Goal: Ask a question: Seek information or help from site administrators or community

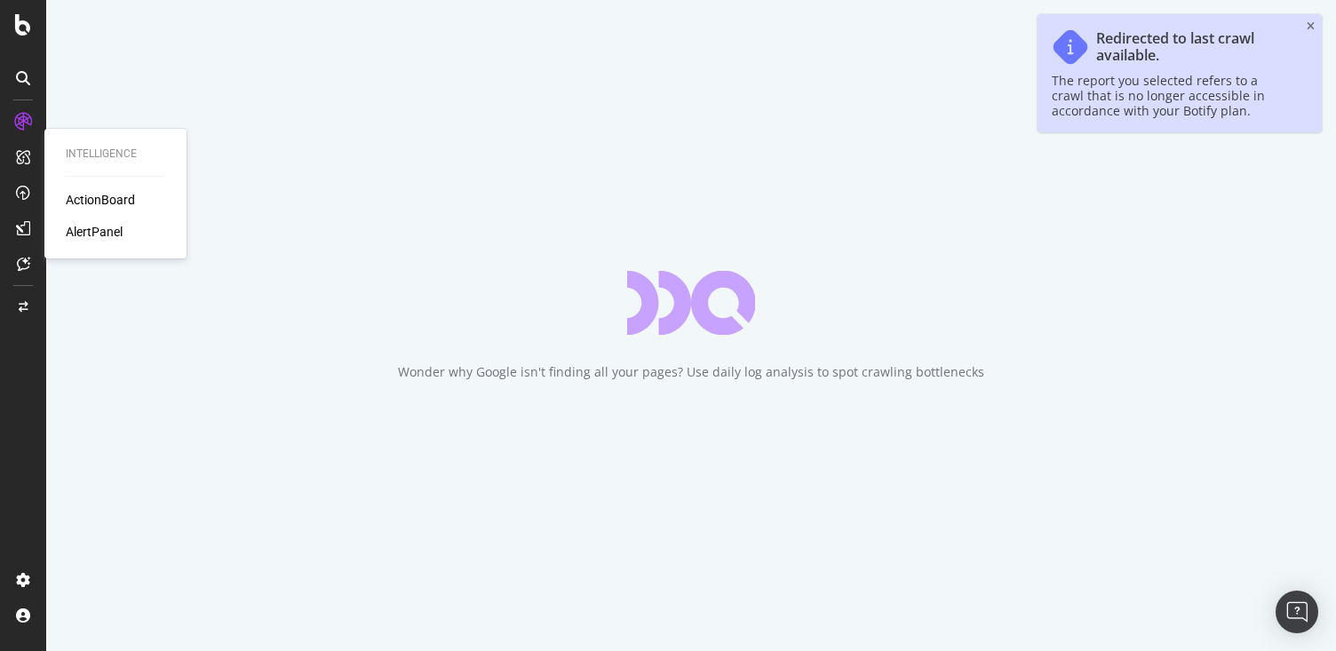
click at [119, 205] on div "ActionBoard" at bounding box center [100, 200] width 69 height 18
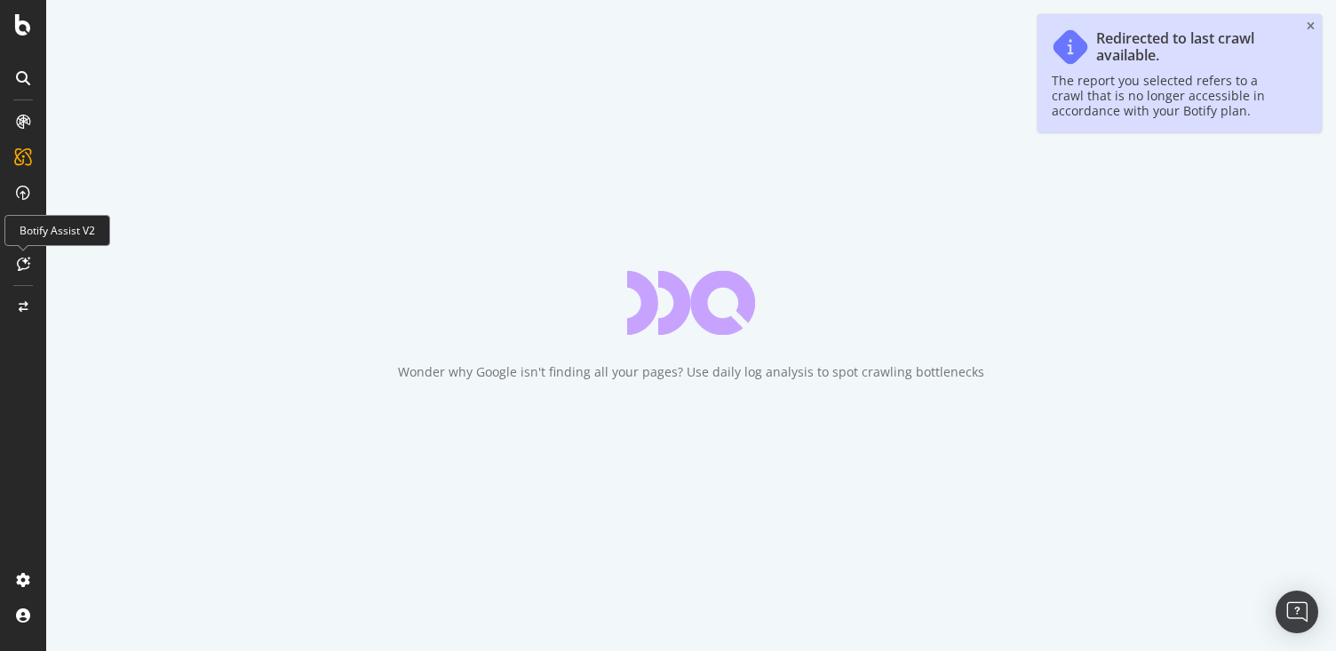
click at [25, 264] on icon at bounding box center [23, 264] width 13 height 14
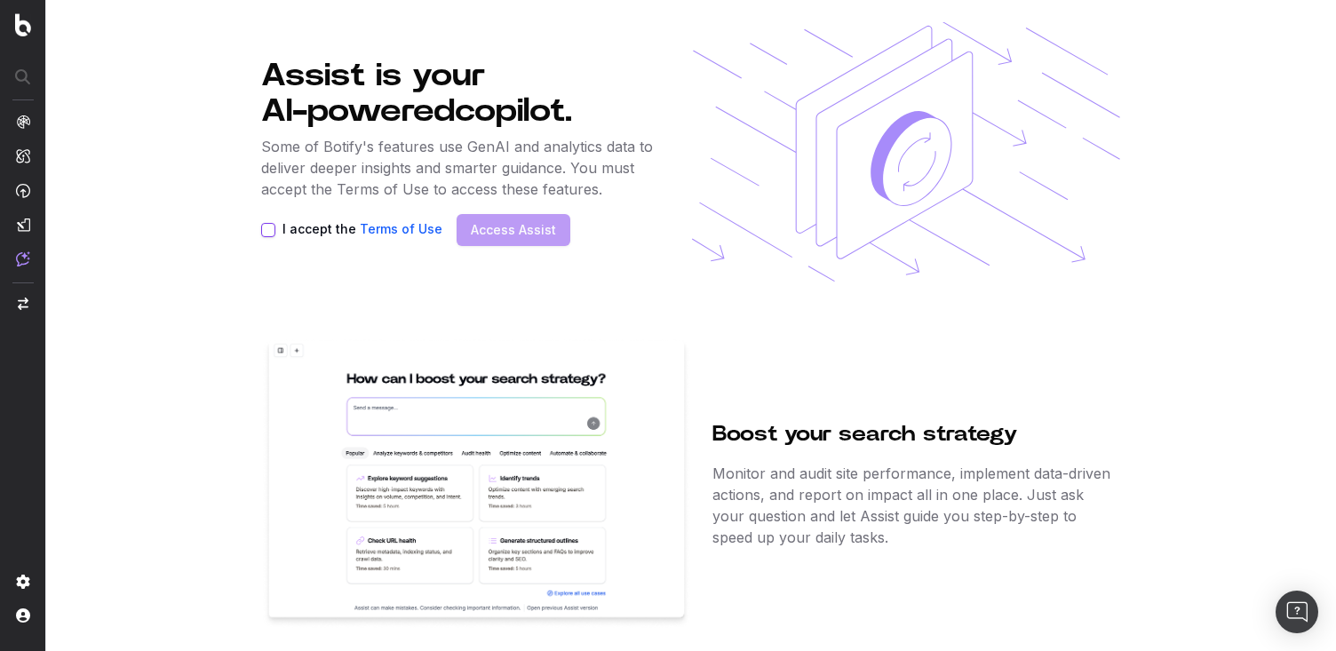
click at [269, 230] on button "I accept the Terms of Use" at bounding box center [268, 230] width 14 height 14
click at [476, 233] on link "Access Assist" at bounding box center [513, 230] width 85 height 18
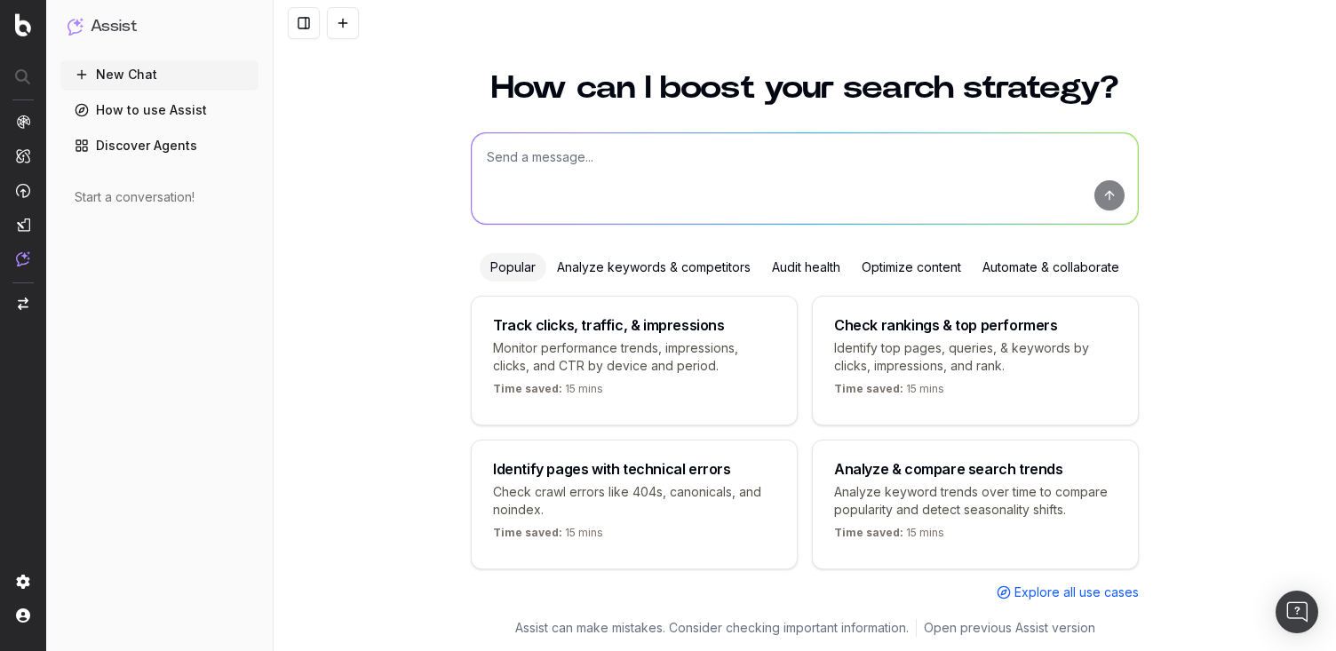
scroll to position [38, 0]
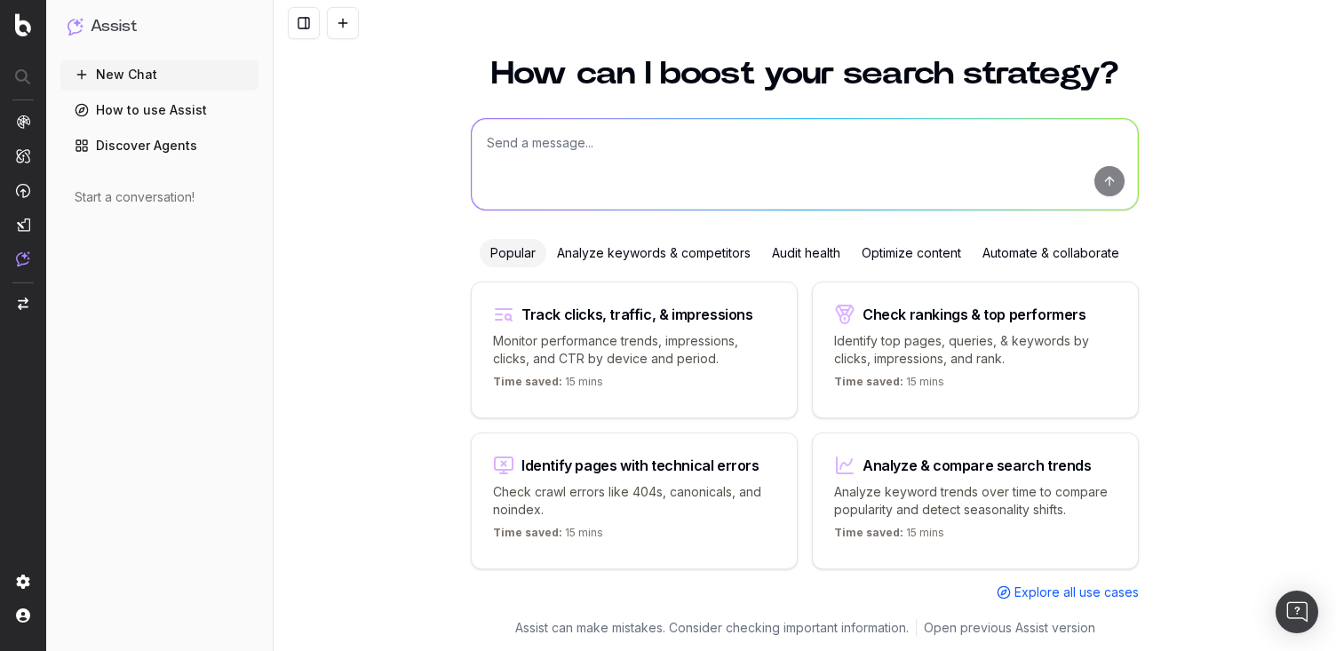
click at [544, 168] on textarea at bounding box center [805, 164] width 666 height 91
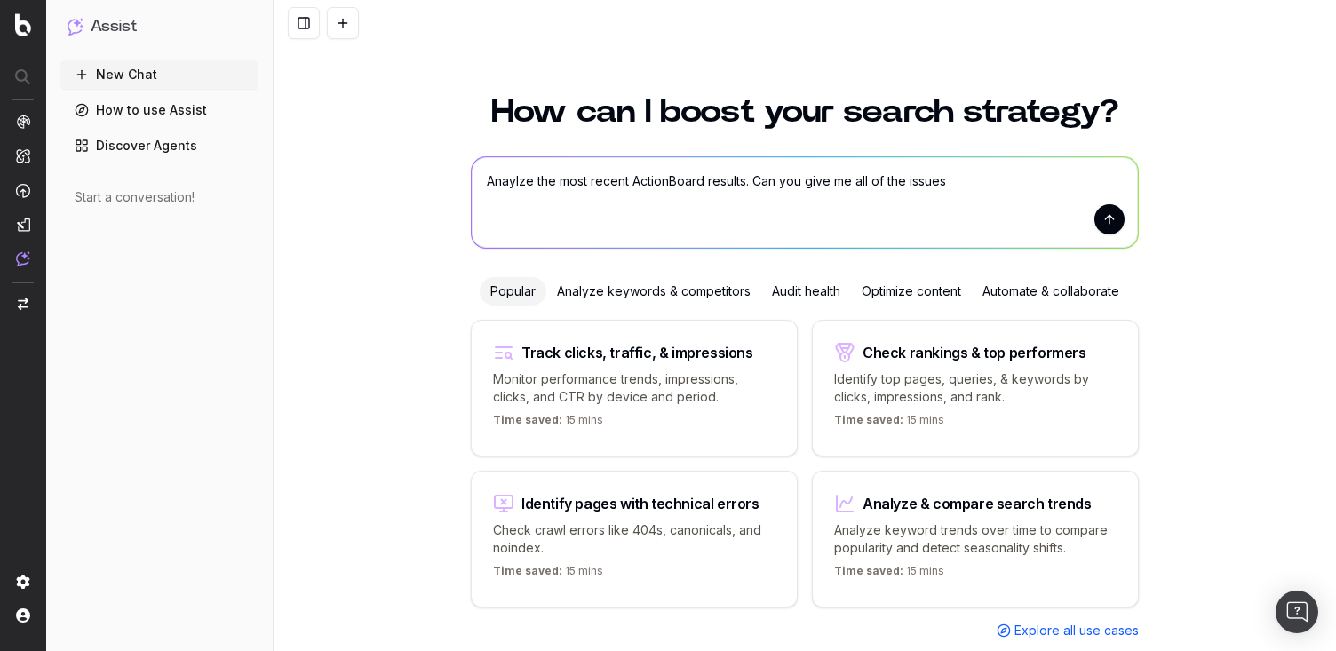
type textarea "Anaylze the most recent ActionBoard results. Can you give me all of the issues"
click at [23, 302] on img "button" at bounding box center [23, 304] width 11 height 12
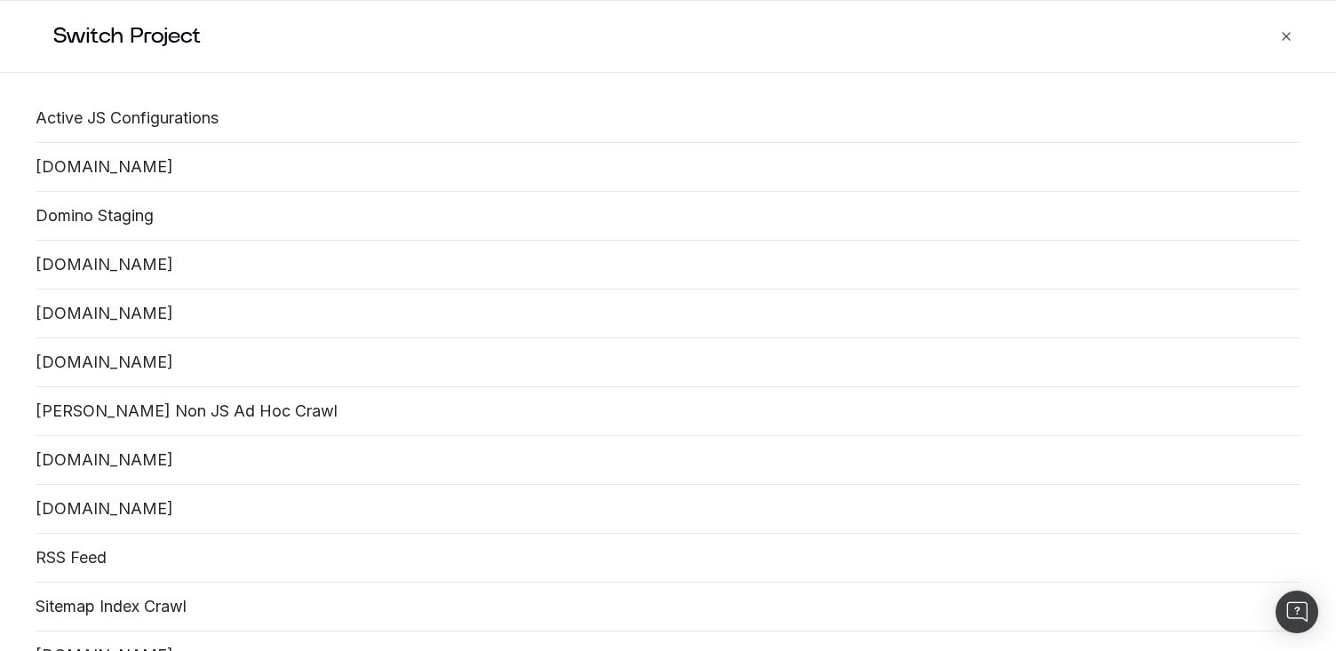
click at [107, 163] on link "bobvila.com" at bounding box center [668, 167] width 1265 height 20
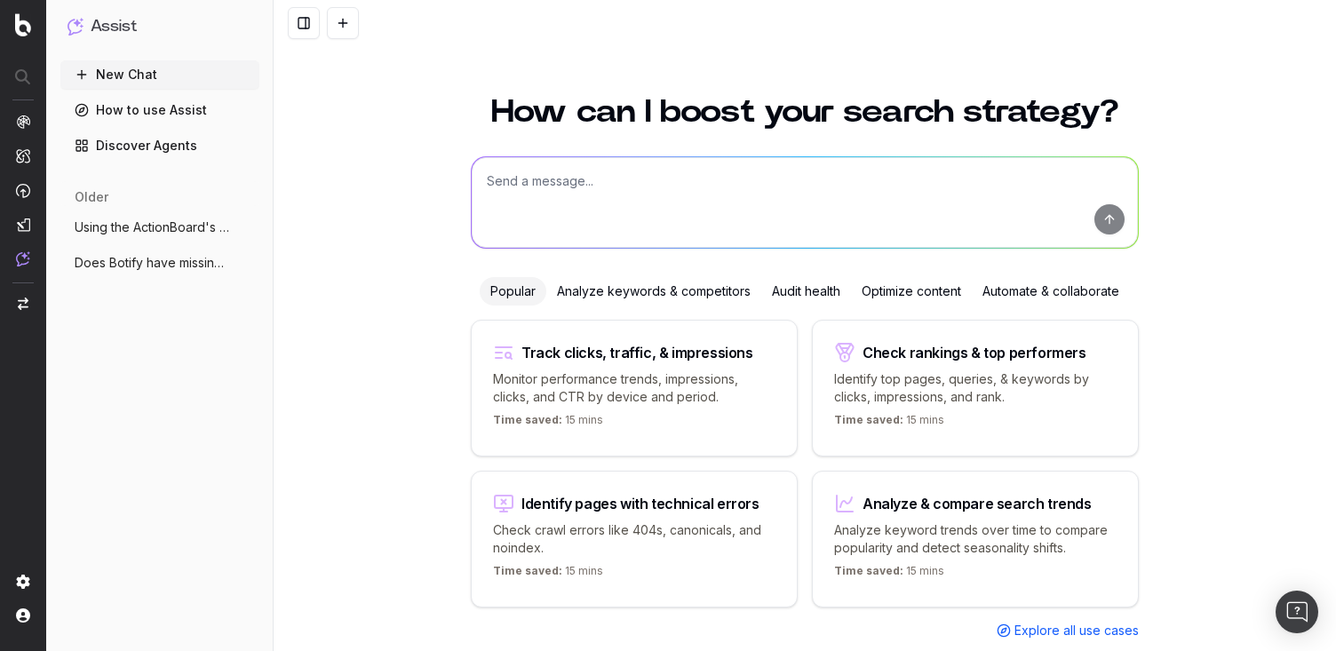
scroll to position [38, 0]
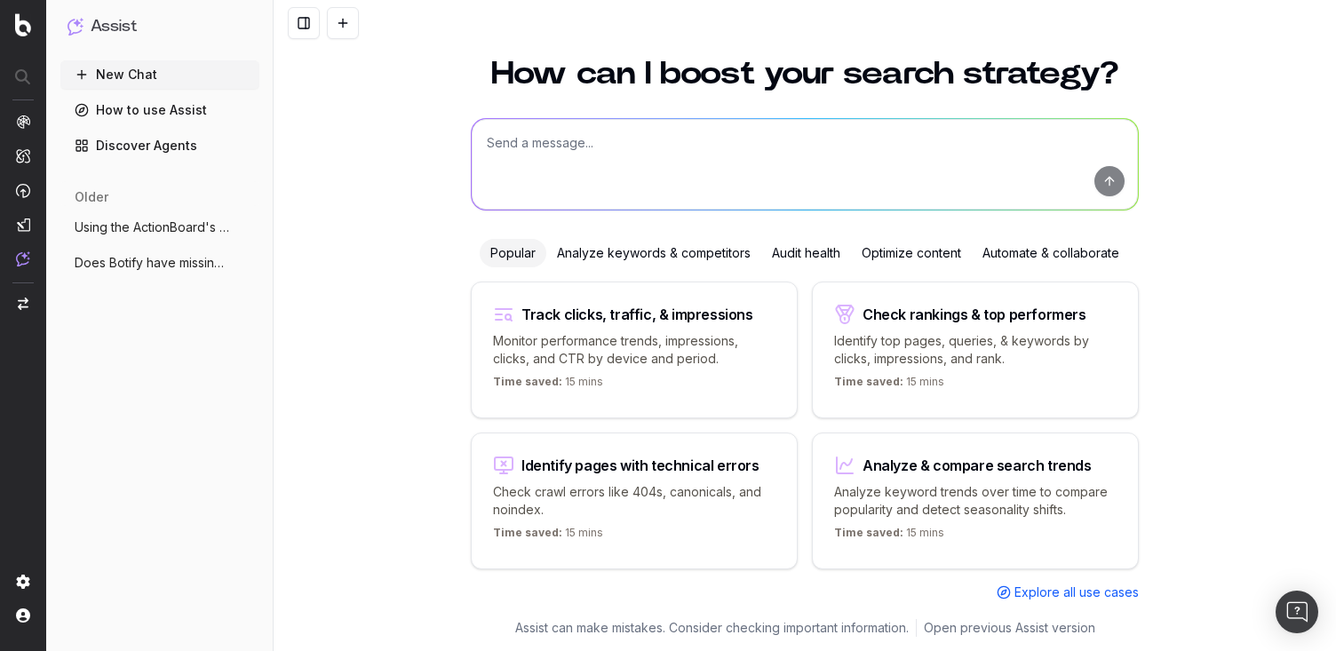
click at [660, 175] on textarea at bounding box center [805, 164] width 666 height 91
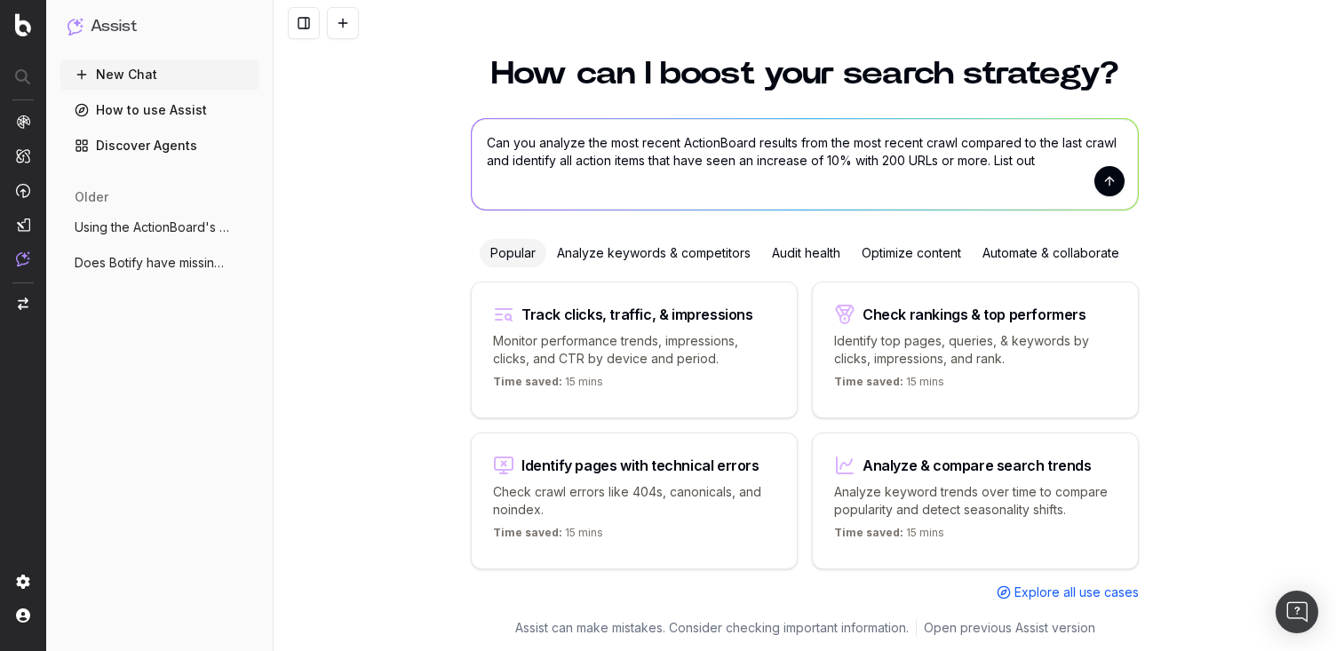
click at [647, 162] on textarea "Can you analyze the most recent ActionBoard results from the most recent crawl …" at bounding box center [805, 164] width 666 height 91
click at [664, 164] on textarea "Can you analyze the most recent ActionBoard results from the most recent crawl …" at bounding box center [805, 164] width 666 height 91
click at [735, 162] on textarea "Can you analyze the most recent ActionBoard results from the most recent crawl …" at bounding box center [805, 164] width 666 height 91
click at [780, 181] on textarea "Can you analyze the most recent ActionBoard results from the most recent crawl …" at bounding box center [805, 164] width 666 height 91
click at [1016, 165] on textarea "Can you analyze the most recent ActionBoard results from the most recent crawl …" at bounding box center [805, 164] width 666 height 91
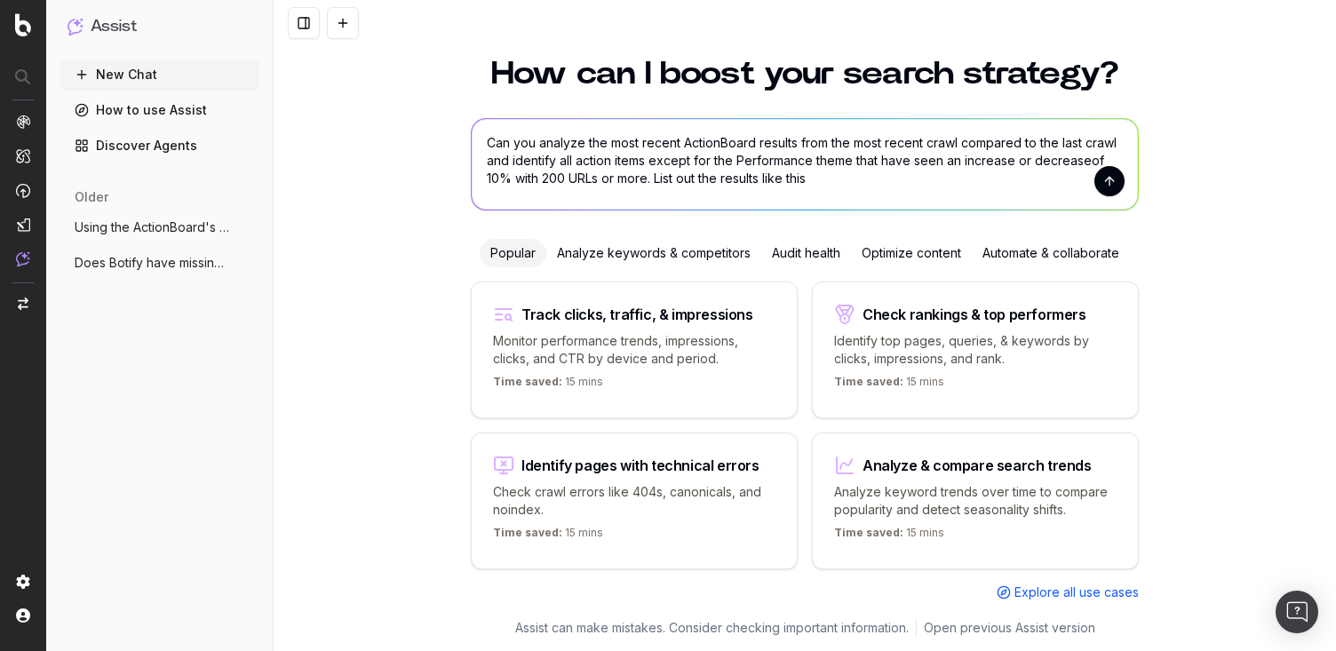
click at [861, 194] on textarea "Can you analyze the most recent ActionBoard results from the most recent crawl …" at bounding box center [805, 164] width 666 height 91
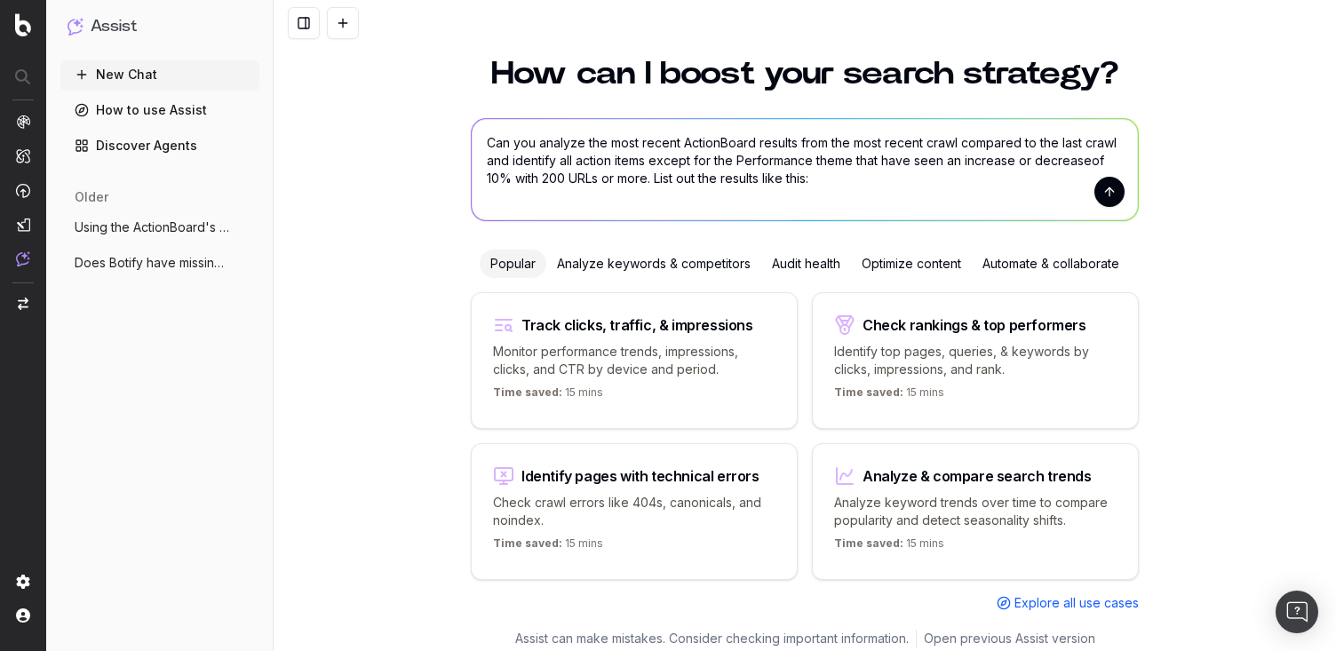
scroll to position [67, 0]
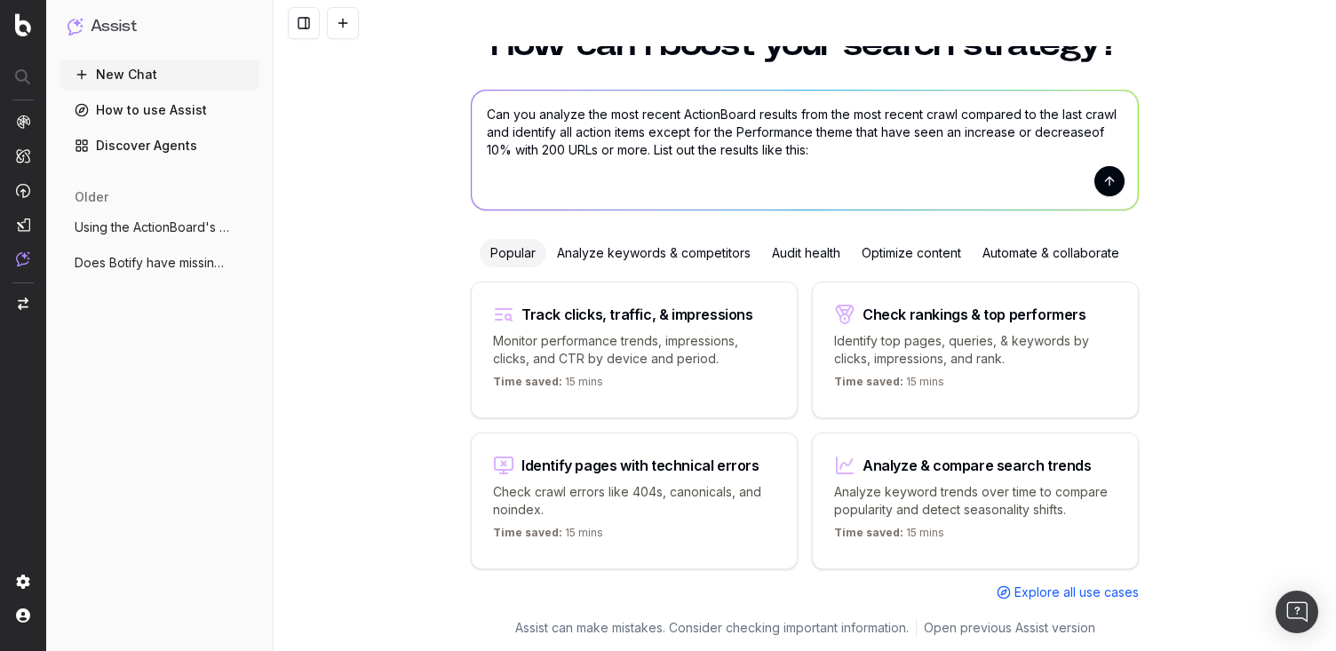
click at [1085, 133] on textarea "Can you analyze the most recent ActionBoard results from the most recent crawl …" at bounding box center [805, 150] width 666 height 119
click at [648, 154] on textarea "Can you analyze the most recent ActionBoard results from the most recent crawl …" at bounding box center [805, 150] width 666 height 119
click at [748, 153] on textarea "Can you analyze the most recent ActionBoard results from the most recent crawl …" at bounding box center [805, 150] width 666 height 119
click at [807, 177] on textarea "Can you analyze the most recent ActionBoard results from the most recent crawl …" at bounding box center [805, 150] width 666 height 119
paste textarea "Increase in Diversify Anchor Text 🔴28% Increased from 253 to 324 URLs crawl ove…"
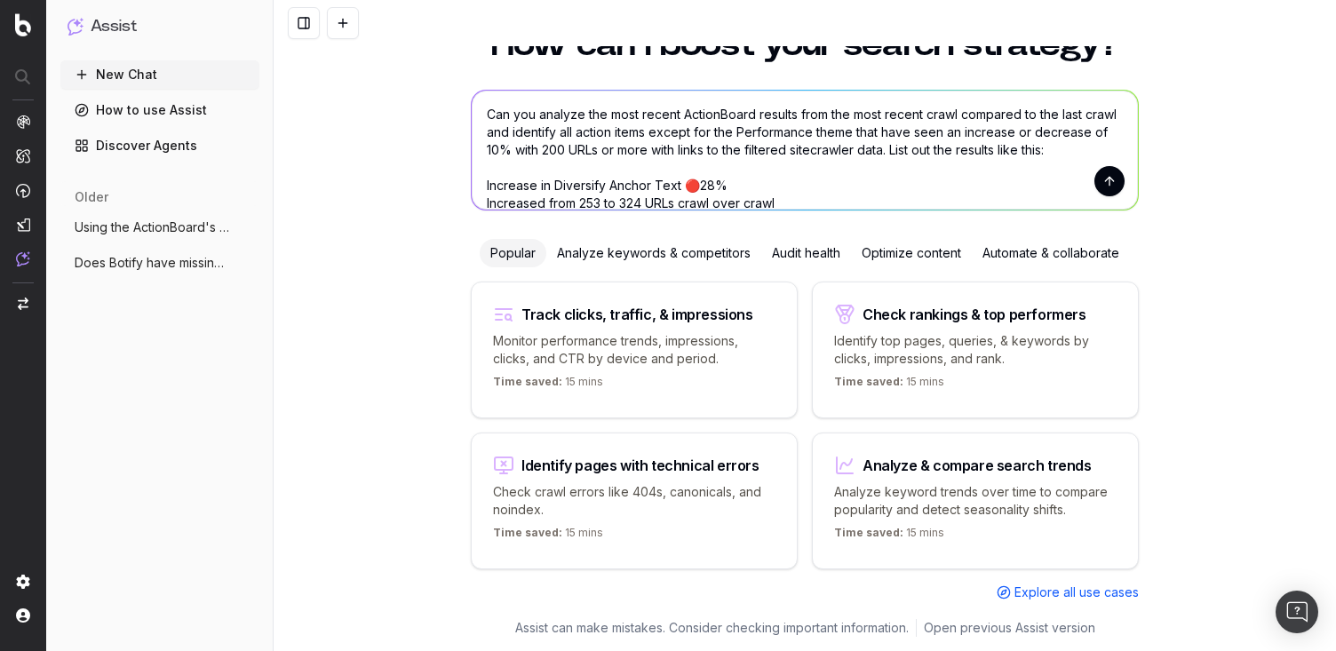
scroll to position [20, 0]
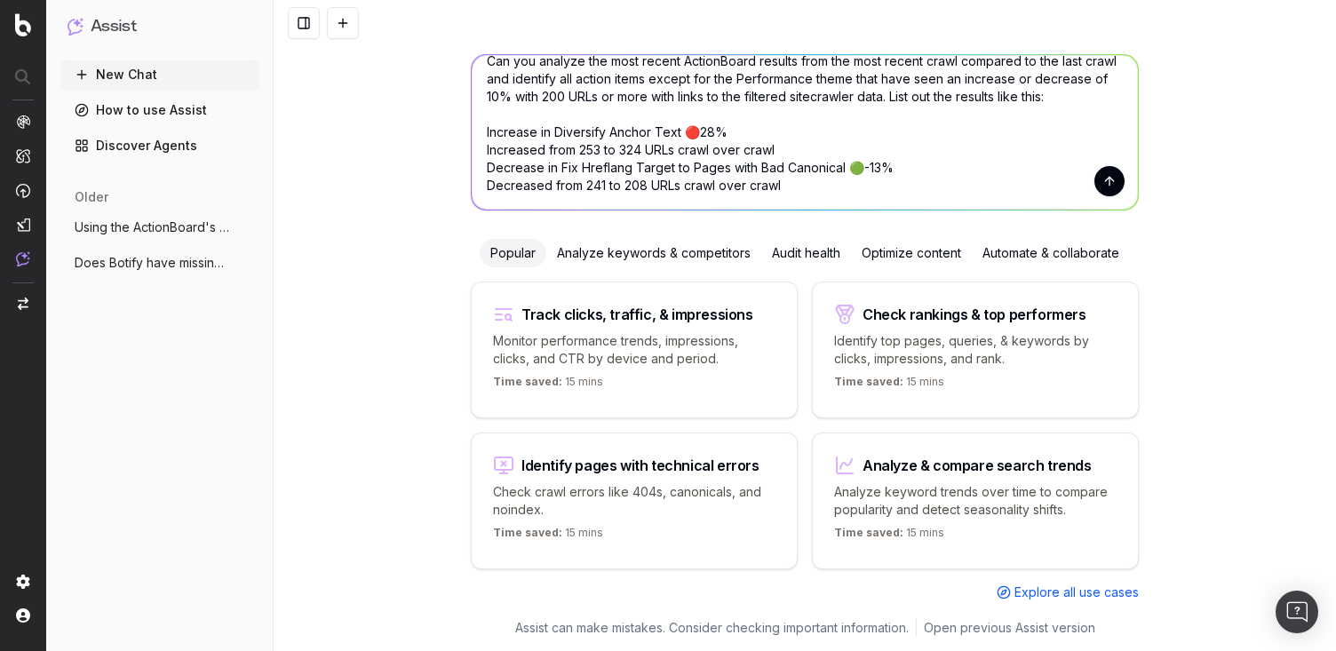
click at [489, 148] on textarea "Can you analyze the most recent ActionBoard results from the most recent crawl …" at bounding box center [805, 132] width 666 height 155
type textarea "Can you analyze the most recent ActionBoard results from the most recent crawl …"
click at [485, 149] on textarea "Can you analyze the most recent ActionBoard results from the most recent crawl …" at bounding box center [805, 132] width 666 height 155
click at [488, 133] on textarea "Can you analyze the most recent ActionBoard results from the most recent crawl …" at bounding box center [805, 132] width 666 height 155
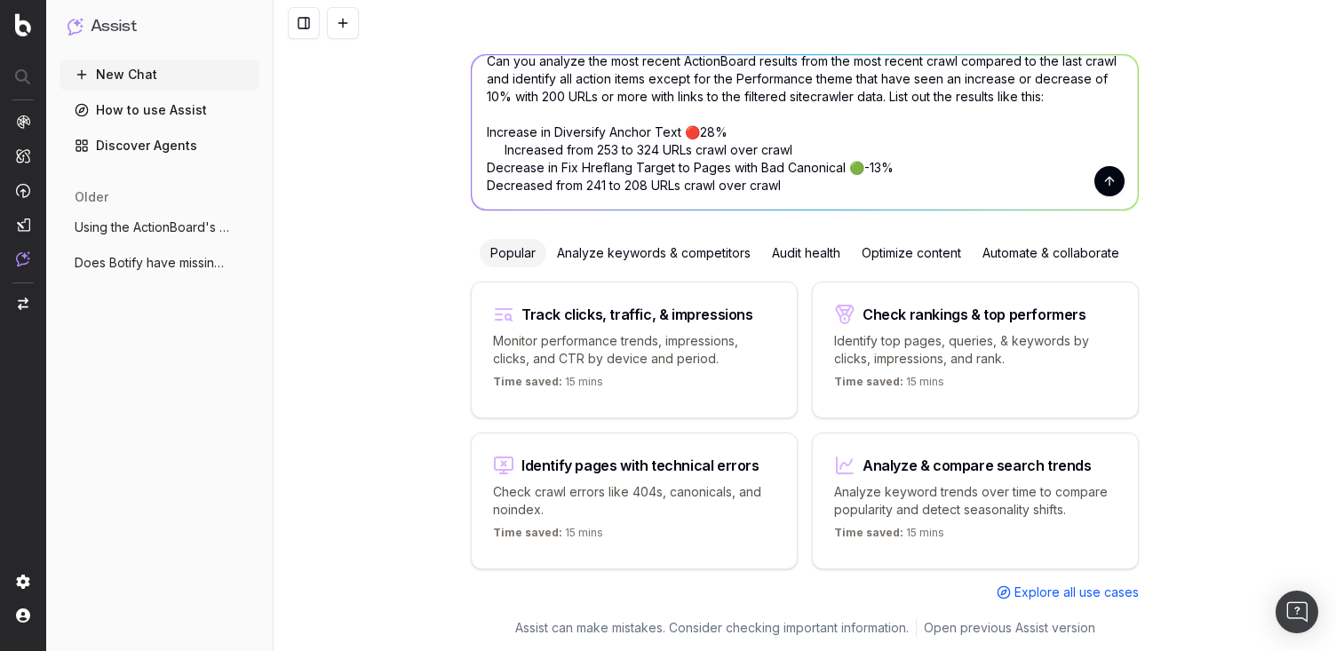
click at [489, 163] on textarea "Can you analyze the most recent ActionBoard results from the most recent crawl …" at bounding box center [805, 132] width 666 height 155
type textarea "Can you analyze the most recent ActionBoard results from the most recent crawl …"
click at [1113, 187] on button "submit" at bounding box center [1109, 181] width 30 height 30
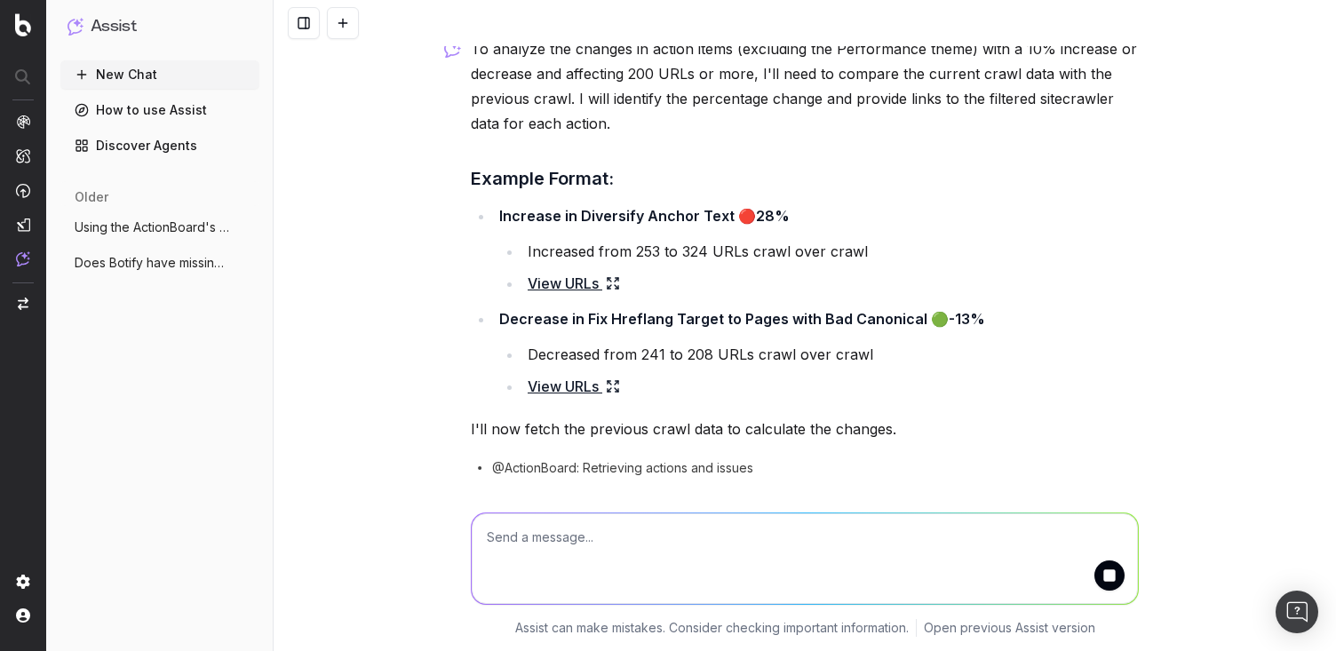
scroll to position [287, 0]
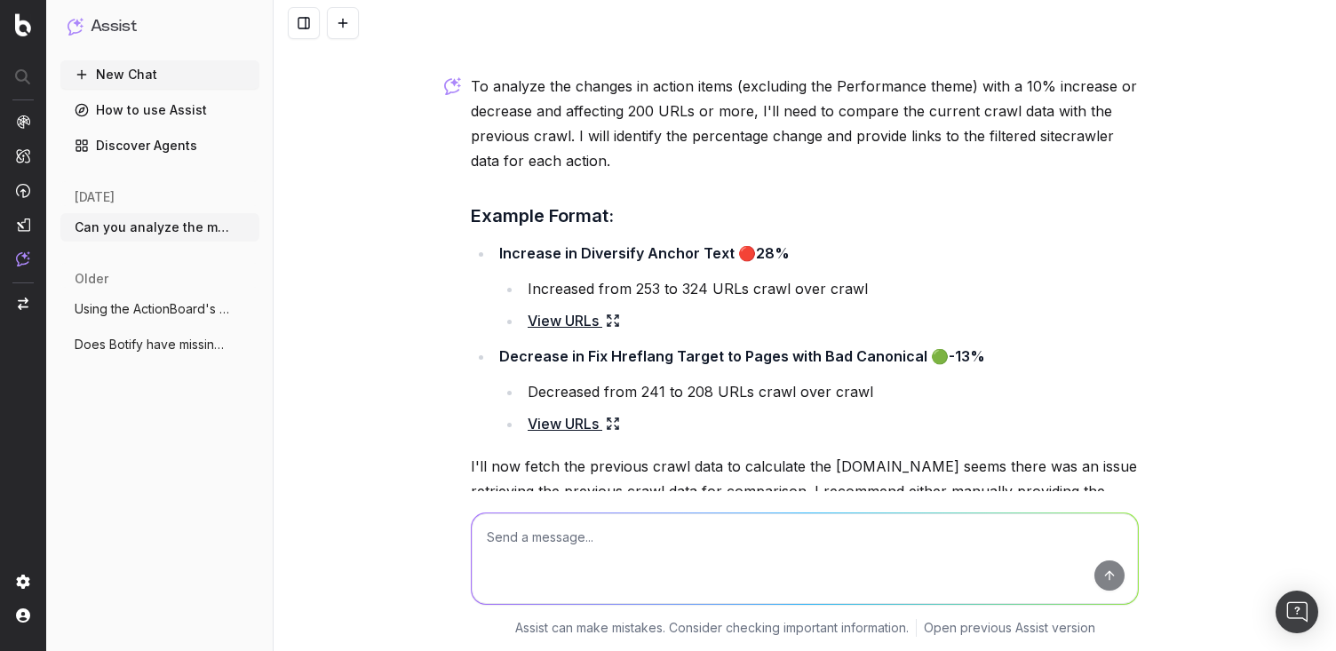
scroll to position [221, 0]
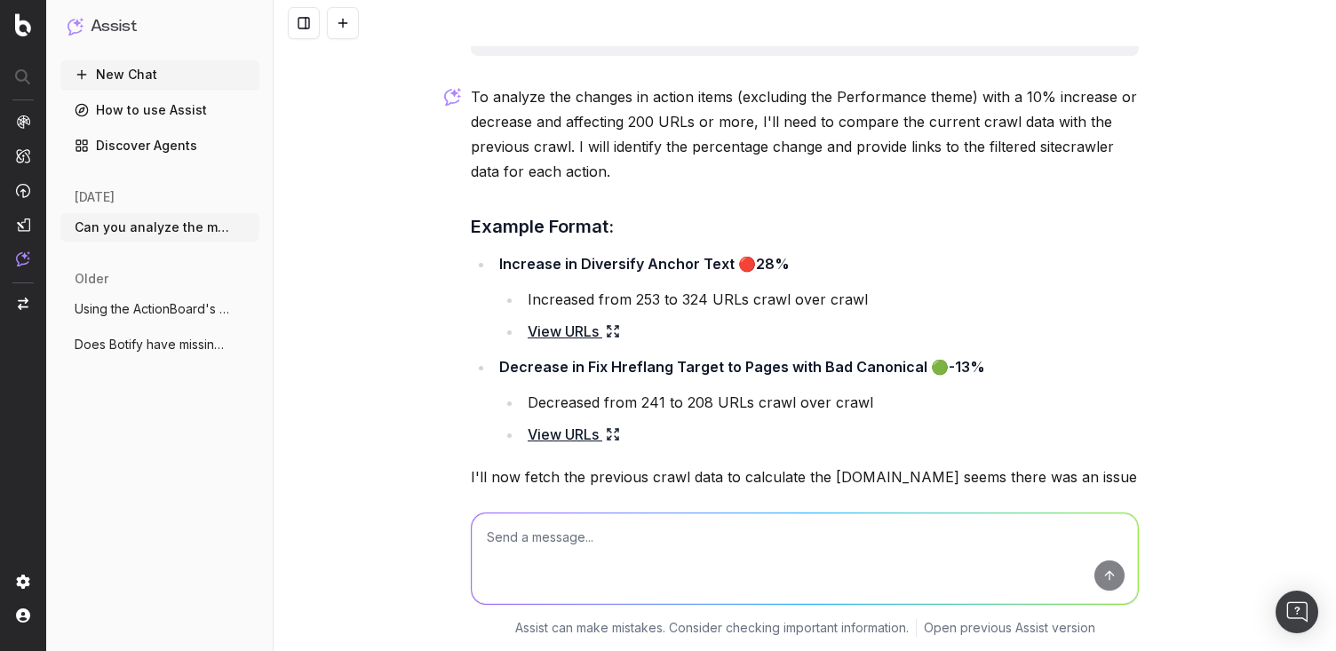
click at [570, 331] on link "View URLs" at bounding box center [574, 331] width 92 height 25
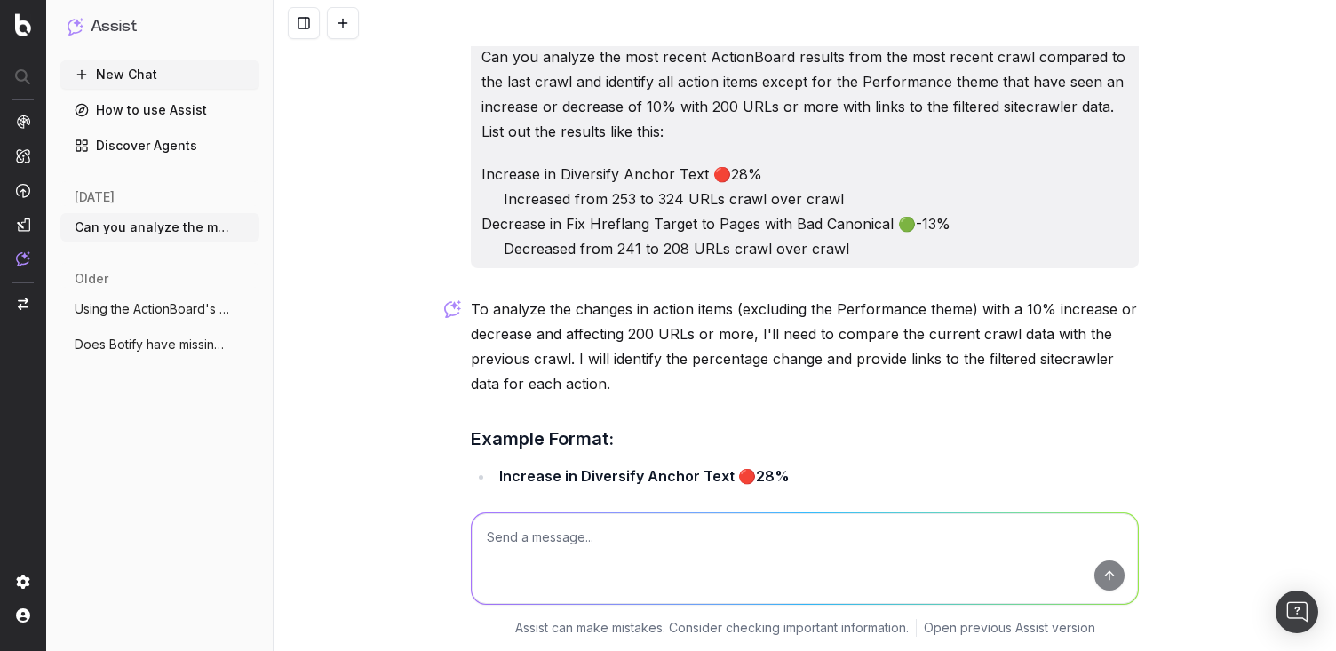
scroll to position [0, 0]
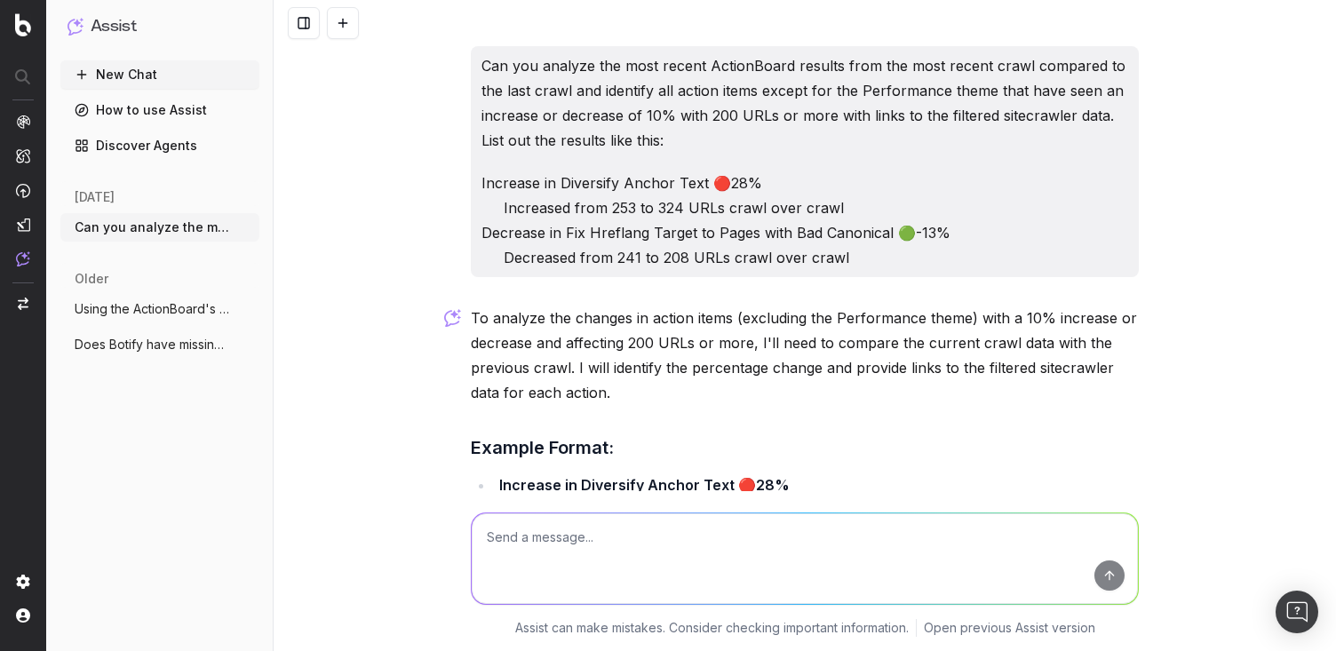
click at [859, 252] on p "Increase in Diversify Anchor Text 🔴28% Increased from 253 to 324 URLs crawl ove…" at bounding box center [804, 220] width 647 height 99
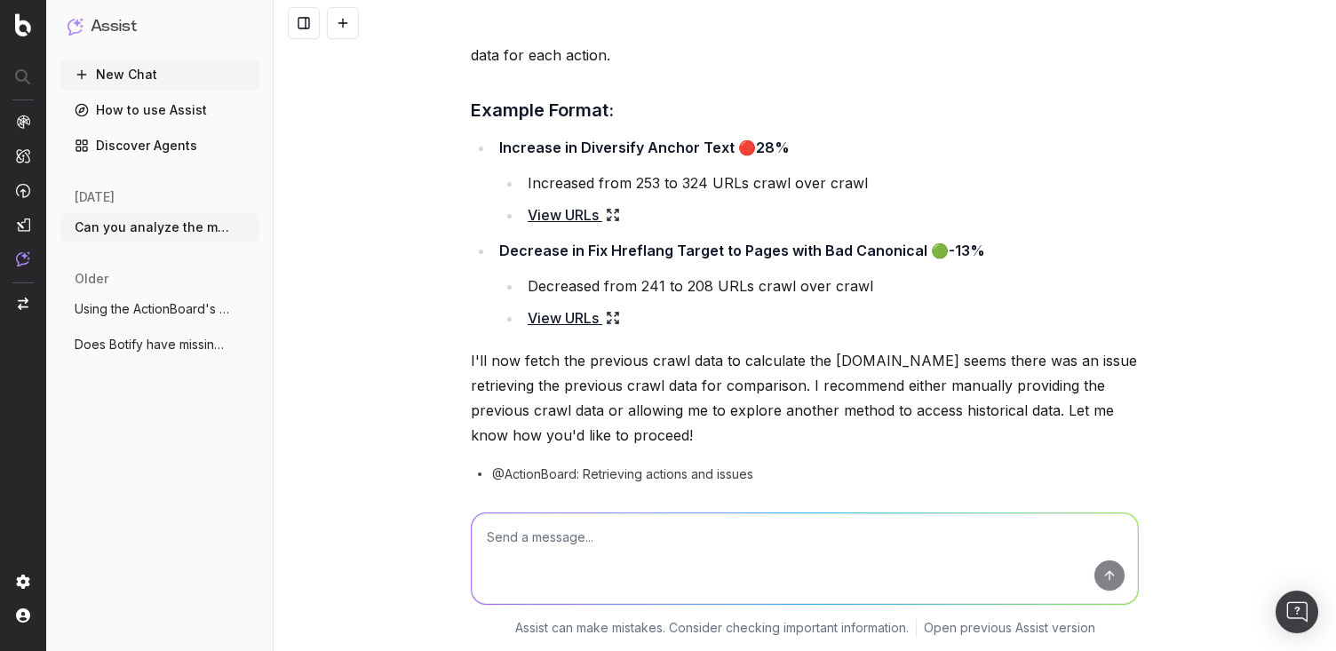
scroll to position [342, 0]
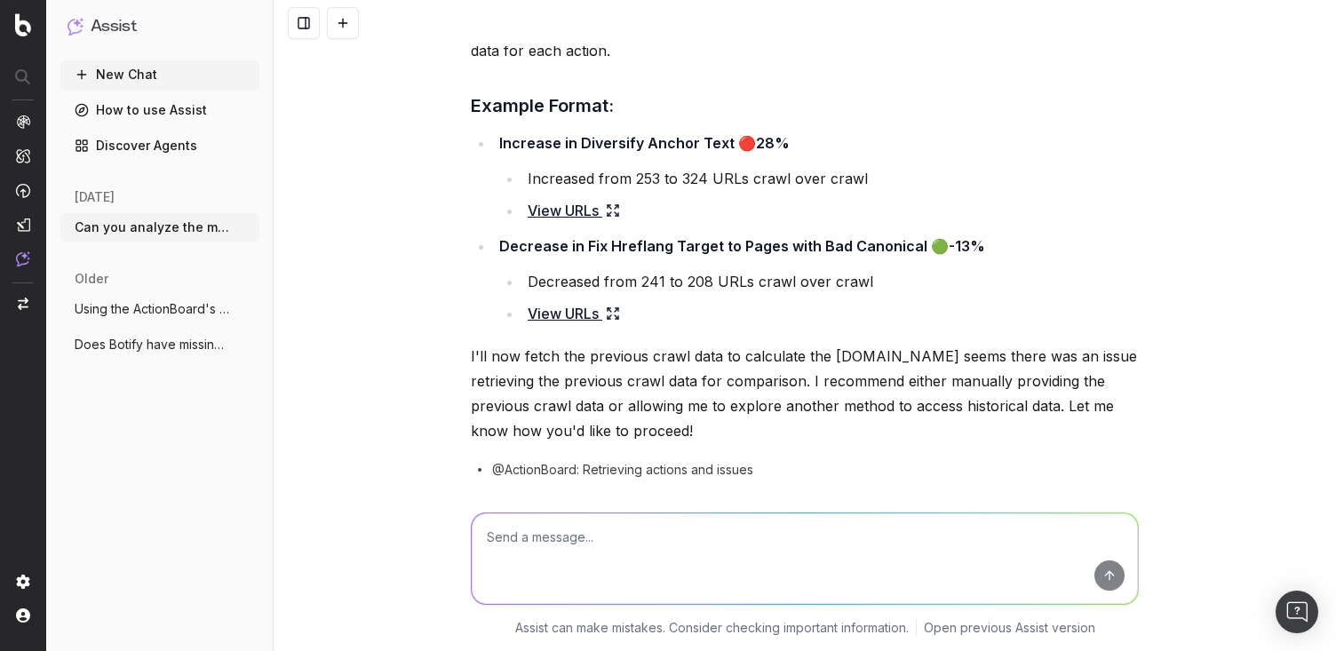
click at [776, 530] on textarea at bounding box center [805, 558] width 666 height 91
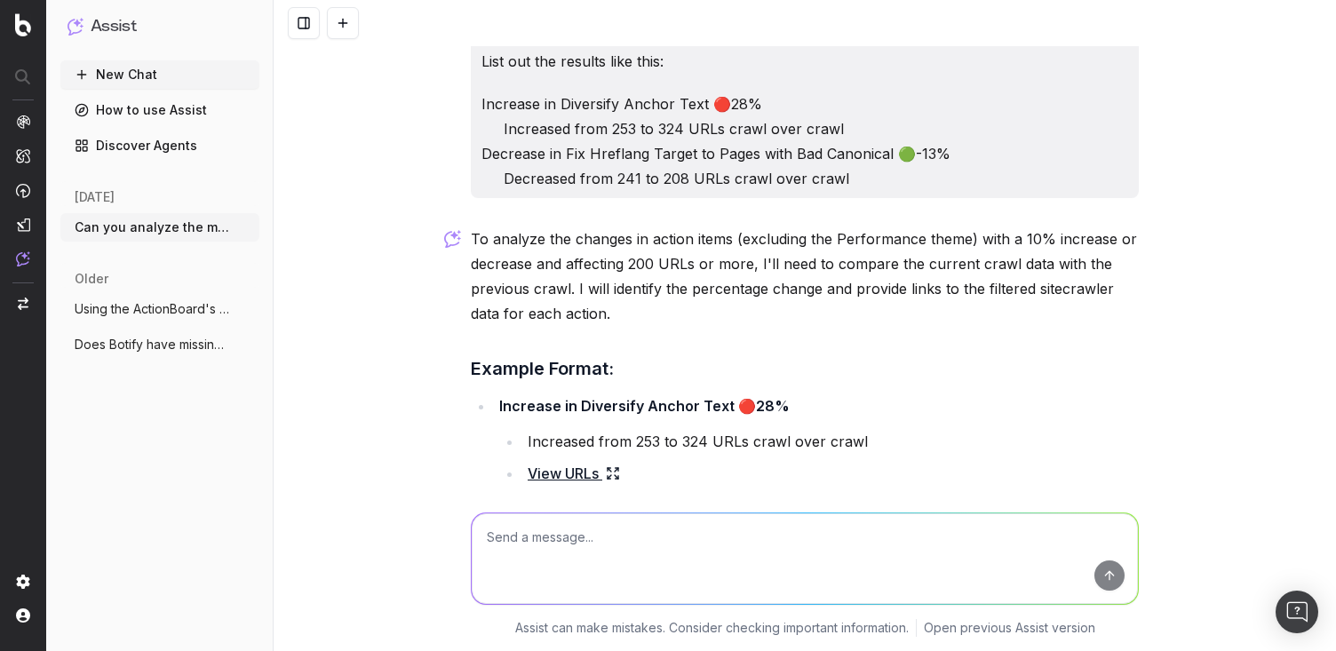
scroll to position [0, 0]
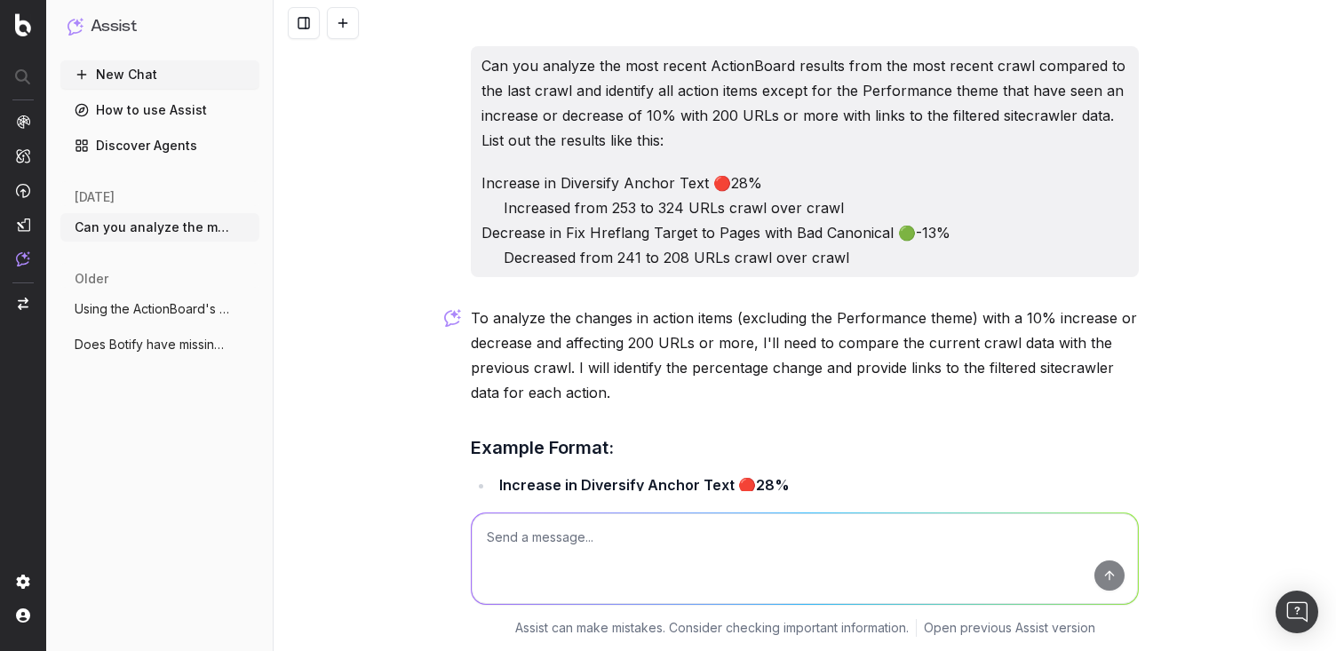
click at [148, 318] on button "Using the ActionBoard's data can you tel" at bounding box center [159, 309] width 199 height 28
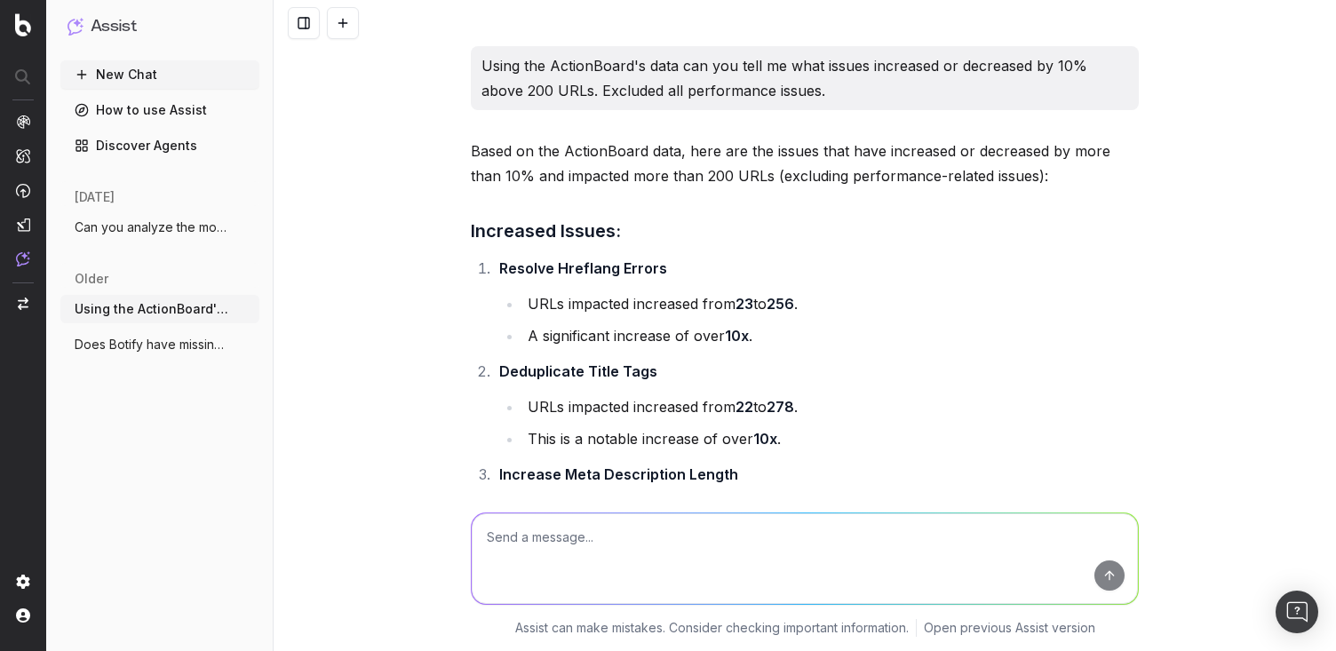
click at [788, 93] on p "Using the ActionBoard's data can you tell me what issues increased or decreased…" at bounding box center [804, 78] width 647 height 50
drag, startPoint x: 796, startPoint y: 90, endPoint x: 483, endPoint y: 68, distance: 313.5
click at [483, 68] on p "Using the ActionBoard's data can you tell me what issues increased or decreased…" at bounding box center [804, 78] width 647 height 50
copy p "Using the ActionBoard's data can you tell me what issues increased or decreased…"
click at [170, 80] on button "New Chat" at bounding box center [159, 74] width 199 height 28
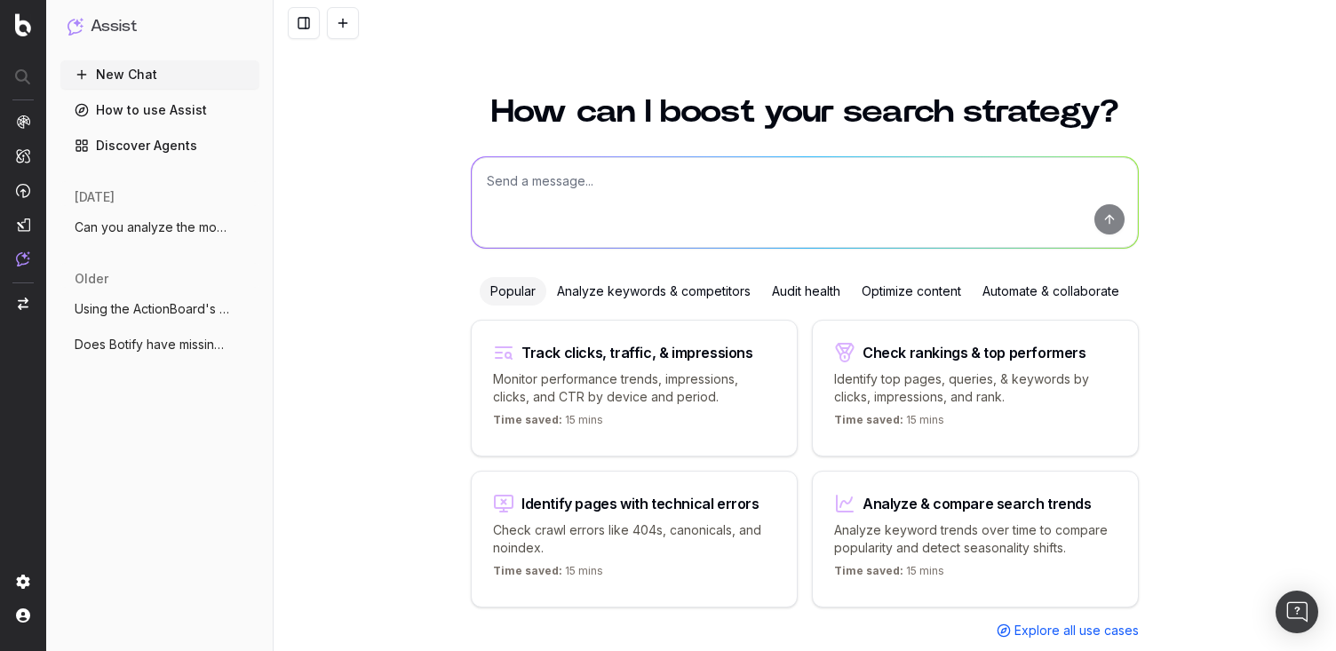
click at [569, 178] on textarea at bounding box center [805, 202] width 666 height 91
paste textarea "Using the ActionBoard's data can you tell me what issues increased or decreased…"
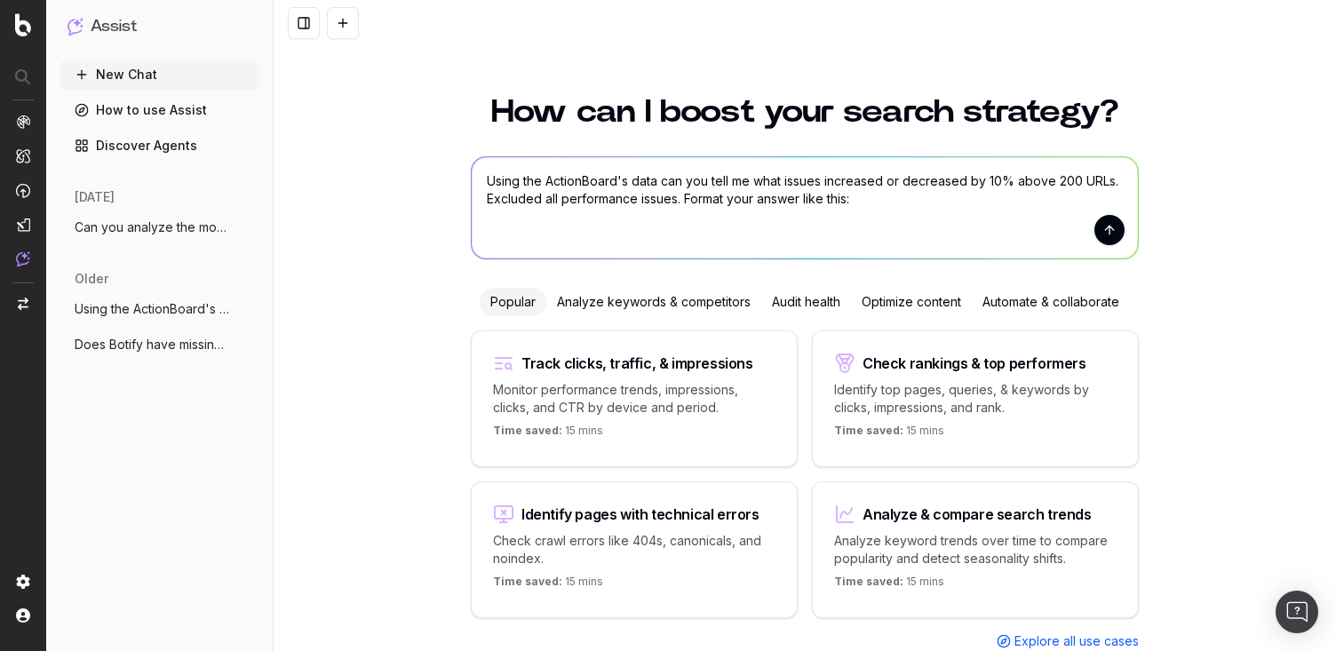
paste textarea "Increase in Diversify Anchor Text 🔴28% Increased from 253 to 324 URLs crawl ove…"
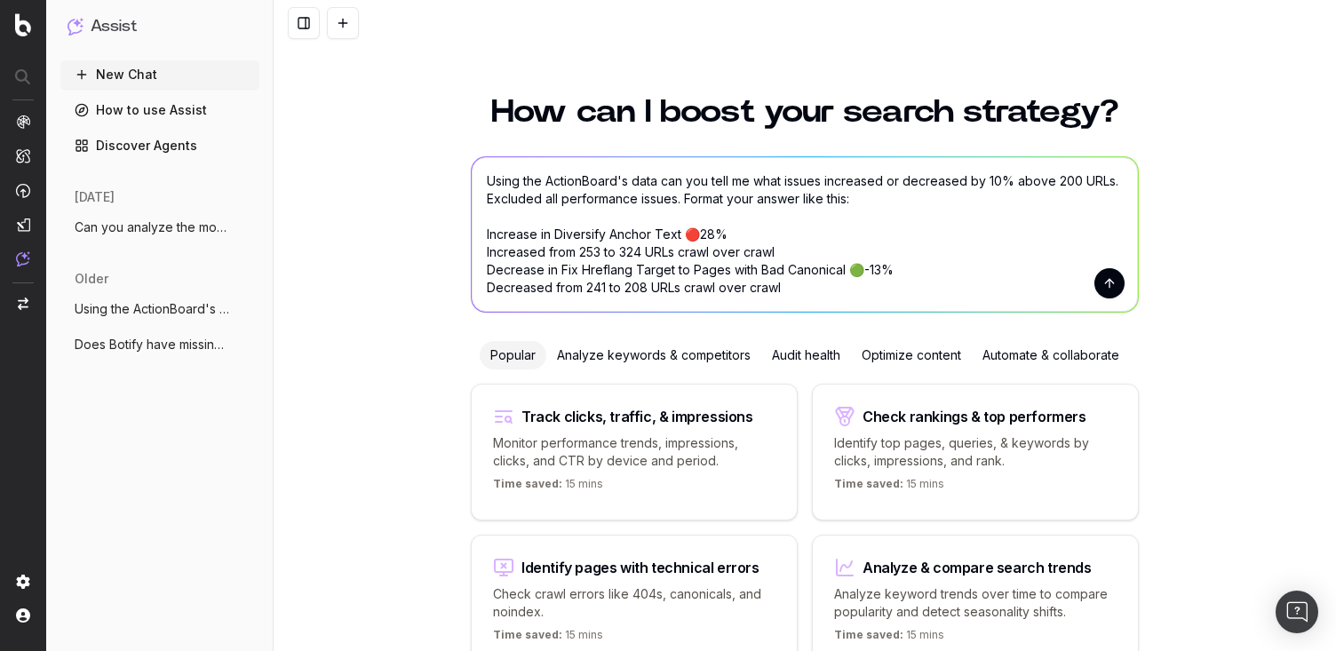
click at [484, 248] on textarea "Using the ActionBoard's data can you tell me what issues increased or decreased…" at bounding box center [805, 234] width 666 height 155
click at [485, 284] on textarea "Using the ActionBoard's data can you tell me what issues increased or decreased…" at bounding box center [805, 234] width 666 height 155
type textarea "Using the ActionBoard's data can you tell me what issues increased or decreased…"
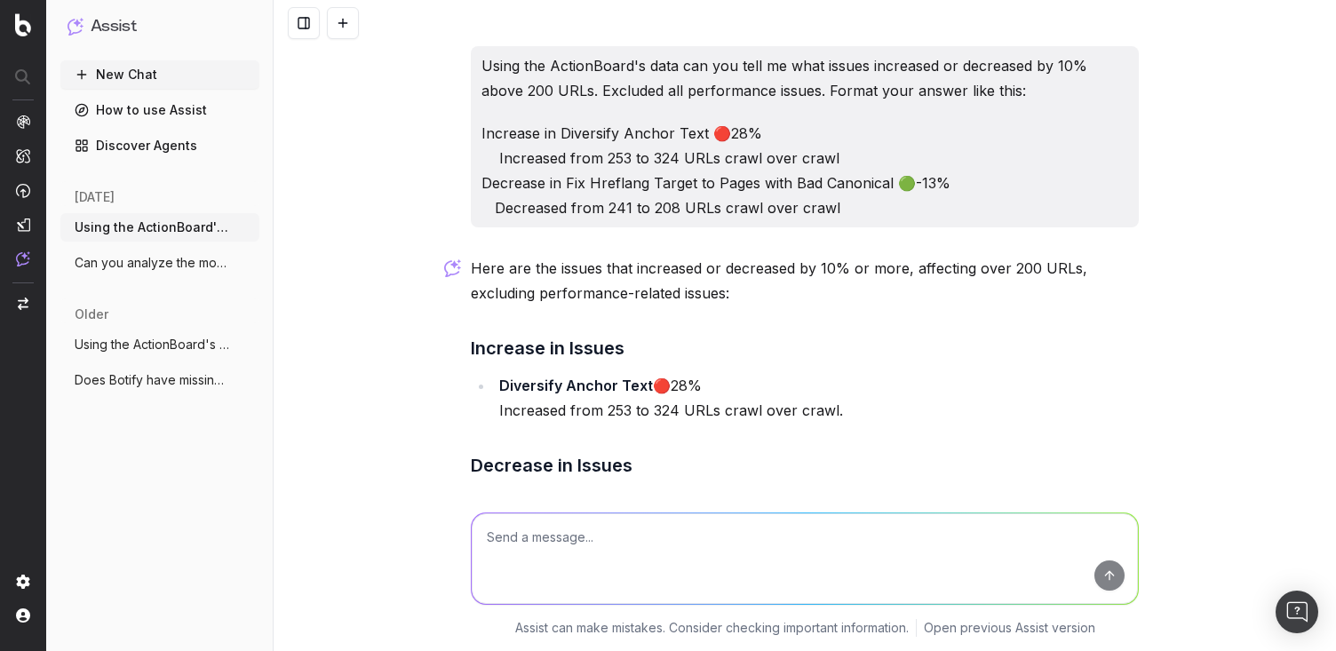
click at [925, 181] on p "Increase in Diversify Anchor Text 🔴28% Increased from 253 to 324 URLs crawl ove…" at bounding box center [804, 170] width 647 height 99
click at [20, 306] on img "button" at bounding box center [23, 304] width 11 height 12
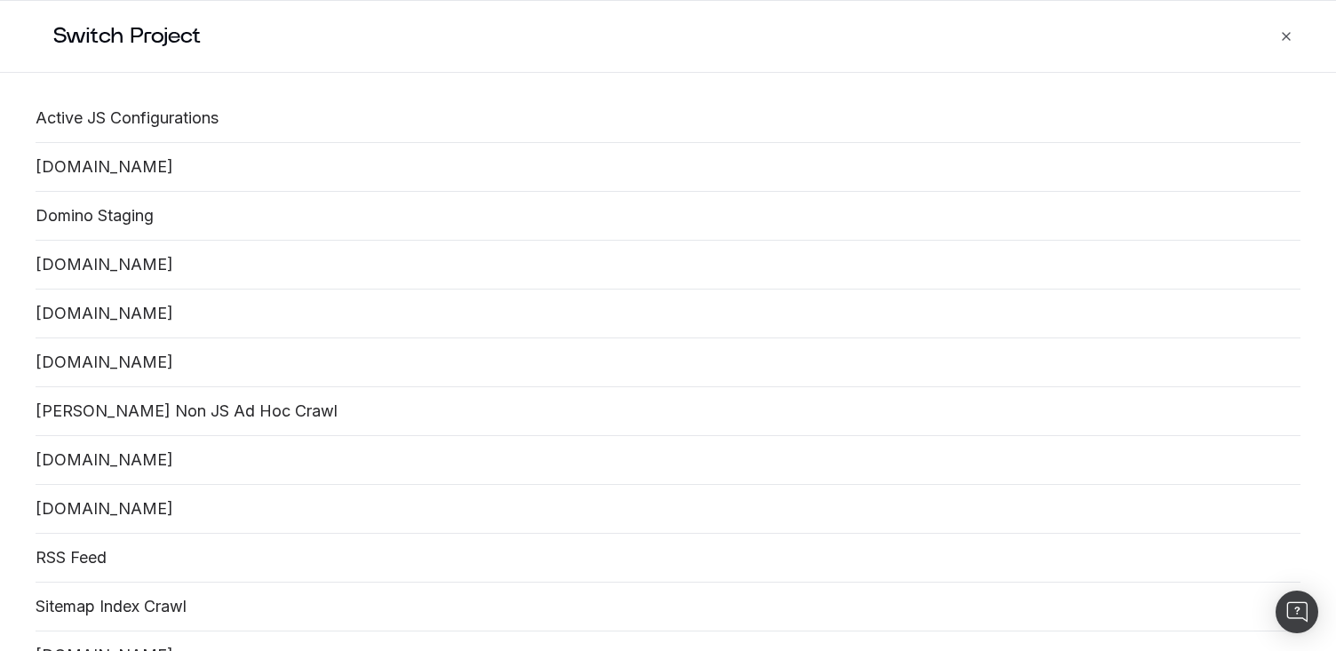
click at [92, 266] on link "domino.com" at bounding box center [668, 265] width 1265 height 20
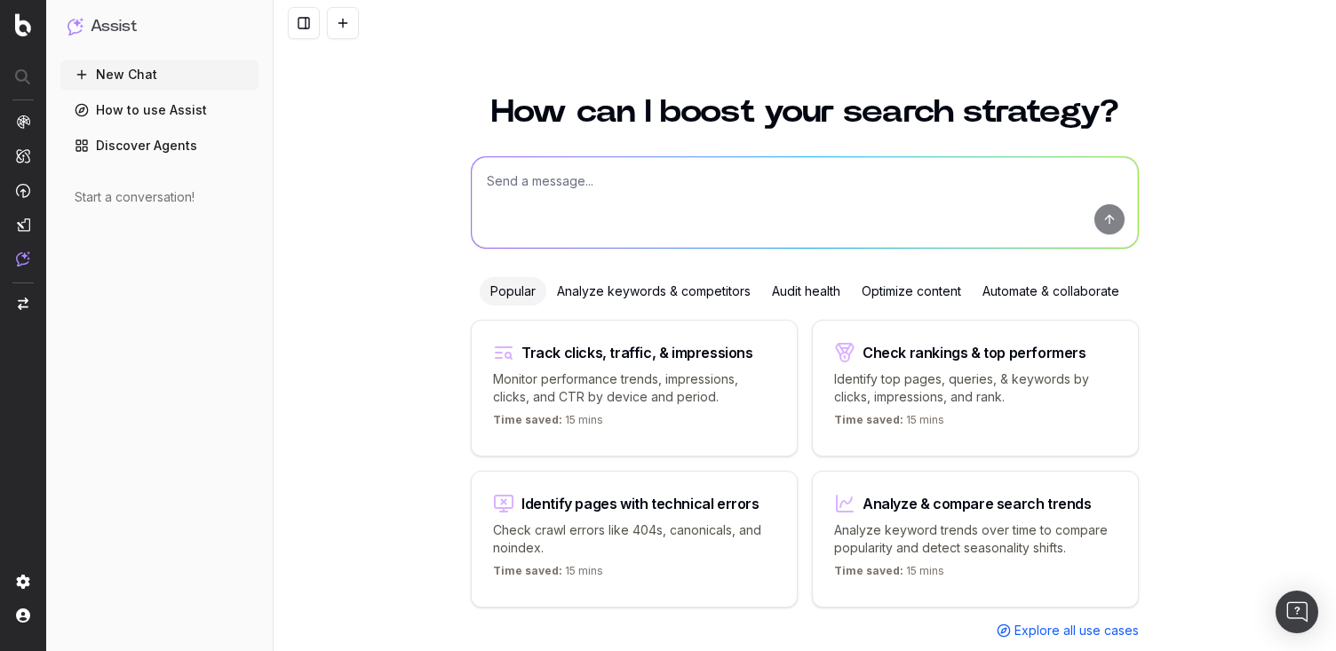
scroll to position [38, 0]
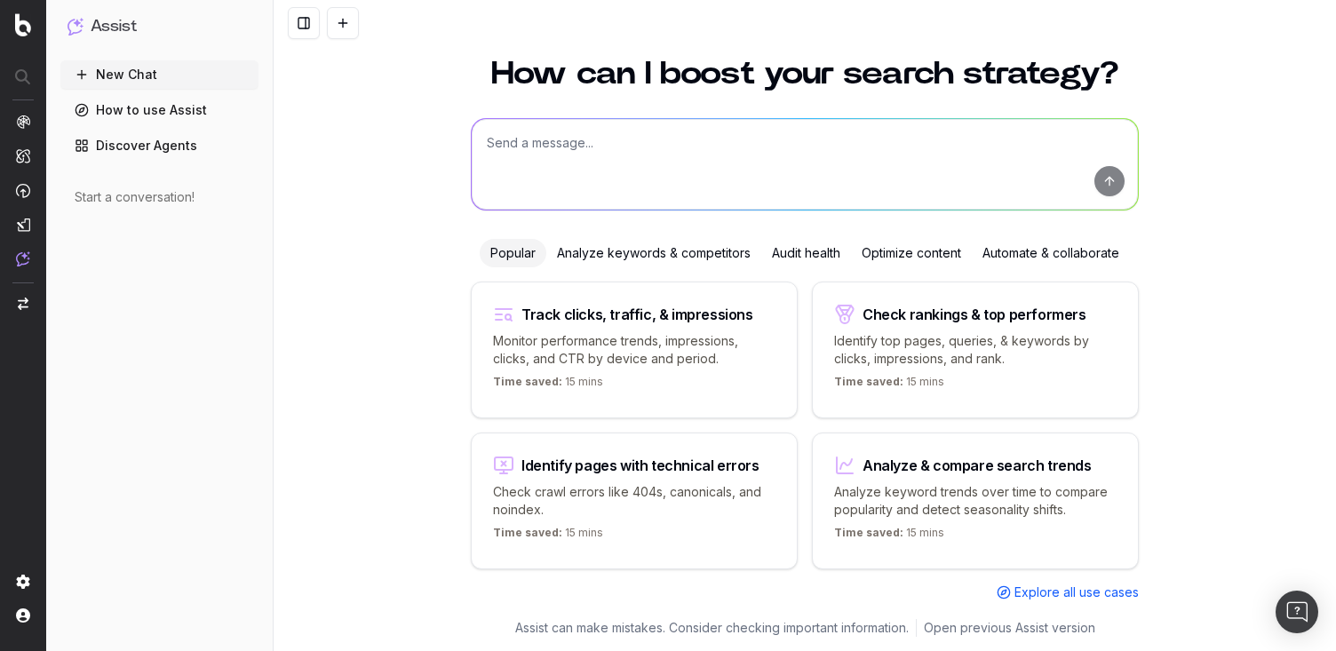
click at [569, 147] on textarea at bounding box center [805, 164] width 666 height 91
paste textarea "Using the ActionBoard's data can you tell me what issues increased or decreased…"
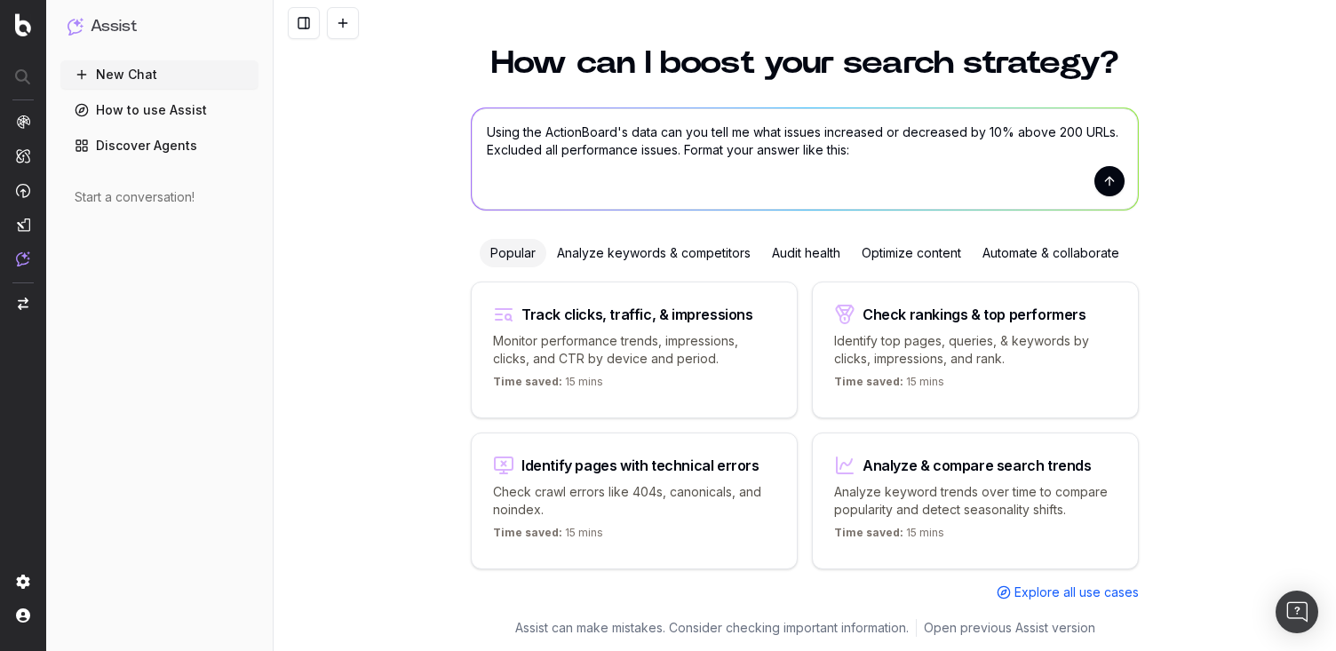
paste textarea "Increase in Fix Links in Content pointing to 4xx Pages 🔴45% Increased from 712 …"
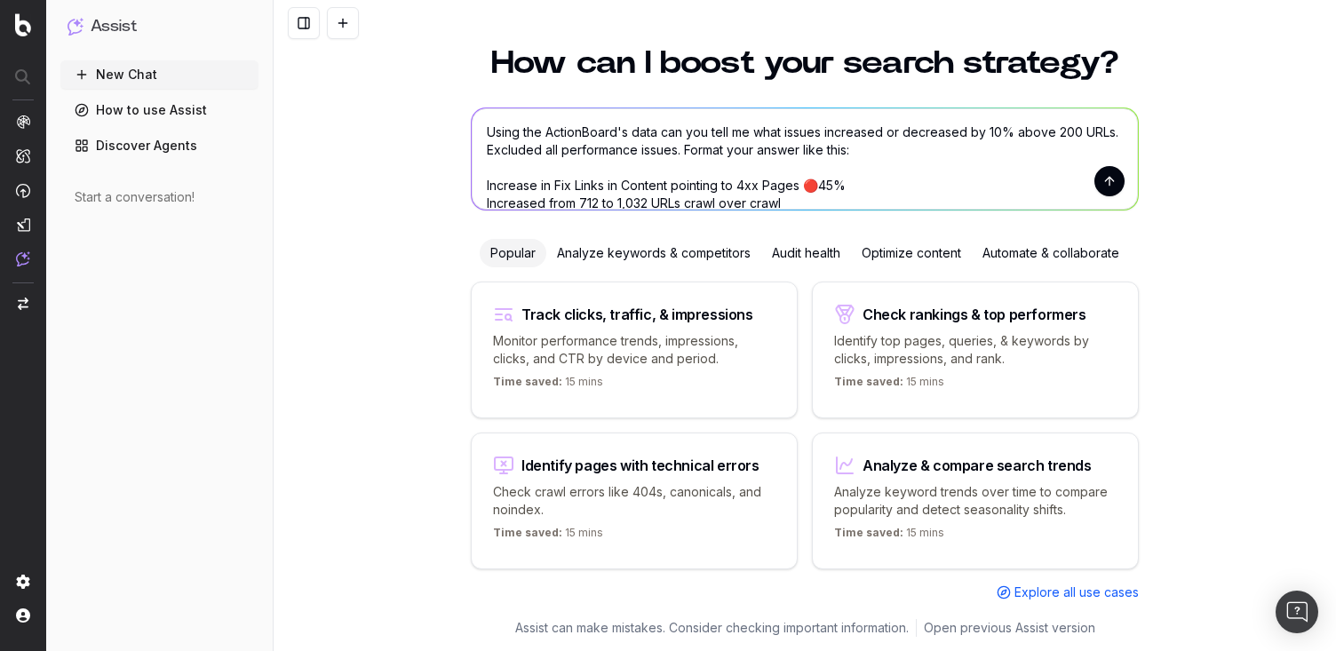
scroll to position [84, 0]
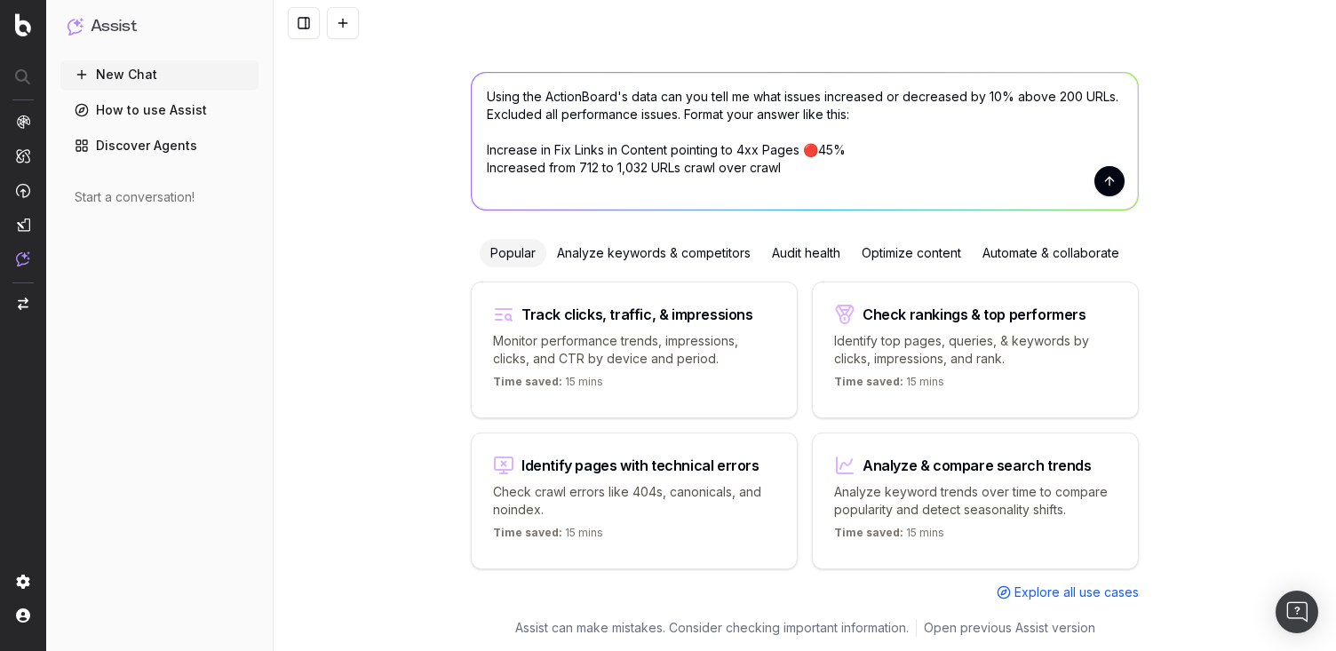
click at [487, 168] on textarea "Using the ActionBoard's data can you tell me what issues increased or decreased…" at bounding box center [805, 141] width 666 height 137
type textarea "Using the ActionBoard's data can you tell me what issues increased or decreased…"
click at [836, 170] on textarea "Using the ActionBoard's data can you tell me what issues increased or decreased…" at bounding box center [805, 141] width 666 height 137
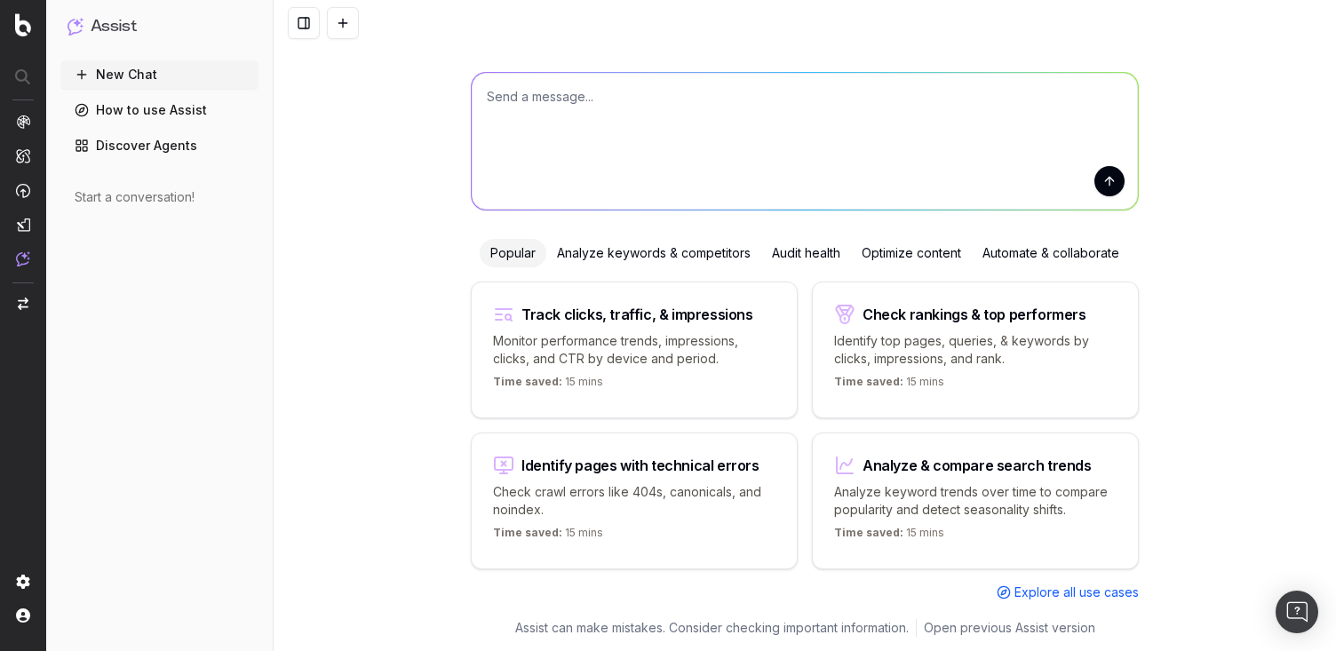
scroll to position [0, 0]
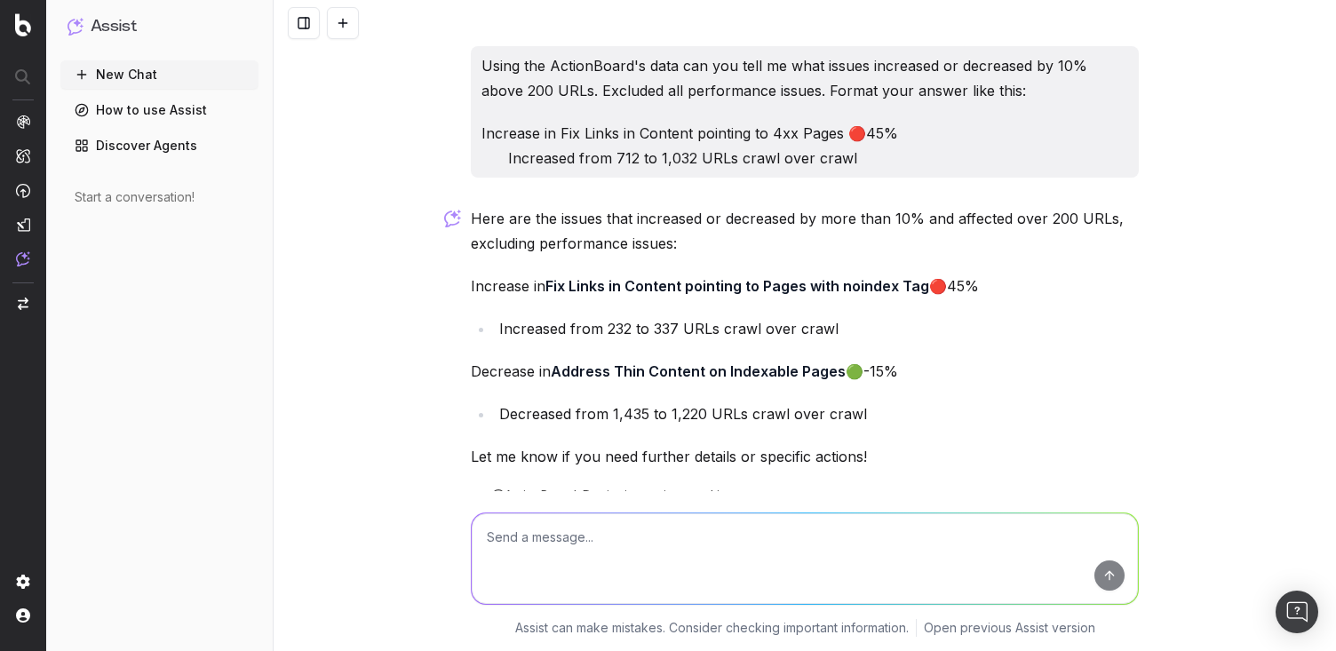
click at [28, 306] on img "button" at bounding box center [23, 304] width 11 height 12
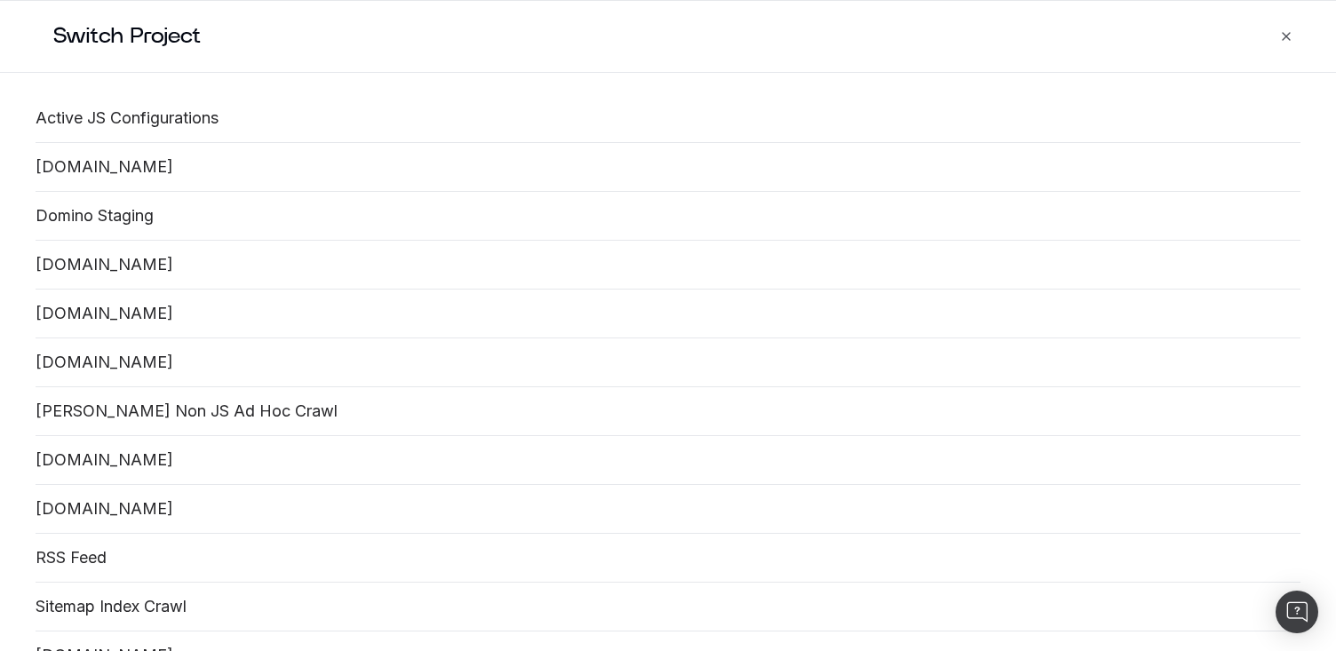
click at [1299, 34] on h2 "Switch Project" at bounding box center [684, 36] width 1304 height 71
click at [1287, 34] on icon "button" at bounding box center [1286, 36] width 14 height 14
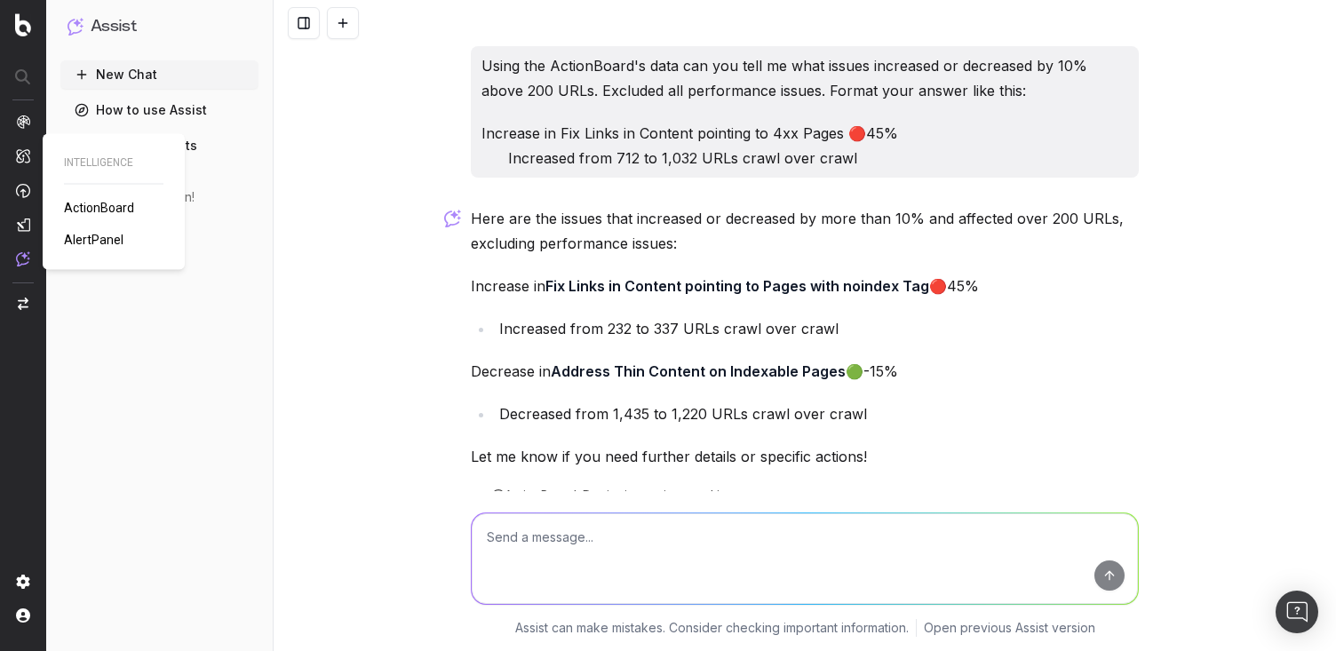
click at [25, 157] on img at bounding box center [23, 155] width 14 height 15
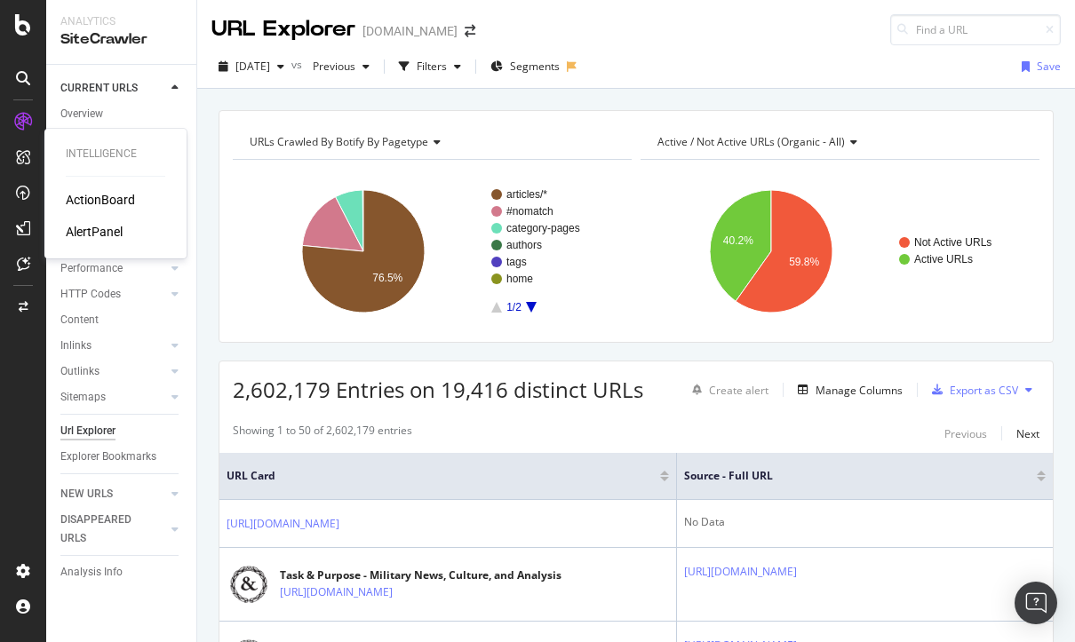
click at [83, 207] on div "ActionBoard" at bounding box center [100, 200] width 69 height 18
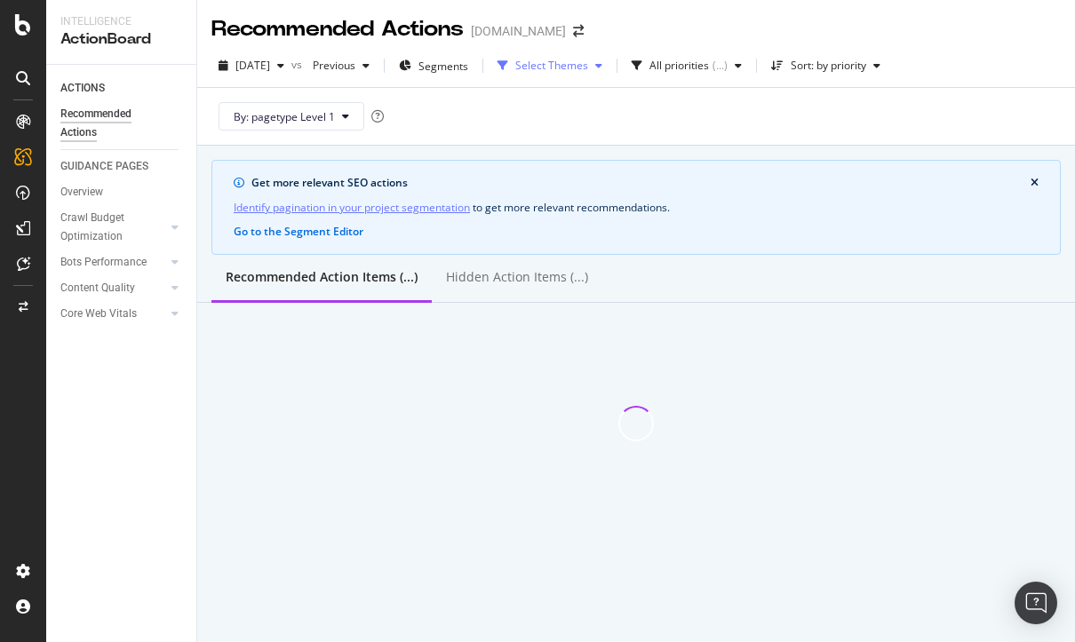
click at [582, 66] on div "Select Themes" at bounding box center [551, 65] width 73 height 11
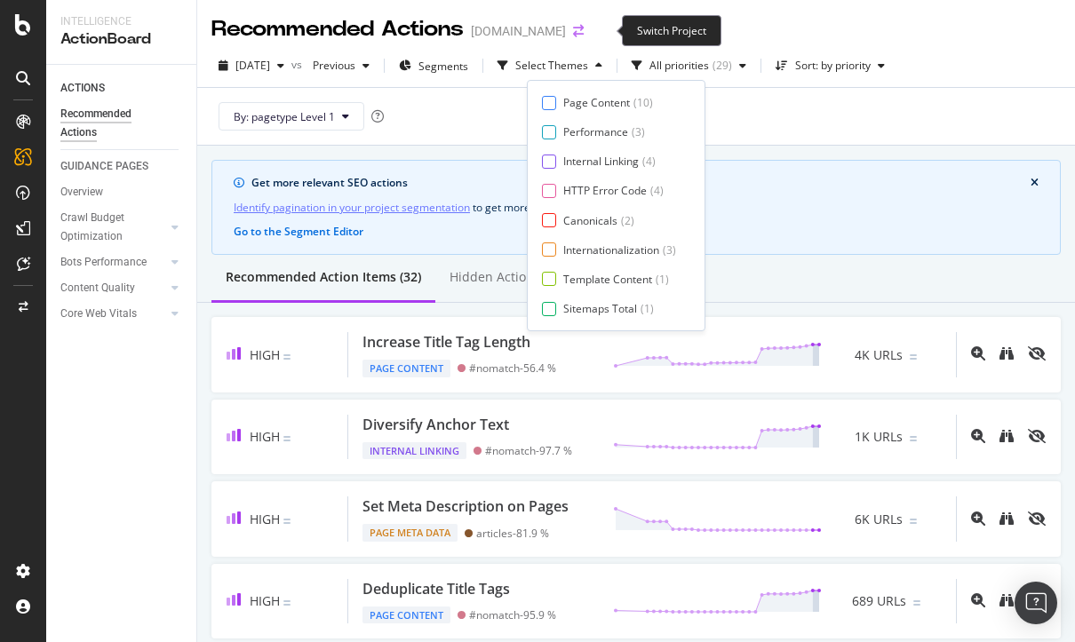
click at [584, 36] on icon "arrow-right-arrow-left" at bounding box center [578, 31] width 11 height 12
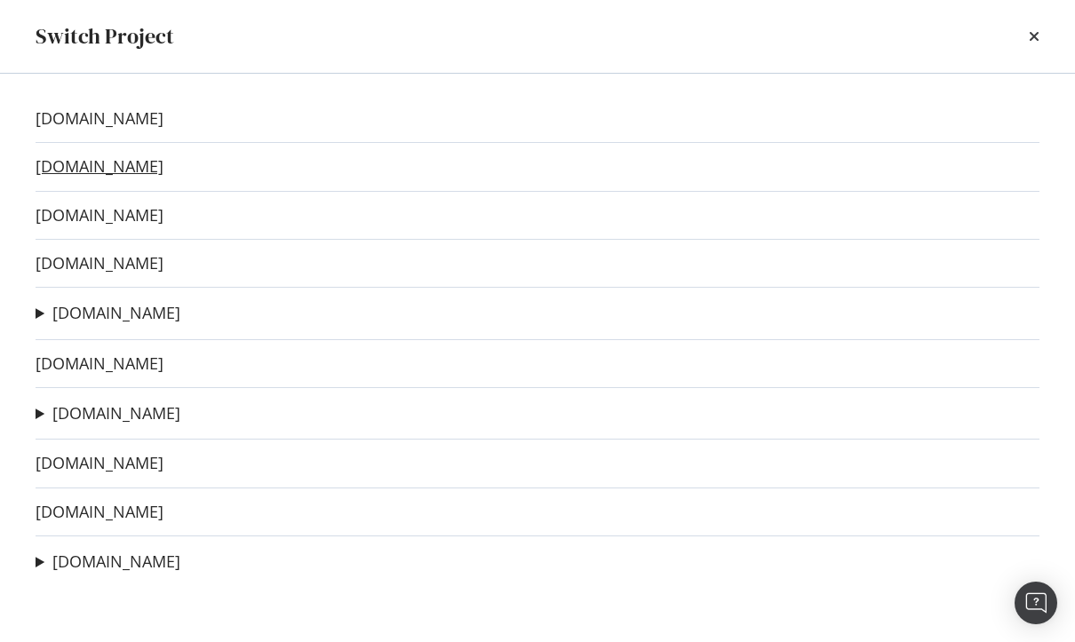
click at [114, 163] on link "bobvila.com" at bounding box center [100, 166] width 128 height 19
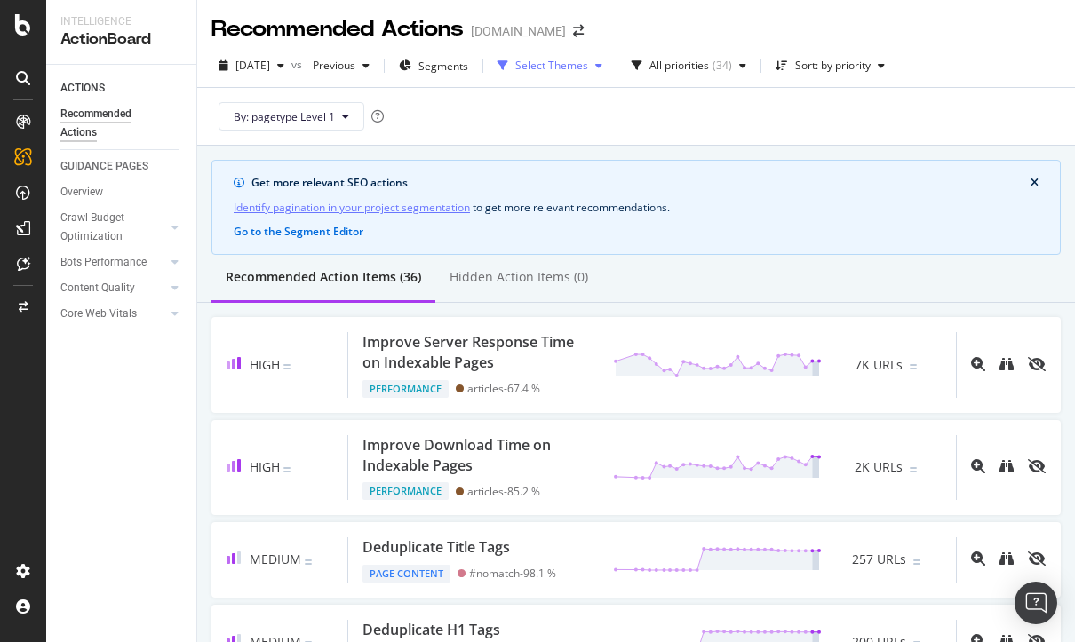
click at [588, 63] on div "Select Themes" at bounding box center [551, 65] width 73 height 11
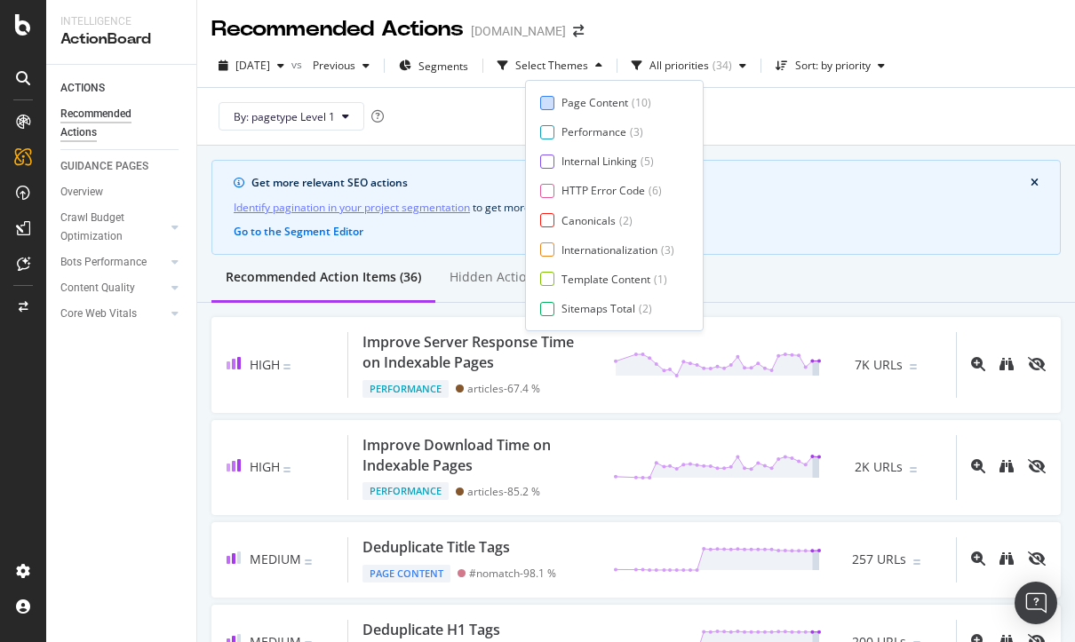
click at [571, 102] on div "Page Content" at bounding box center [594, 102] width 67 height 15
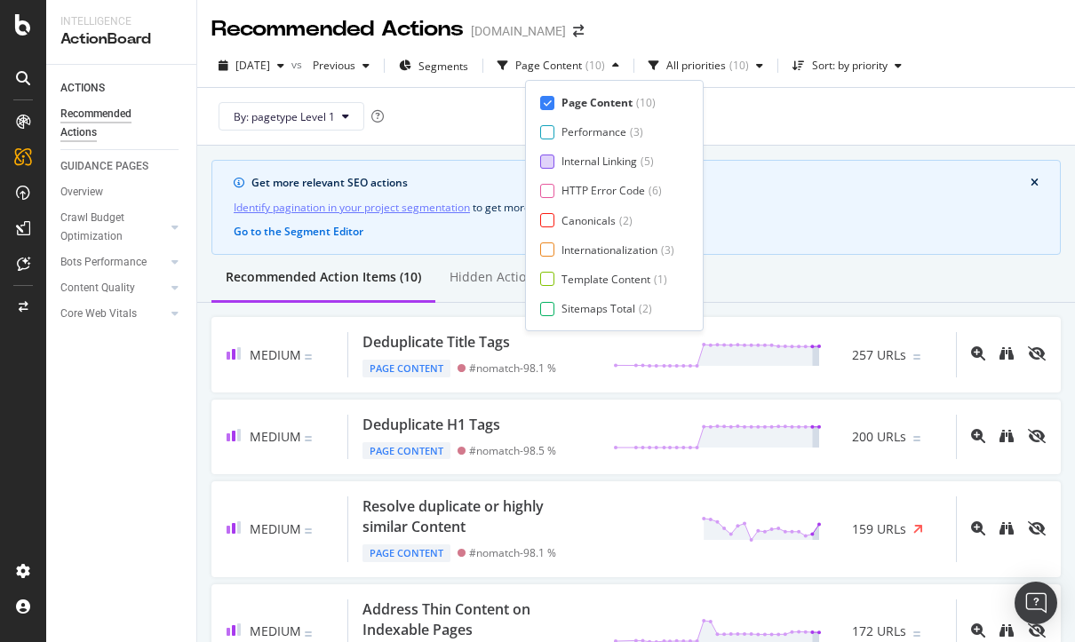
click at [553, 162] on div at bounding box center [547, 162] width 14 height 14
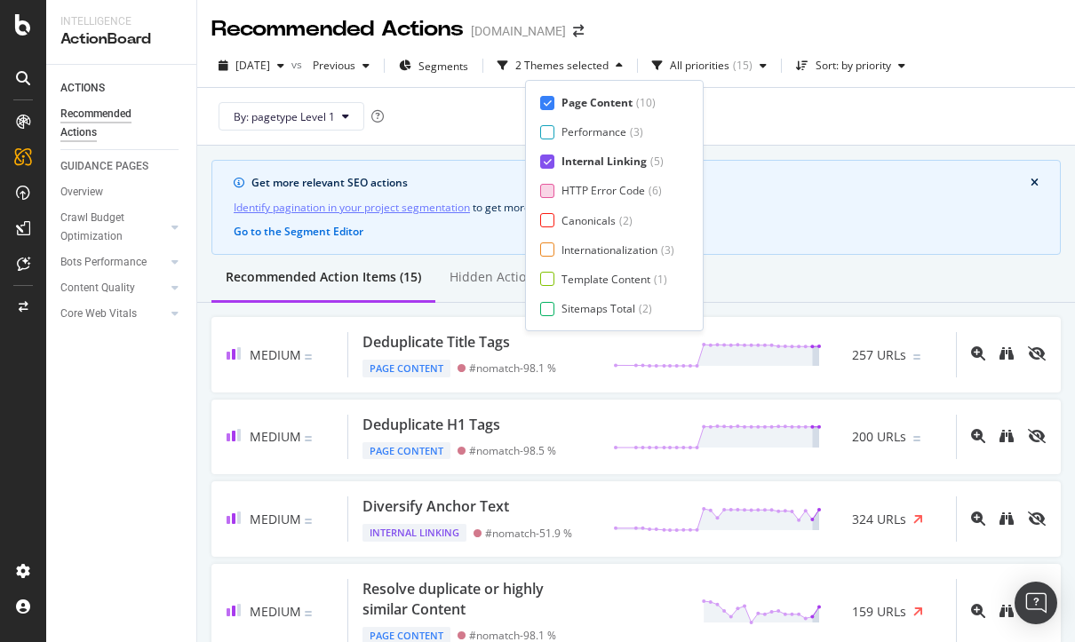
click at [547, 195] on div at bounding box center [547, 191] width 14 height 14
click at [550, 219] on div at bounding box center [547, 220] width 14 height 14
click at [548, 250] on div at bounding box center [547, 249] width 14 height 14
click at [548, 277] on div at bounding box center [547, 279] width 14 height 14
click at [549, 302] on div at bounding box center [547, 309] width 14 height 14
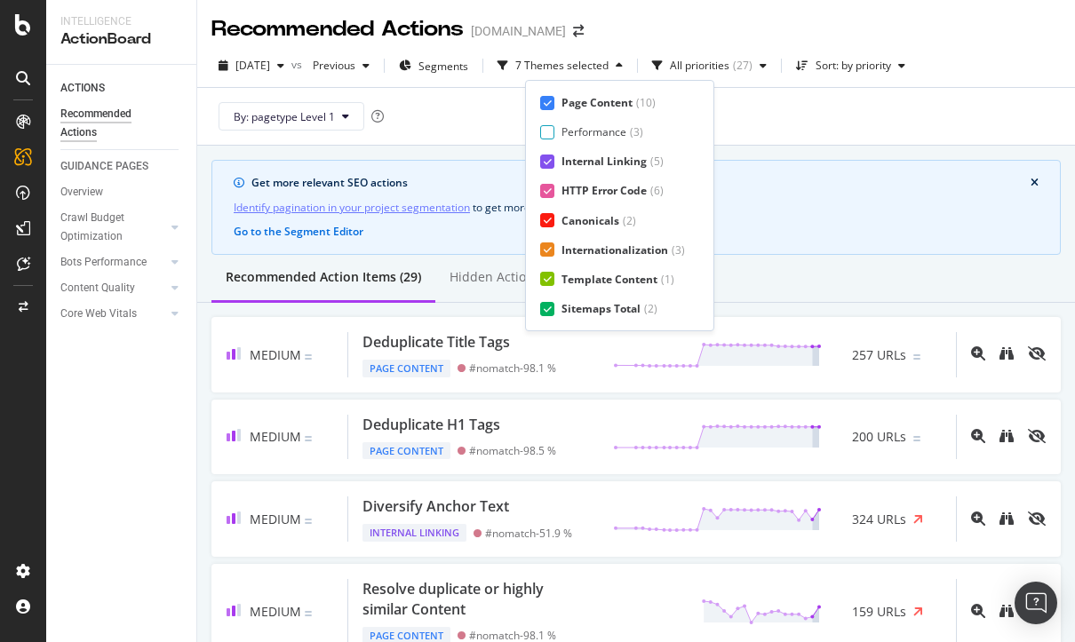
scroll to position [29, 0]
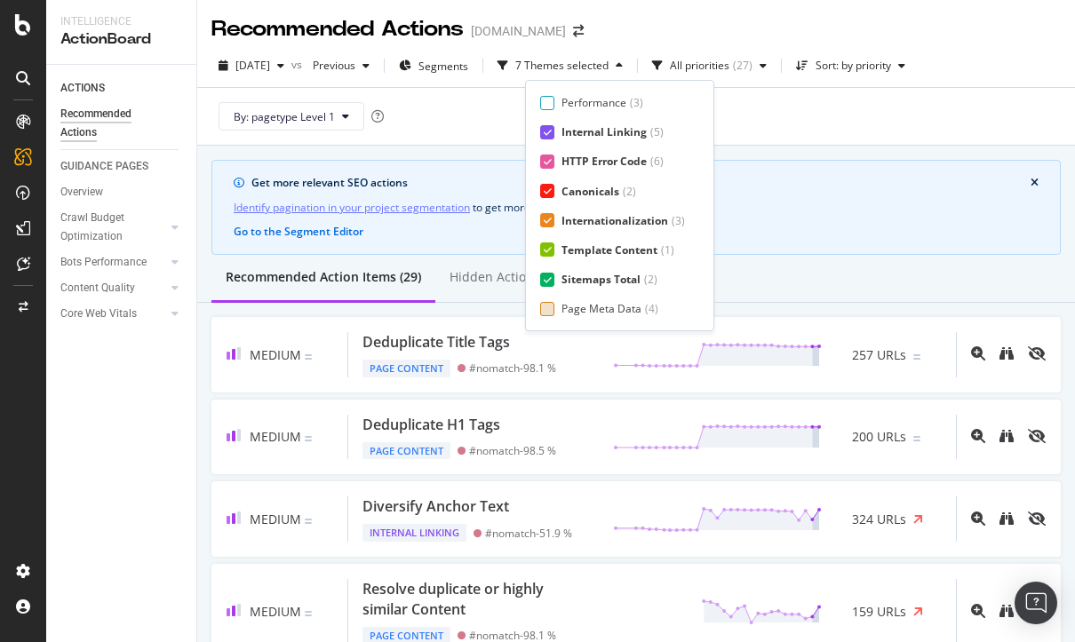
click at [558, 302] on div "Page Meta Data ( 4 )" at bounding box center [612, 308] width 145 height 15
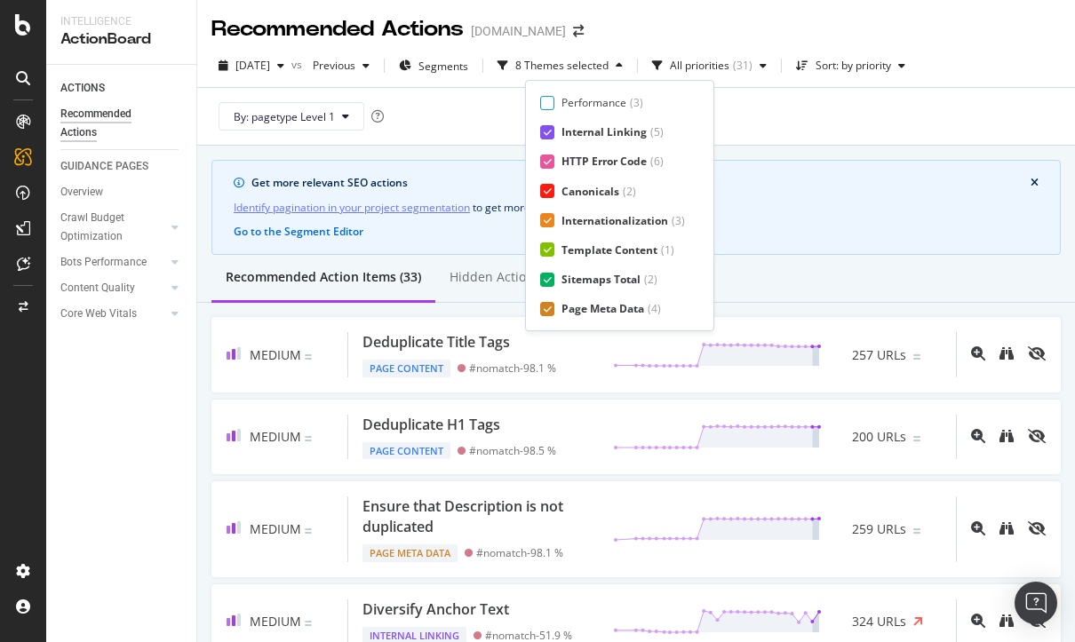
click at [816, 109] on div "By: pagetype Level 1" at bounding box center [635, 116] width 849 height 57
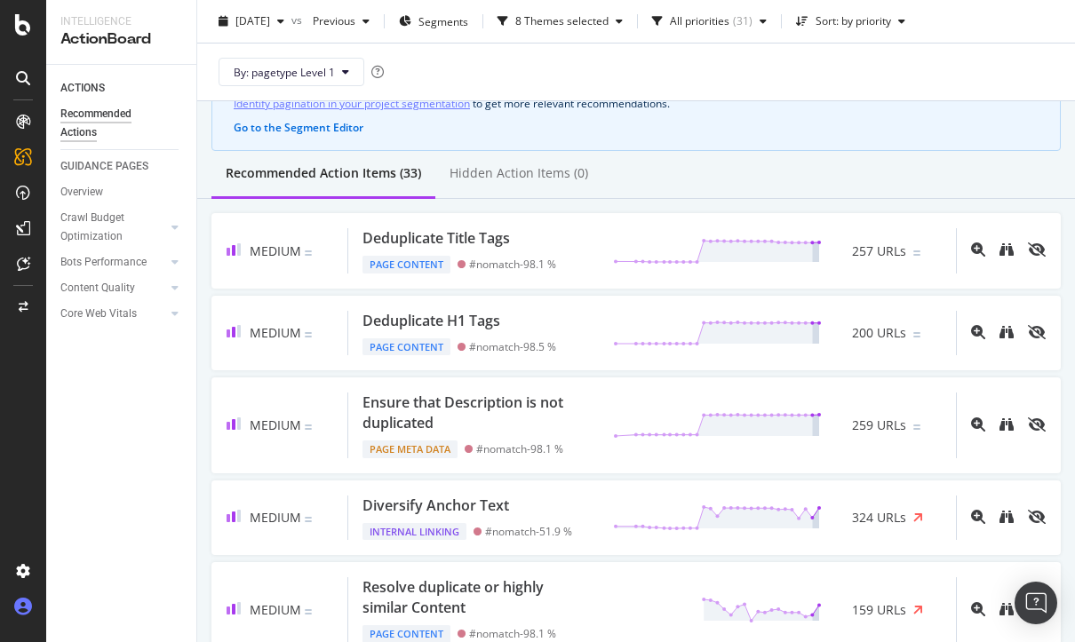
scroll to position [0, 0]
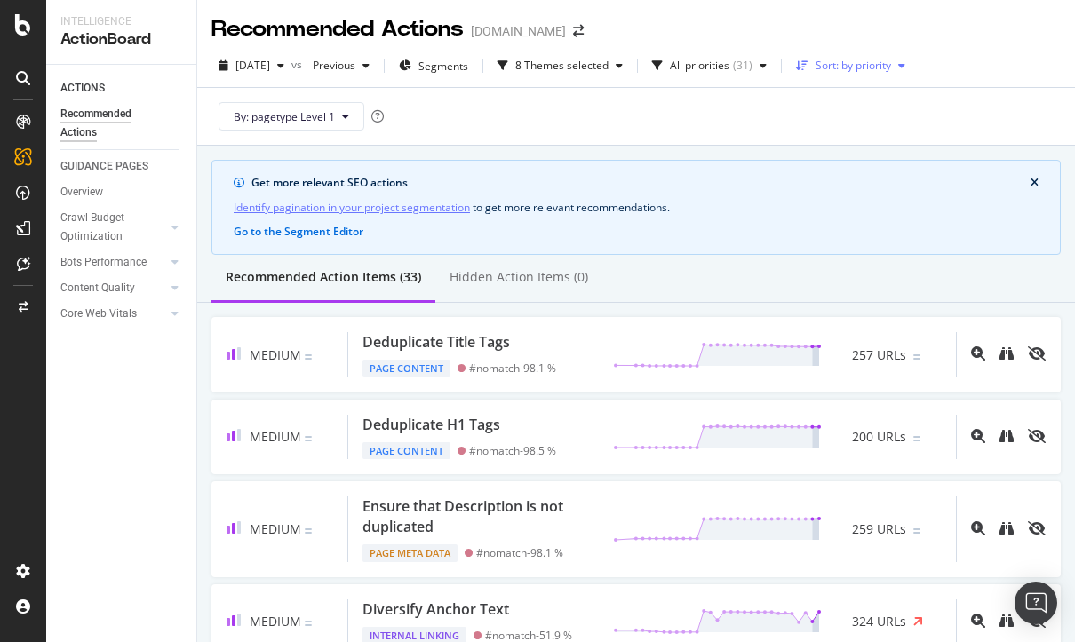
click at [875, 61] on div "Sort: by priority" at bounding box center [853, 65] width 76 height 11
click at [858, 127] on div "by URLs" at bounding box center [862, 124] width 39 height 15
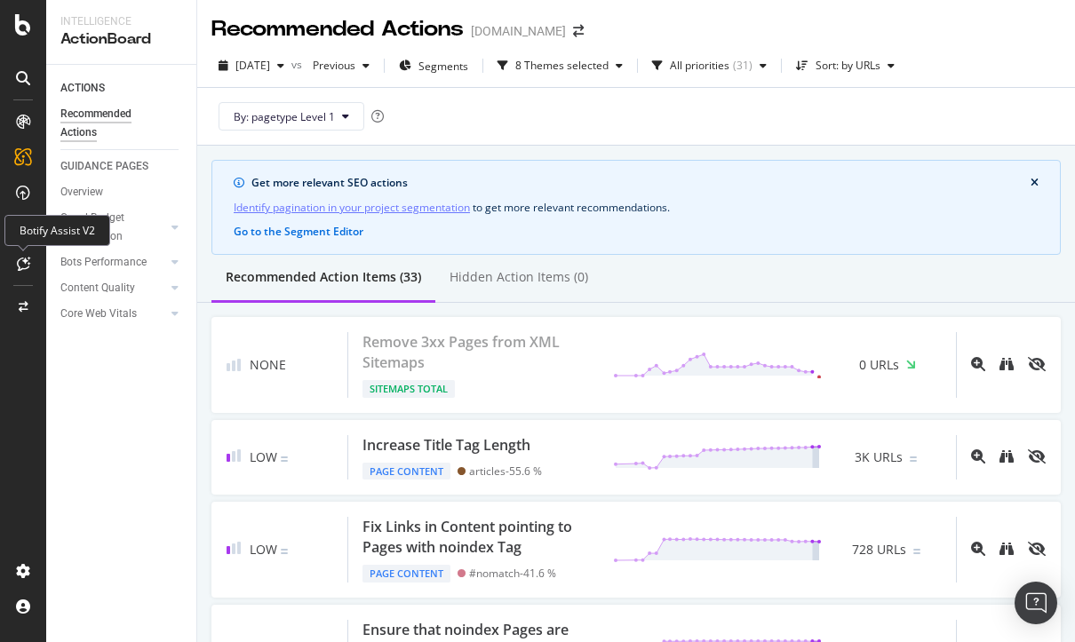
click at [23, 259] on icon at bounding box center [23, 264] width 13 height 14
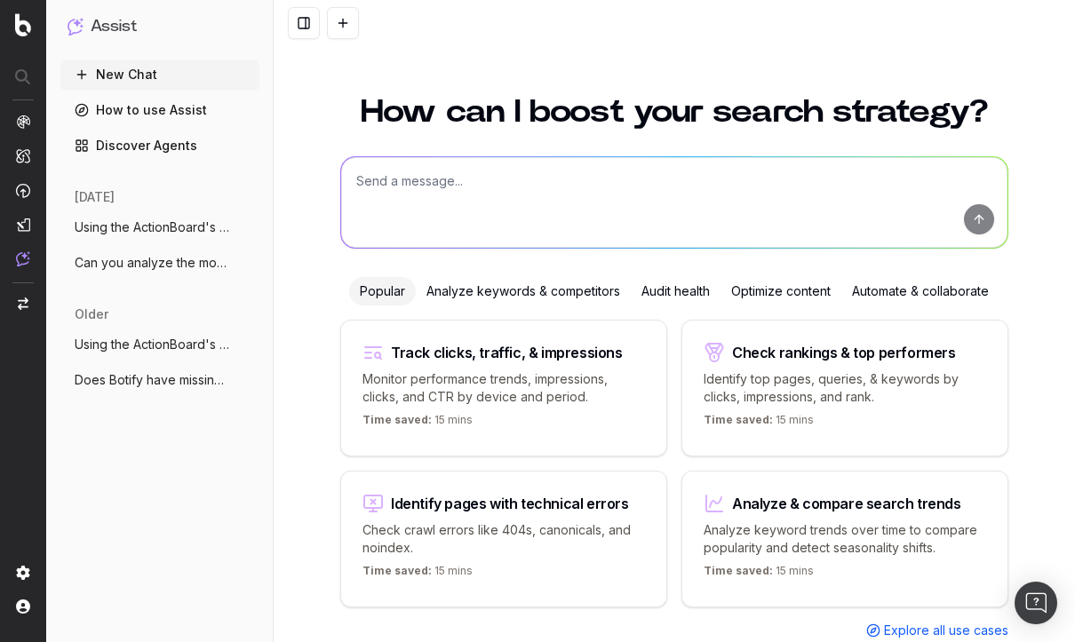
scroll to position [47, 0]
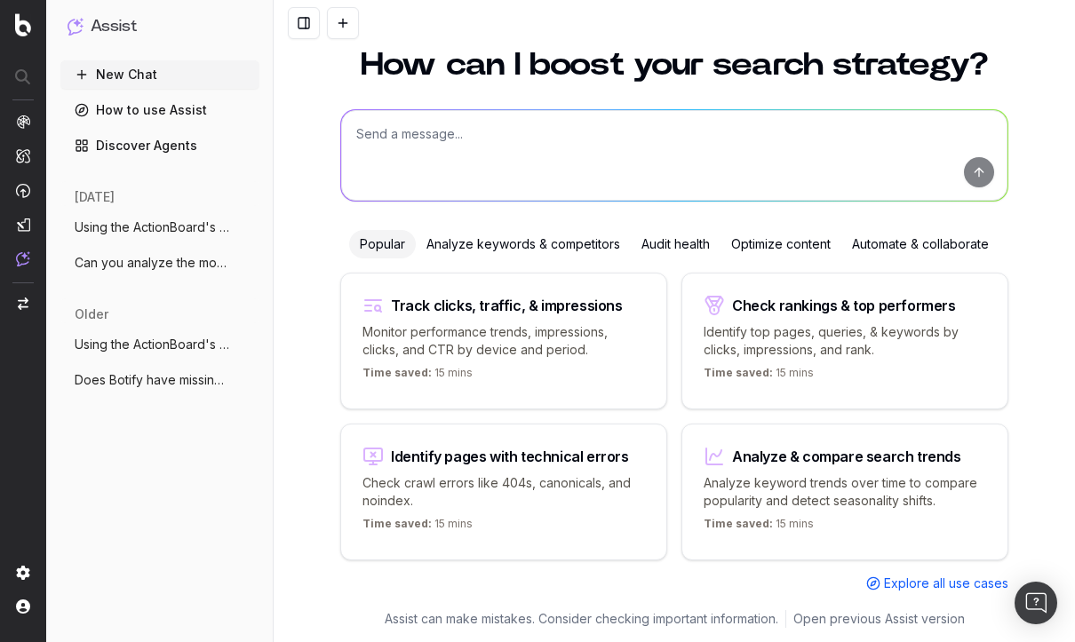
click at [140, 233] on span "Using the ActionBoard's data can you tel" at bounding box center [153, 228] width 156 height 18
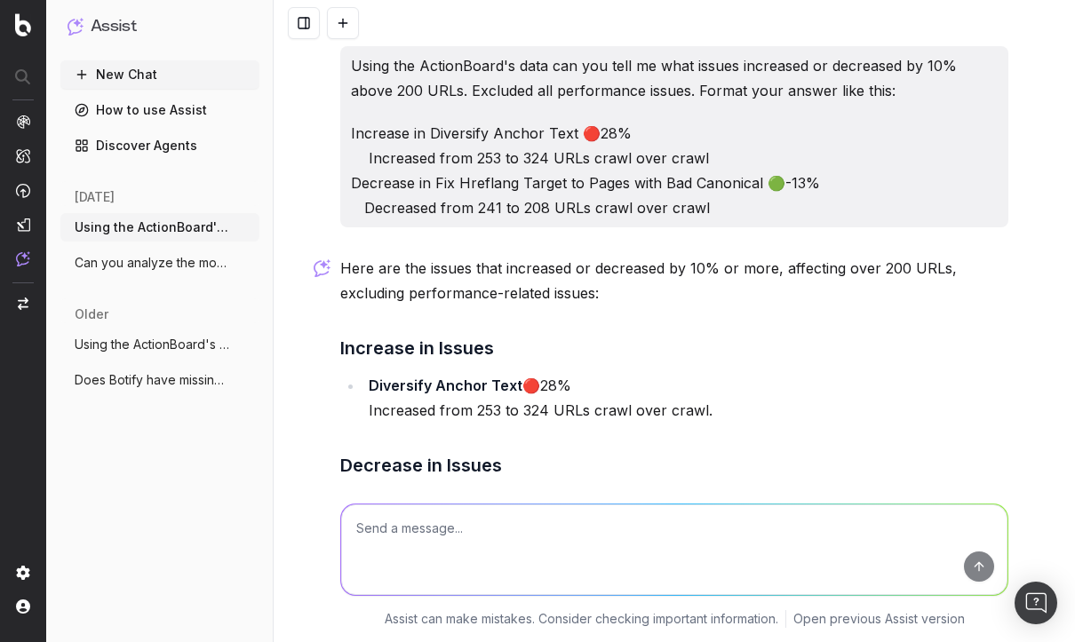
drag, startPoint x: 847, startPoint y: 94, endPoint x: 347, endPoint y: 59, distance: 501.3
click at [347, 59] on div "Using the ActionBoard's data can you tell me what issues increased or decreased…" at bounding box center [674, 136] width 668 height 181
copy p "Using the ActionBoard's data can you tell me what issues increased or decreased…"
click at [20, 306] on img "button" at bounding box center [23, 304] width 11 height 12
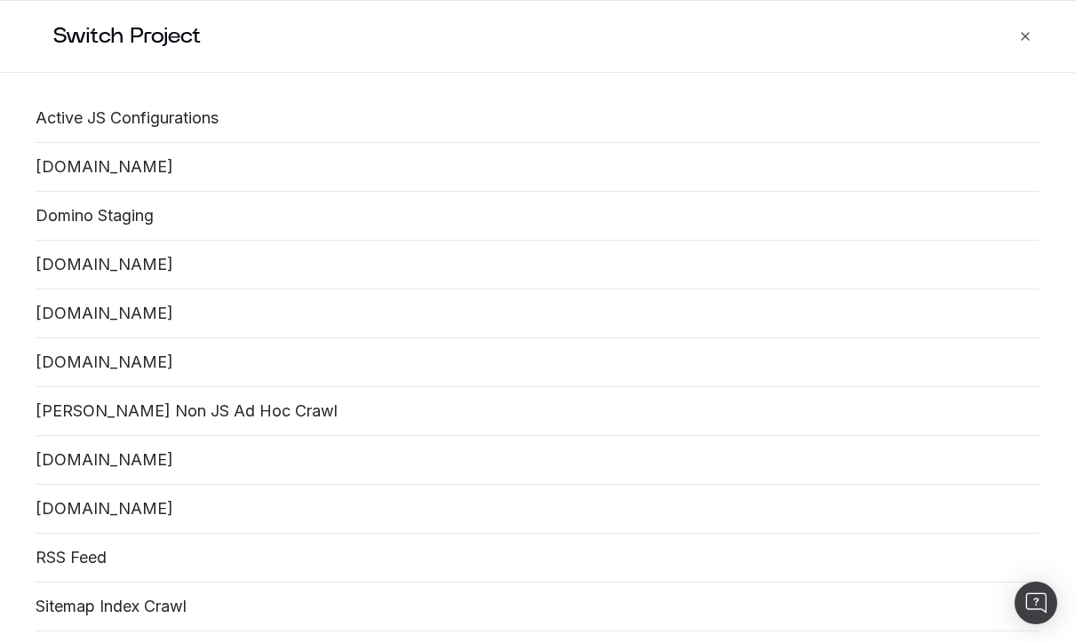
click at [101, 267] on link "[DOMAIN_NAME]" at bounding box center [538, 265] width 1004 height 20
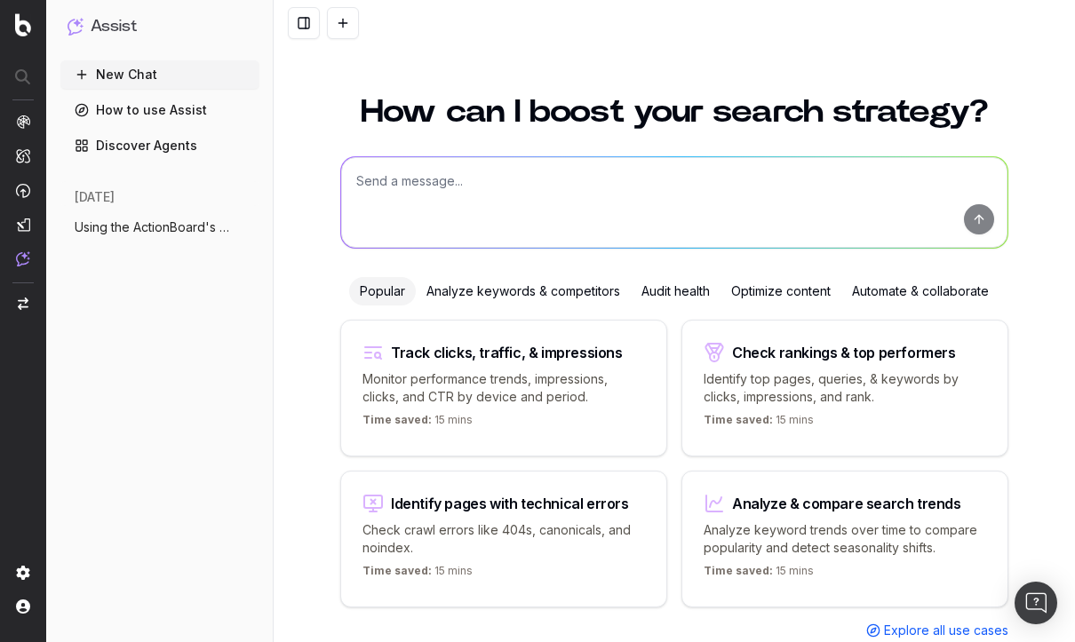
scroll to position [47, 0]
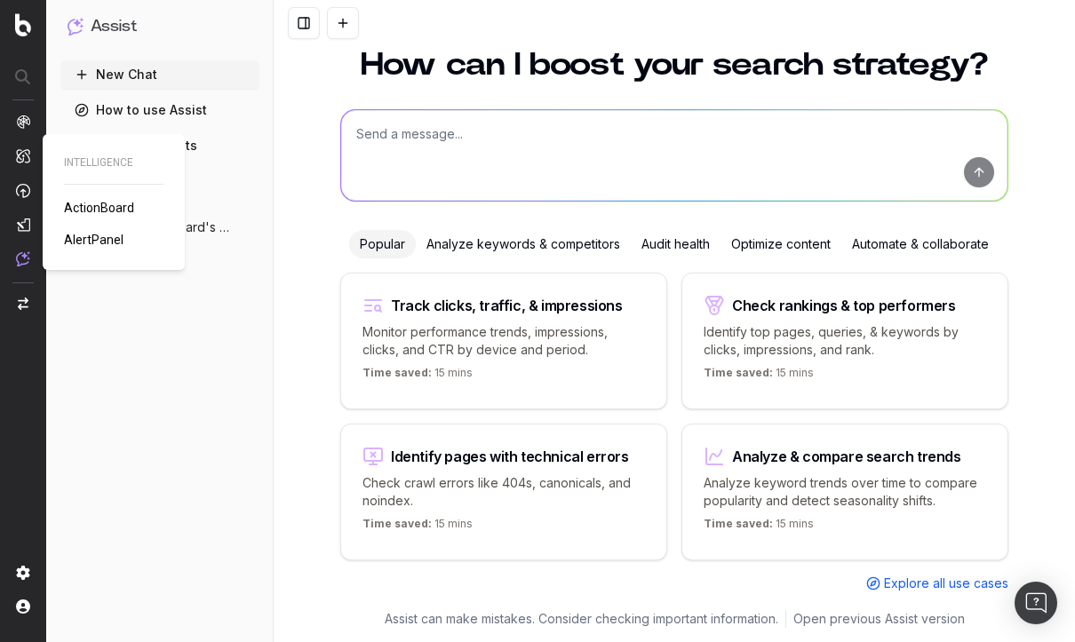
click at [83, 210] on span "ActionBoard" at bounding box center [99, 208] width 70 height 14
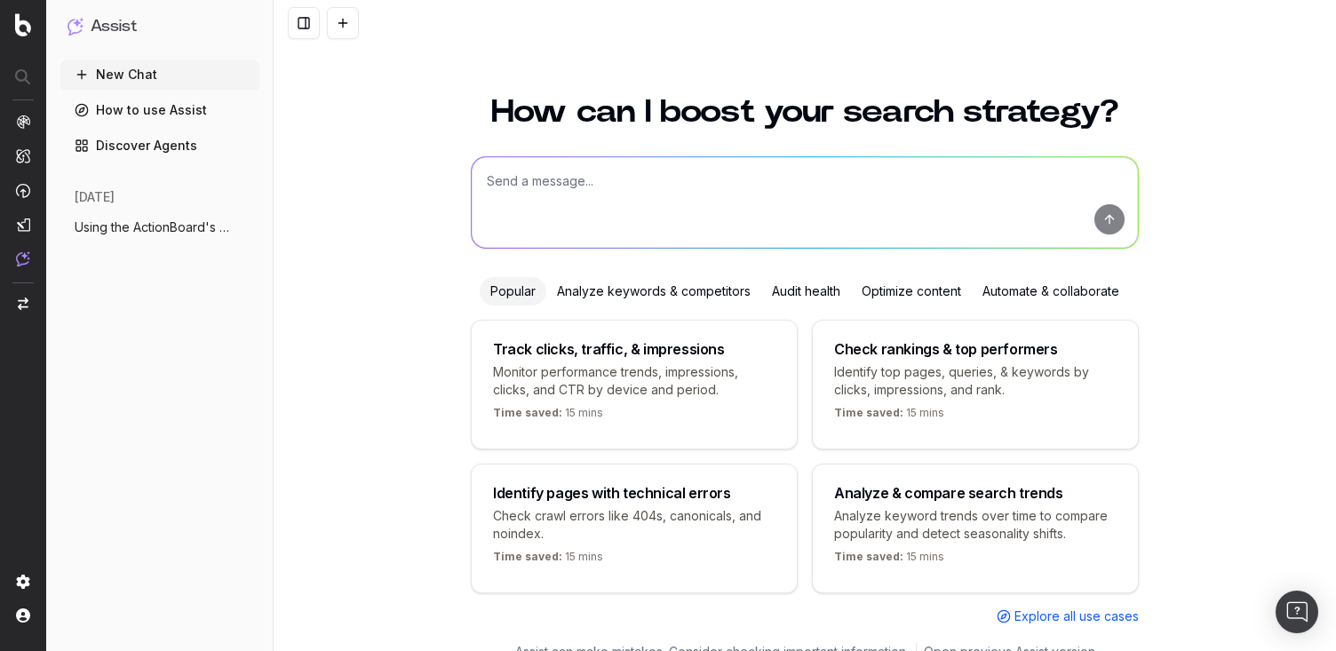
scroll to position [38, 0]
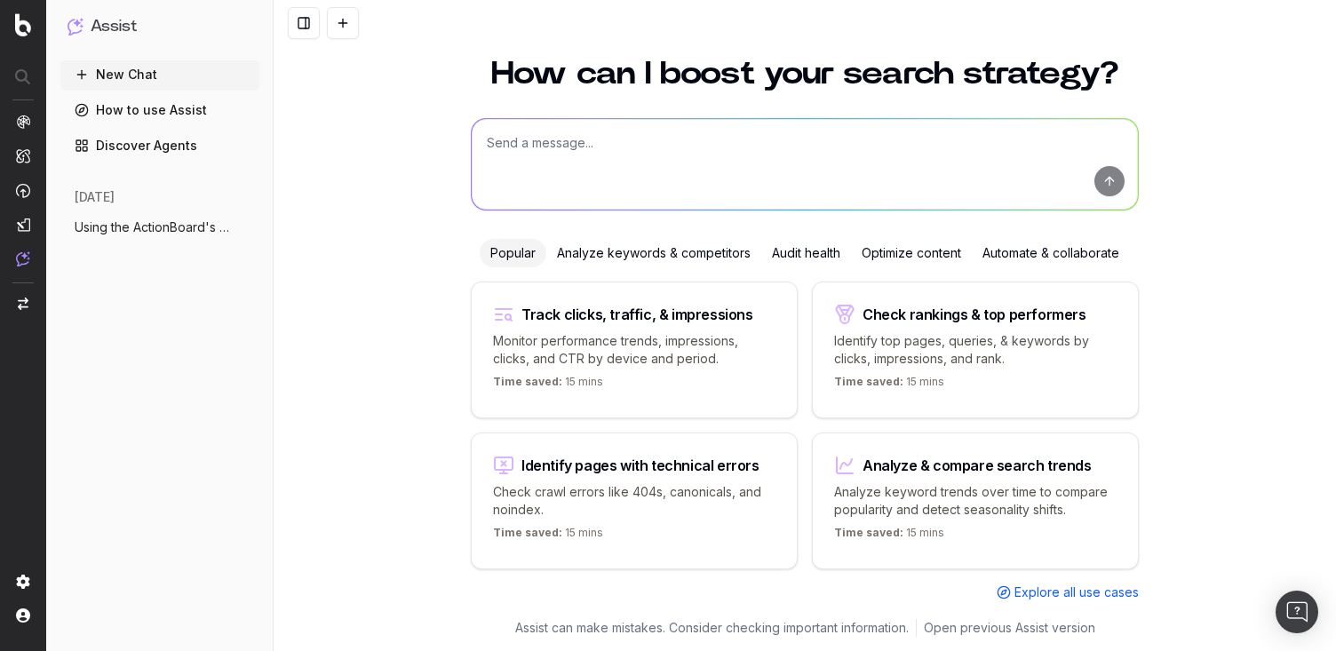
click at [128, 227] on span "Using the ActionBoard's data can you tel" at bounding box center [153, 228] width 156 height 18
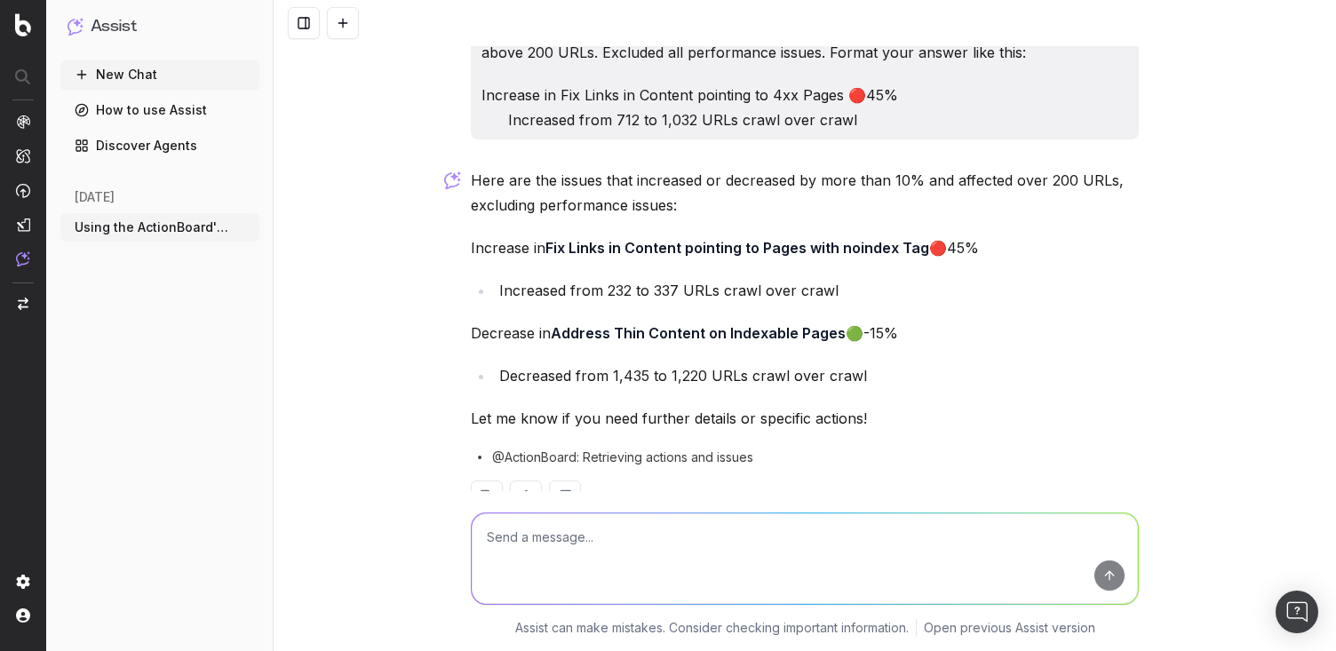
scroll to position [88, 0]
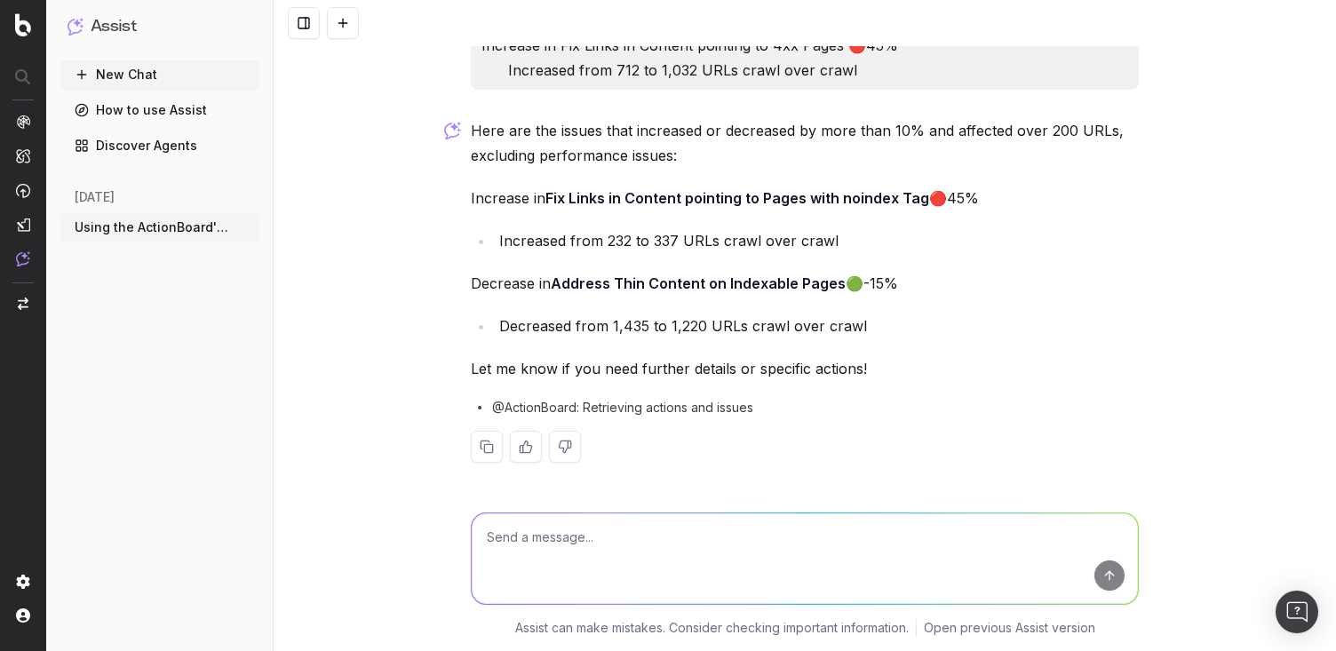
click at [167, 149] on link "Discover Agents" at bounding box center [159, 145] width 199 height 28
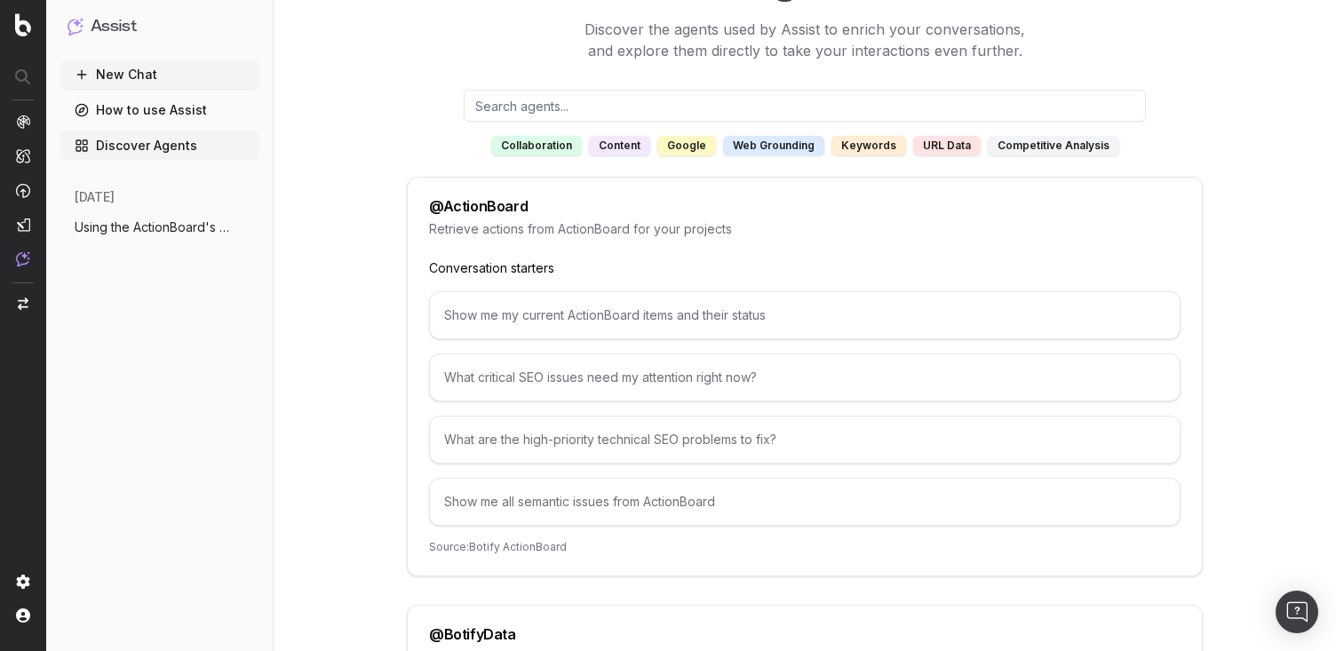
scroll to position [103, 0]
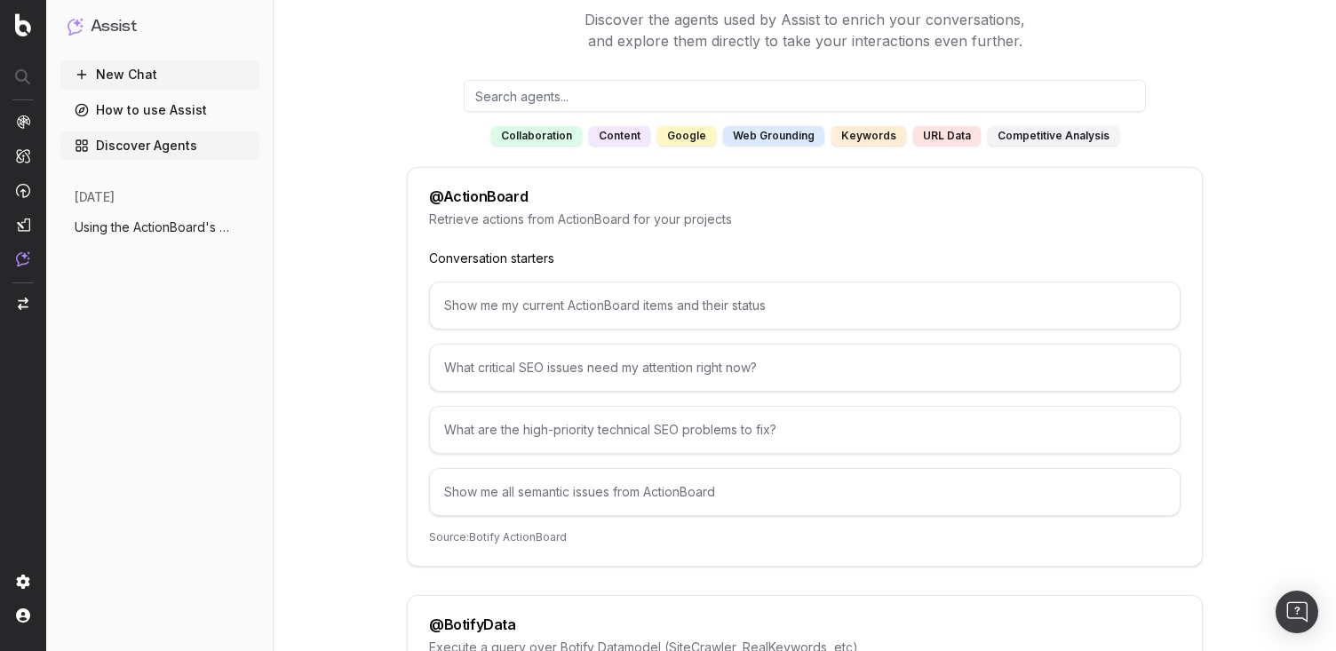
click at [552, 433] on div "What are the high-priority technical SEO problems to fix?" at bounding box center [804, 430] width 751 height 48
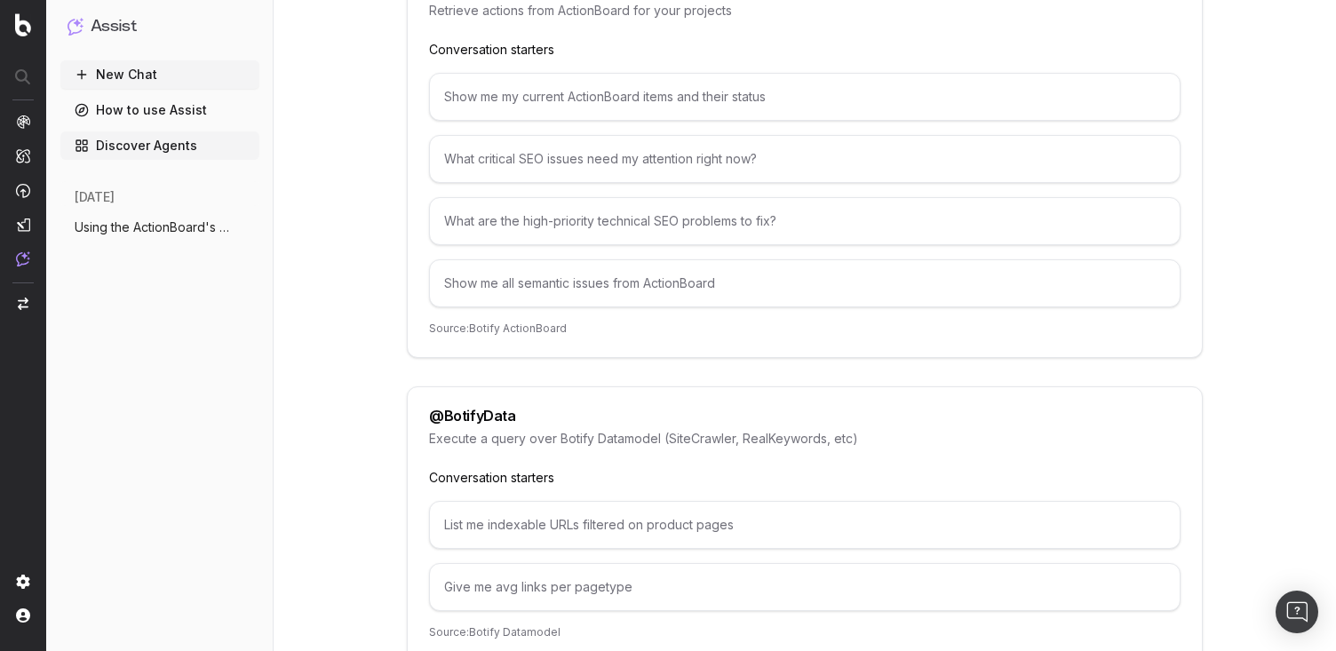
scroll to position [319, 0]
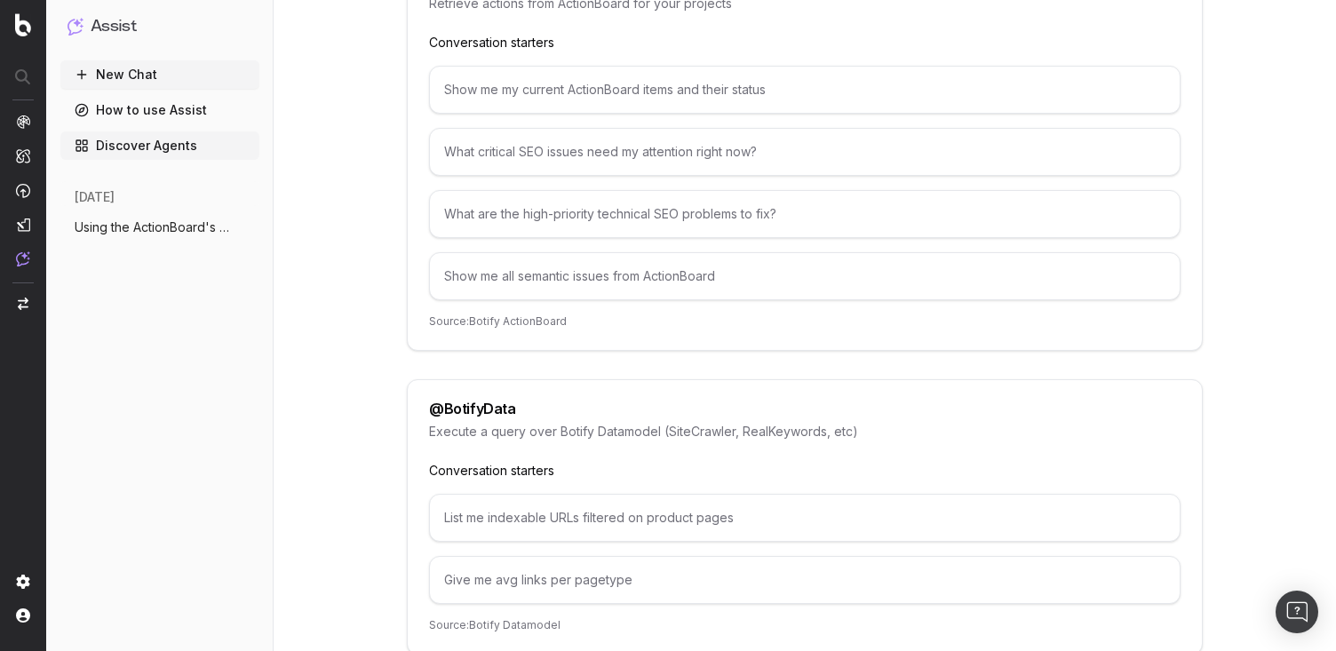
click at [122, 229] on span "Using the ActionBoard's data can you tel" at bounding box center [153, 228] width 156 height 18
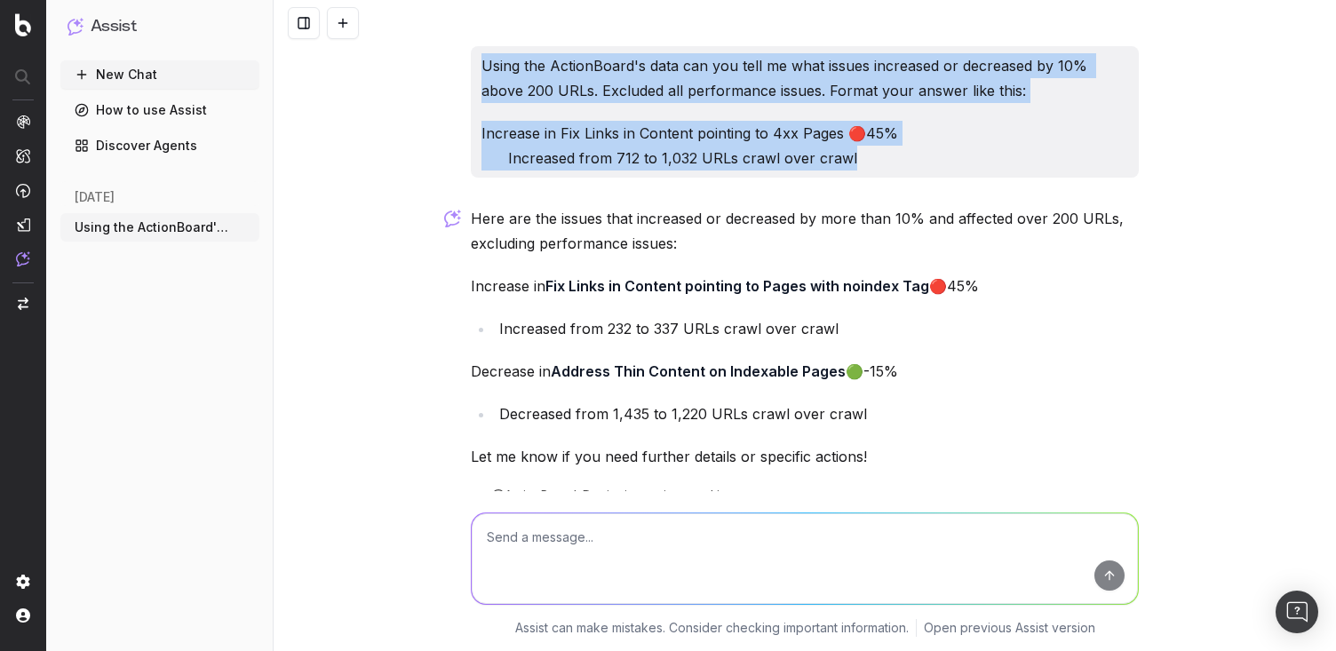
drag, startPoint x: 864, startPoint y: 162, endPoint x: 472, endPoint y: 65, distance: 404.4
click at [472, 65] on div "Using the ActionBoard's data can you tell me what issues increased or decreased…" at bounding box center [805, 111] width 668 height 131
copy div "Using the ActionBoard's data can you tell me what issues increased or decreased…"
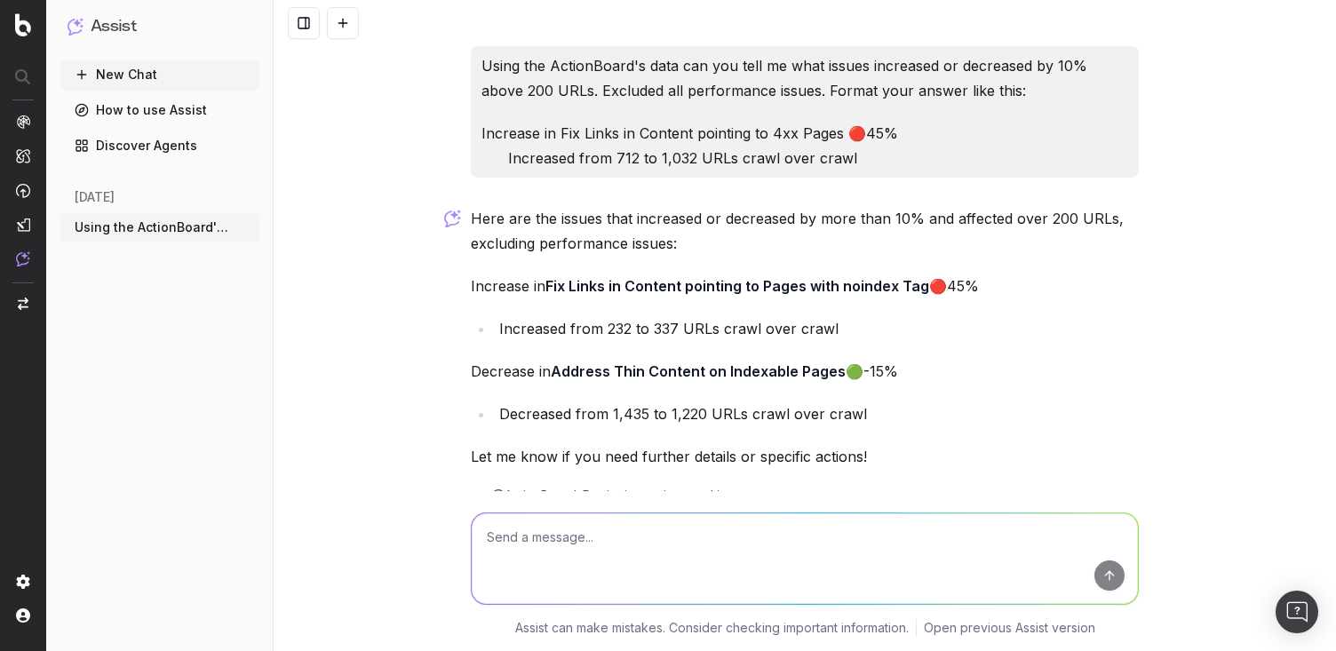
click at [544, 547] on textarea at bounding box center [805, 558] width 666 height 91
paste textarea "Using the ActionBoard's data can you tell me what issues increased or decreased…"
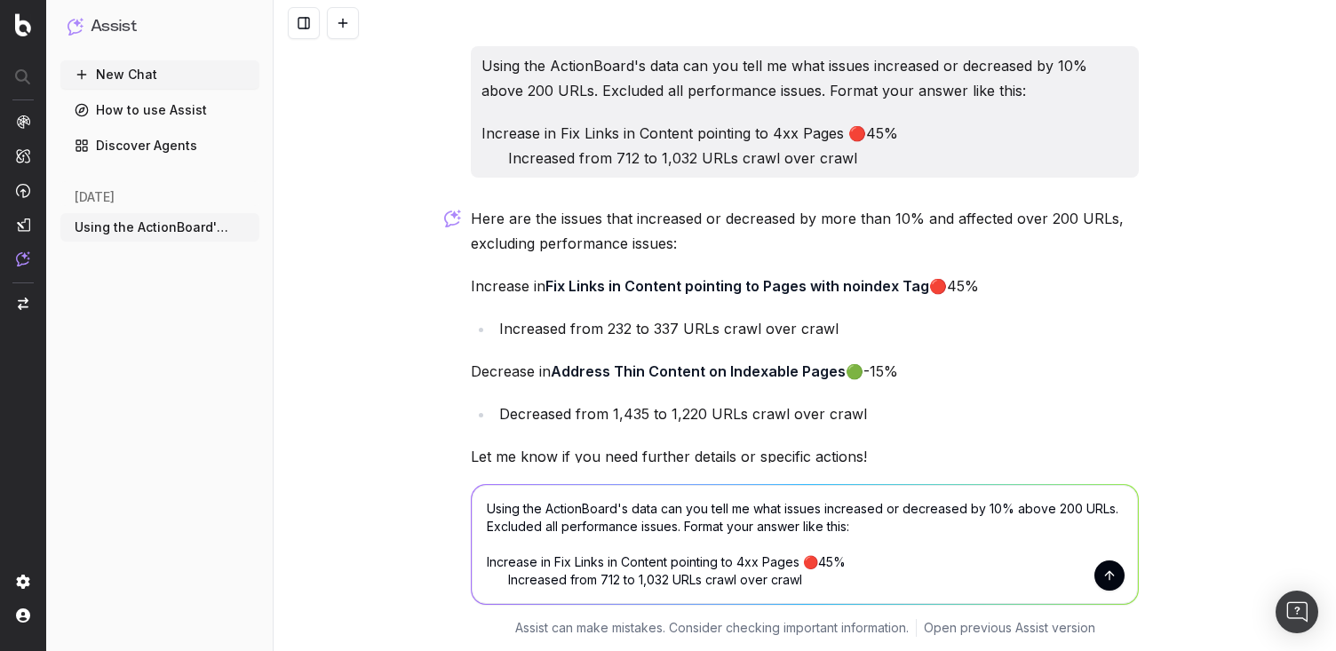
drag, startPoint x: 824, startPoint y: 582, endPoint x: 686, endPoint y: 530, distance: 147.8
click at [686, 530] on textarea "Using the ActionBoard's data can you tell me what issues increased or decreased…" at bounding box center [805, 544] width 666 height 119
type textarea "Using the ActionBoard's data can you tell me what issues increased or decreased…"
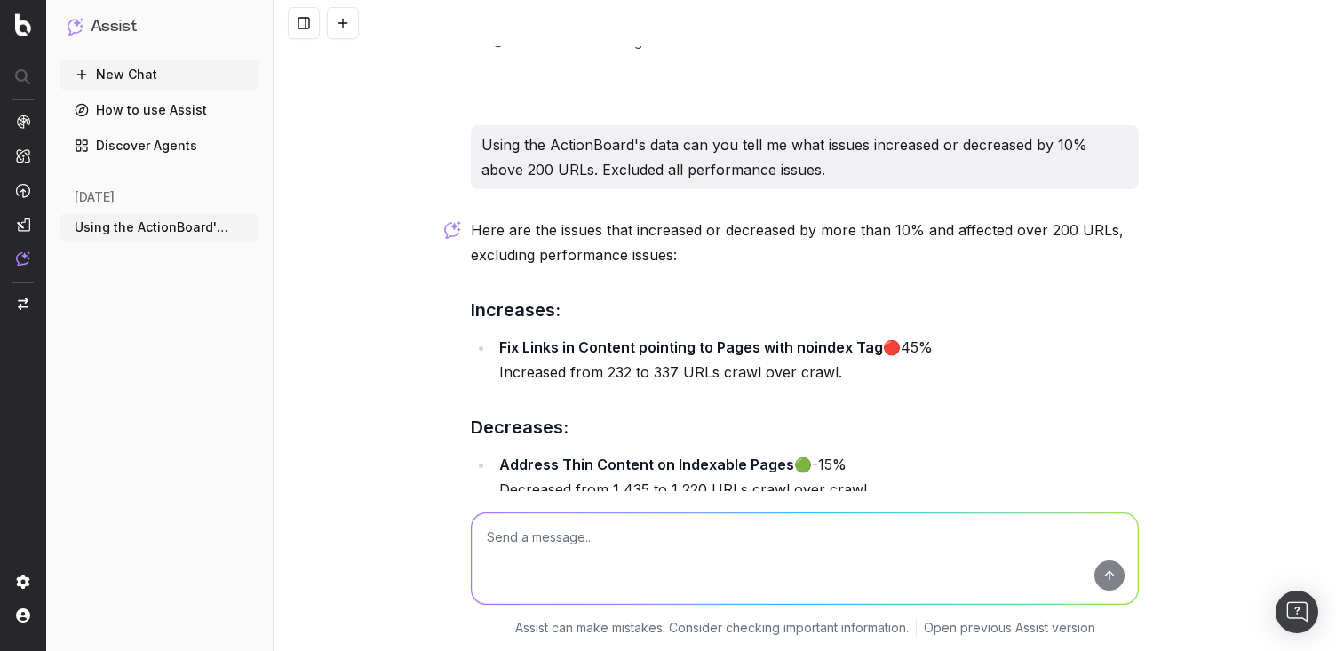
scroll to position [457, 0]
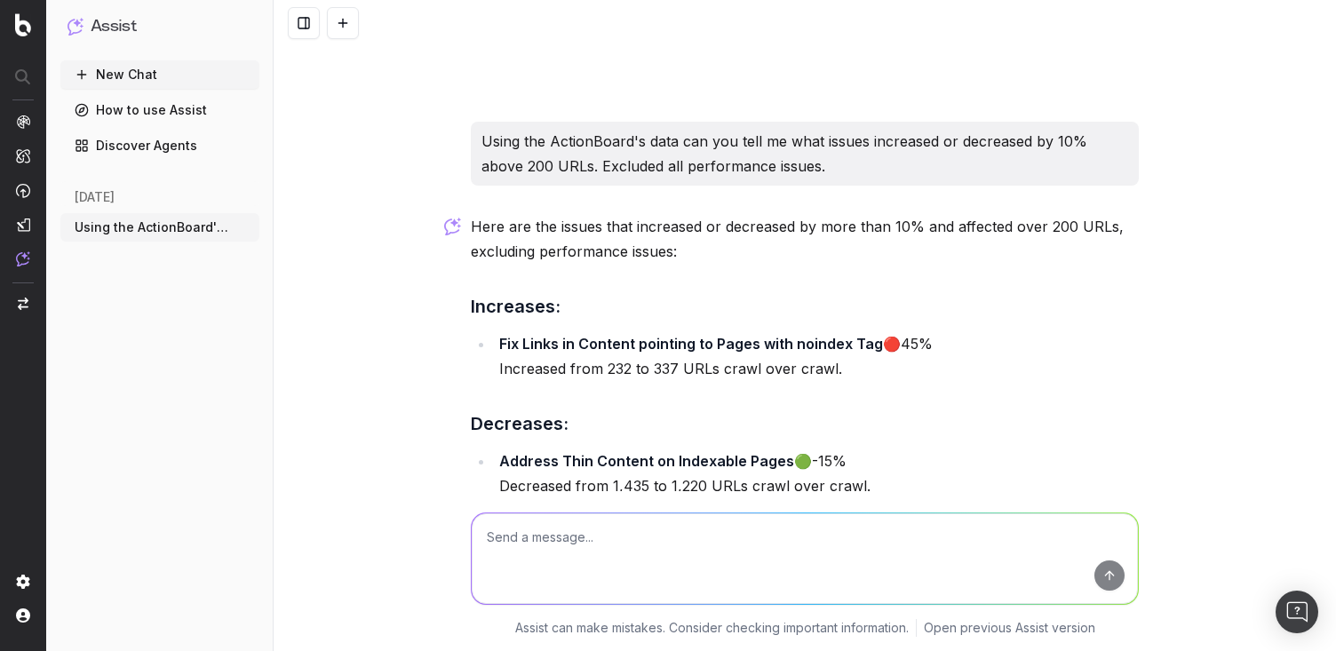
click at [20, 305] on img "button" at bounding box center [23, 304] width 11 height 12
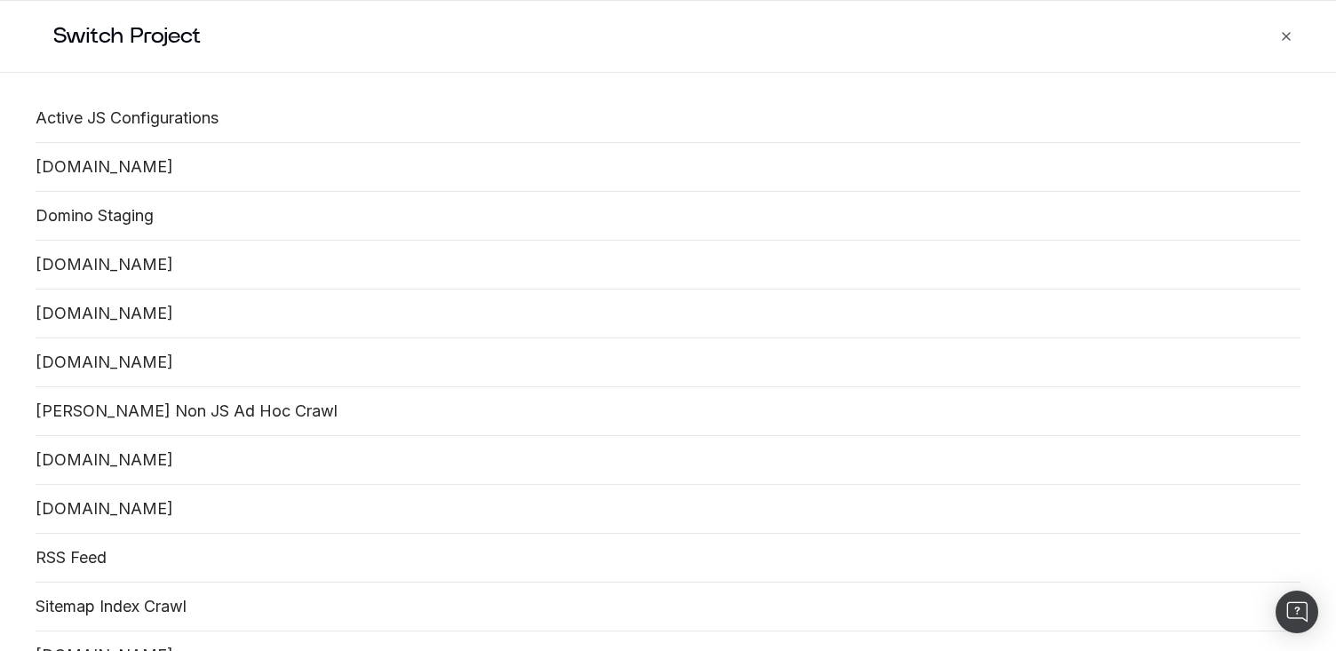
click at [85, 460] on link "[DOMAIN_NAME]" at bounding box center [668, 460] width 1265 height 20
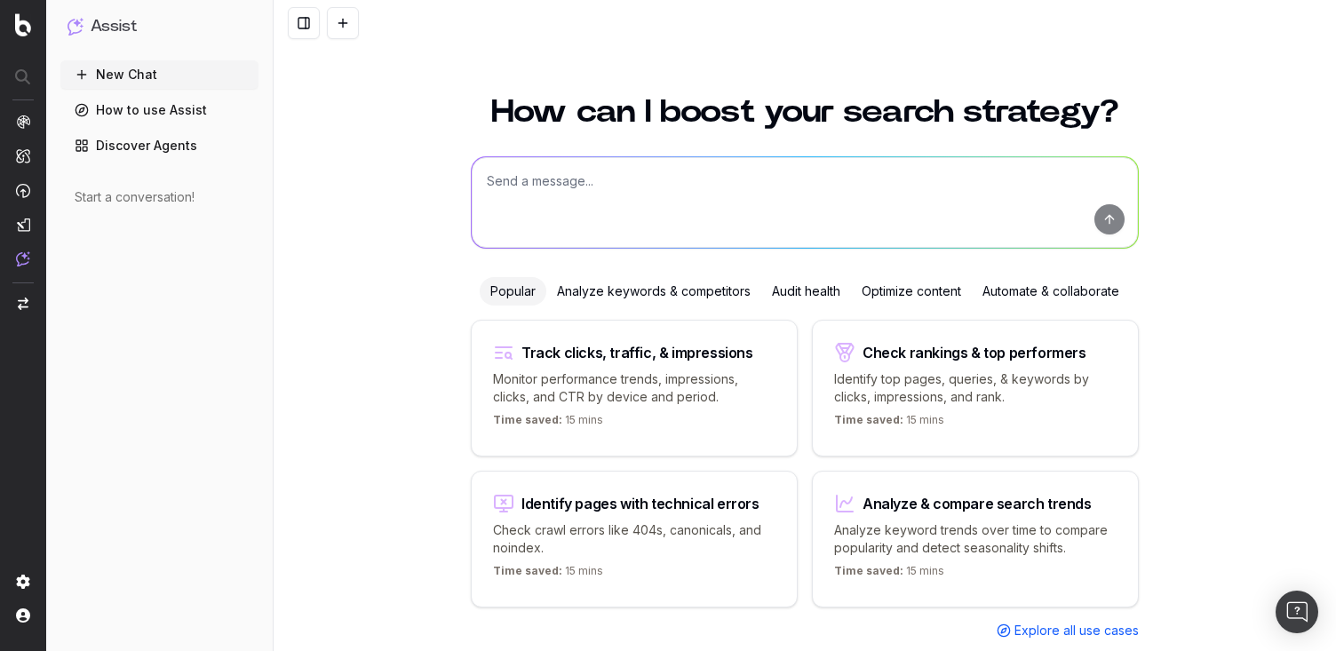
scroll to position [38, 0]
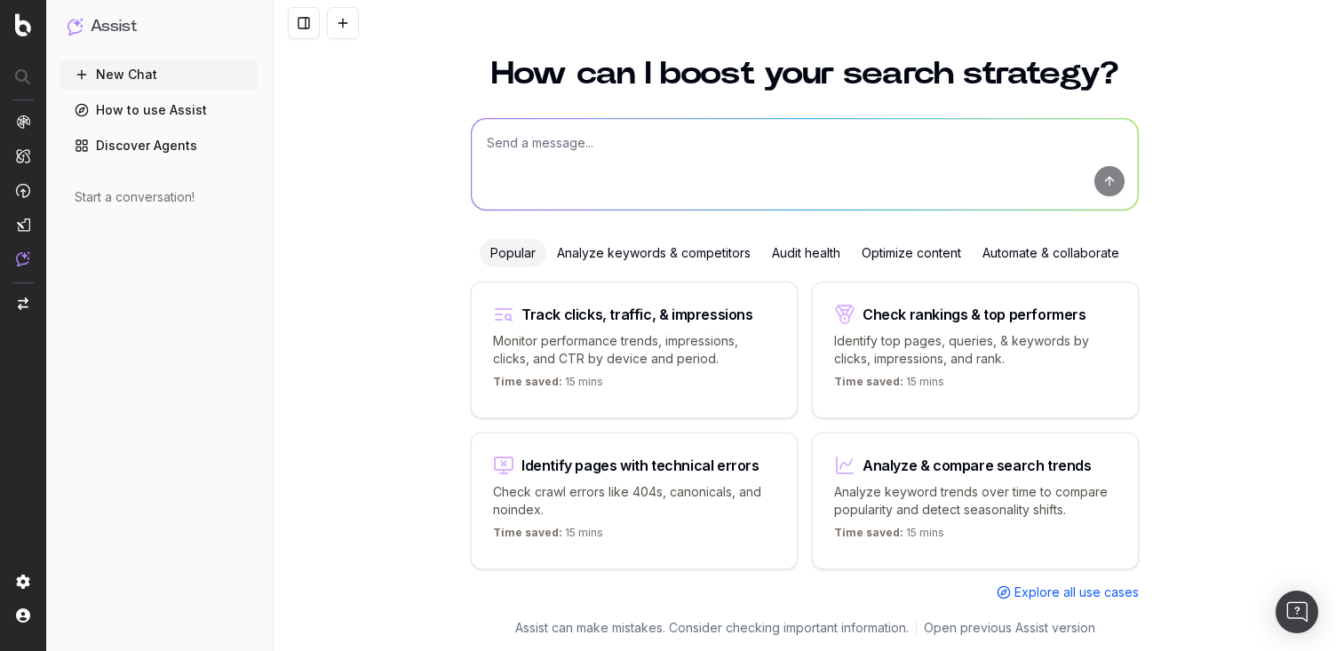
click at [558, 138] on textarea at bounding box center [805, 164] width 666 height 91
paste textarea "Using the ActionBoard's data can you tell me what issues increased or decreased…"
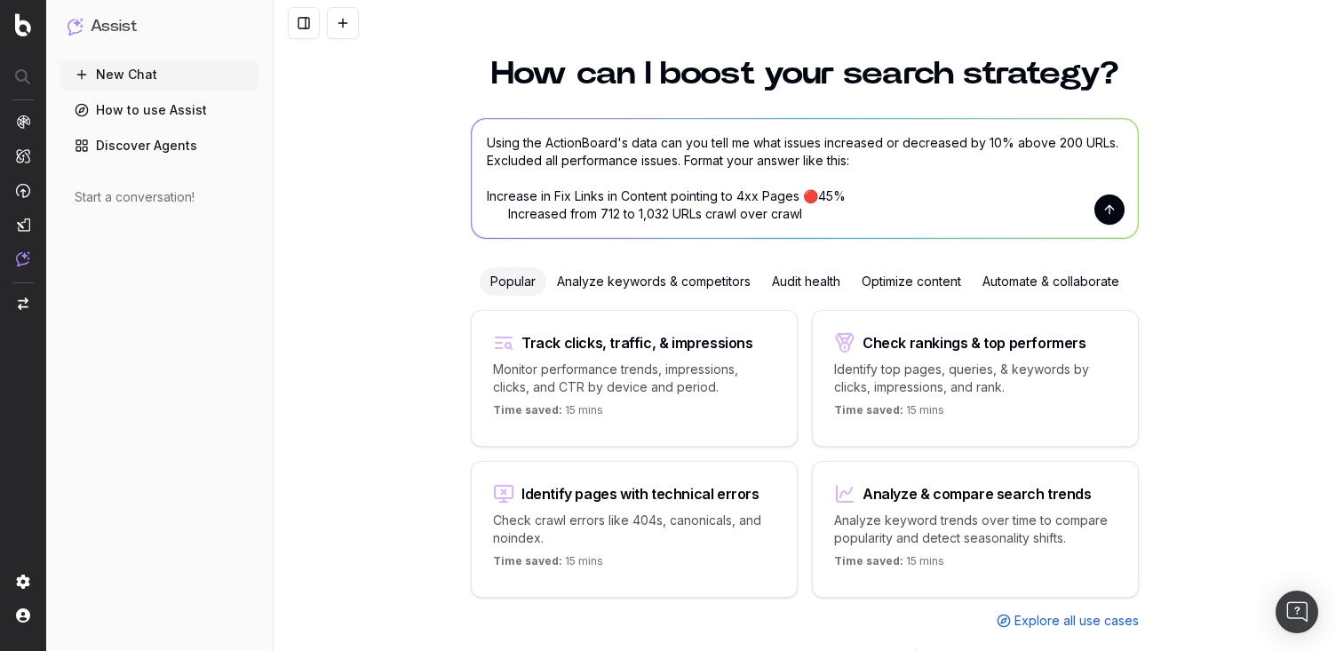
scroll to position [67, 0]
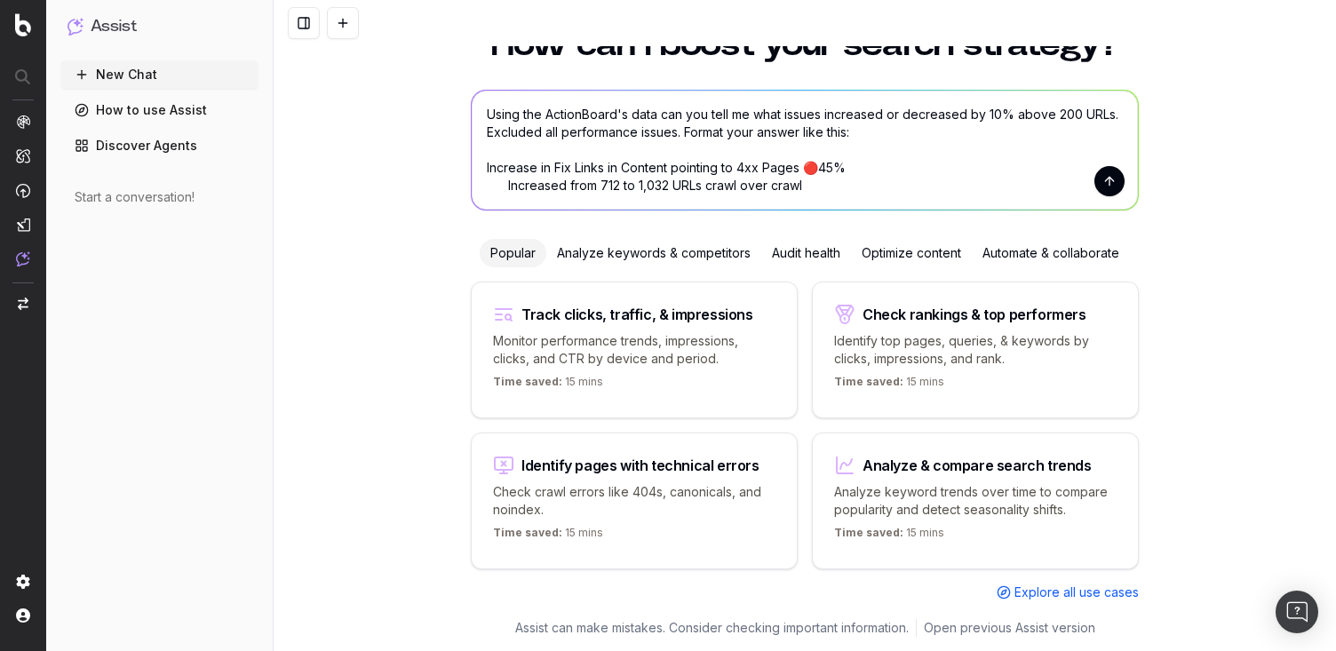
type textarea "Using the ActionBoard's data can you tell me what issues increased or decreased…"
click at [1107, 178] on button "submit" at bounding box center [1109, 181] width 30 height 30
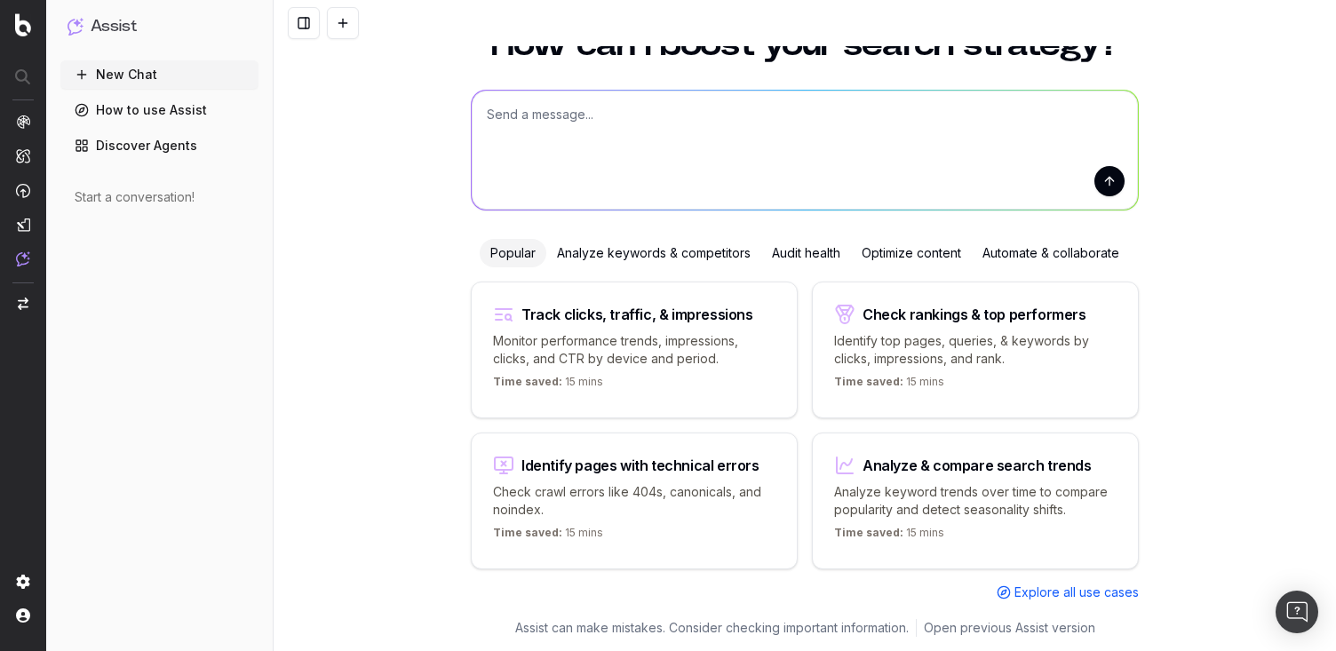
scroll to position [0, 0]
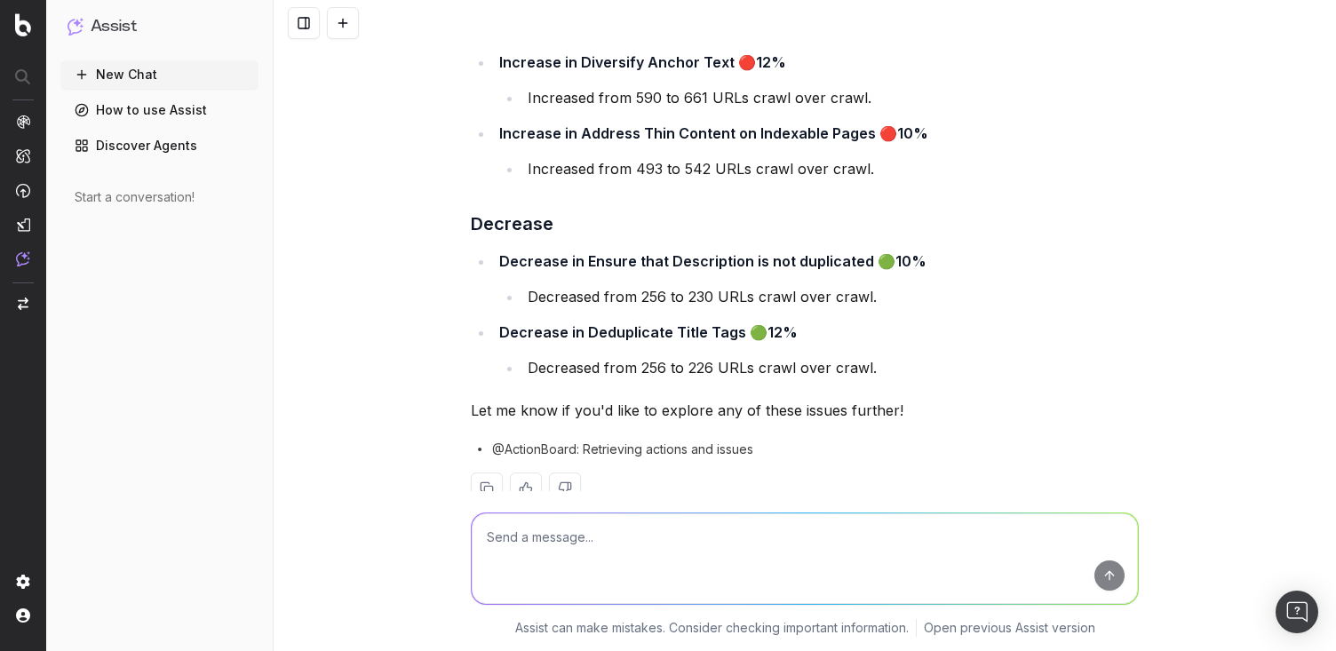
scroll to position [315, 0]
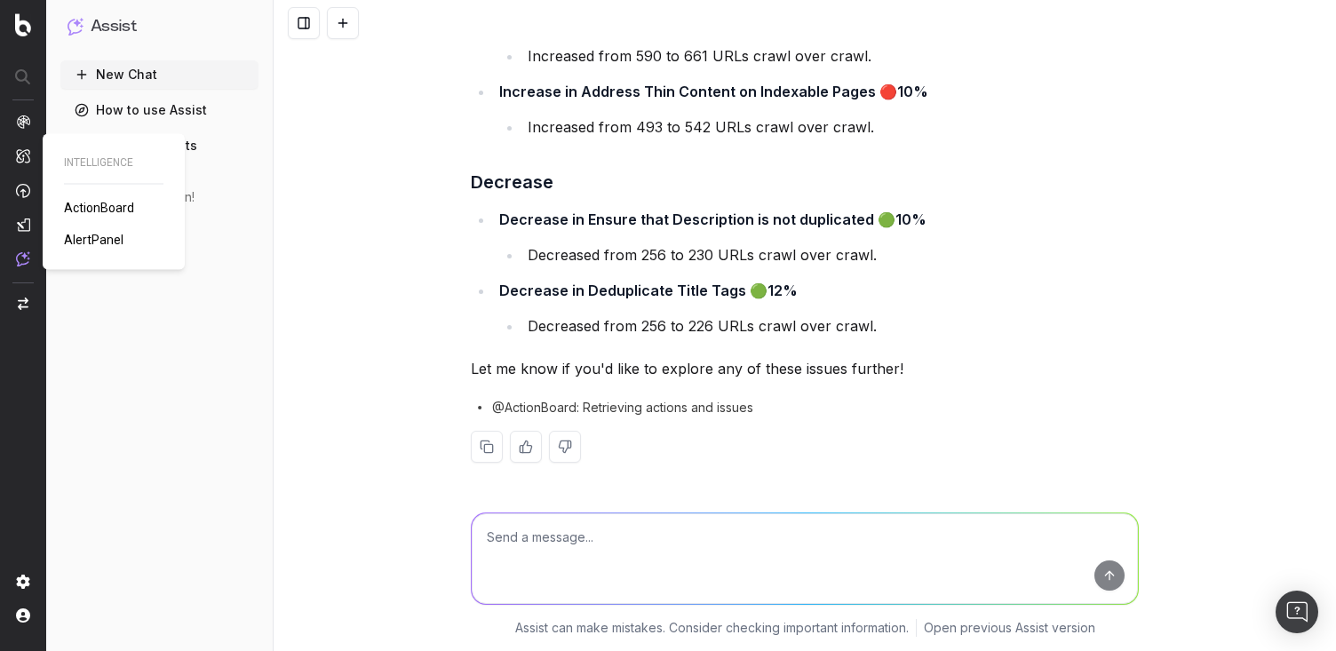
click at [96, 202] on span "ActionBoard" at bounding box center [99, 208] width 70 height 14
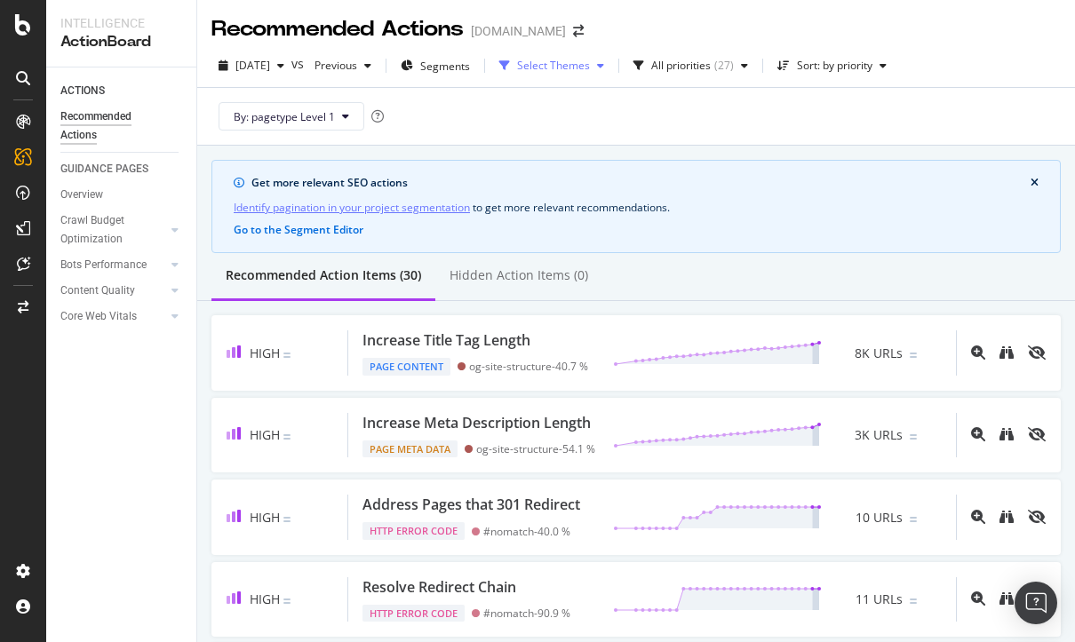
click at [590, 64] on div "Select Themes" at bounding box center [553, 65] width 73 height 11
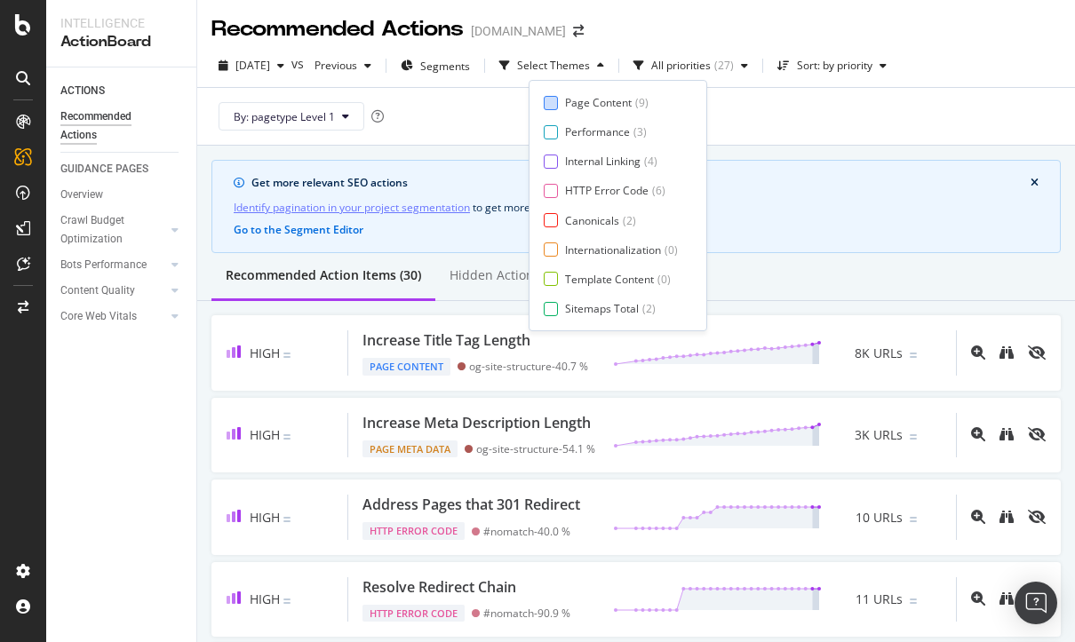
click at [580, 104] on div "Page Content" at bounding box center [598, 102] width 67 height 15
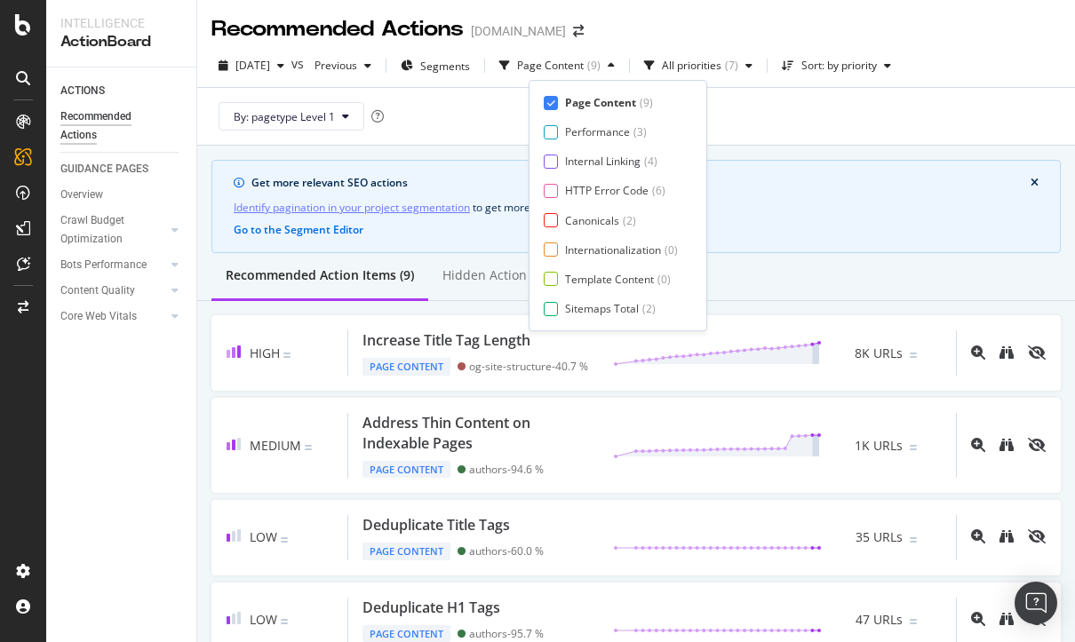
click at [544, 171] on div "Page Content ( 9 ) Performance ( 3 ) Internal Linking ( 4 ) HTTP Error Code ( 6…" at bounding box center [618, 205] width 148 height 221
click at [560, 163] on div "Internal Linking ( 4 )" at bounding box center [611, 161] width 134 height 15
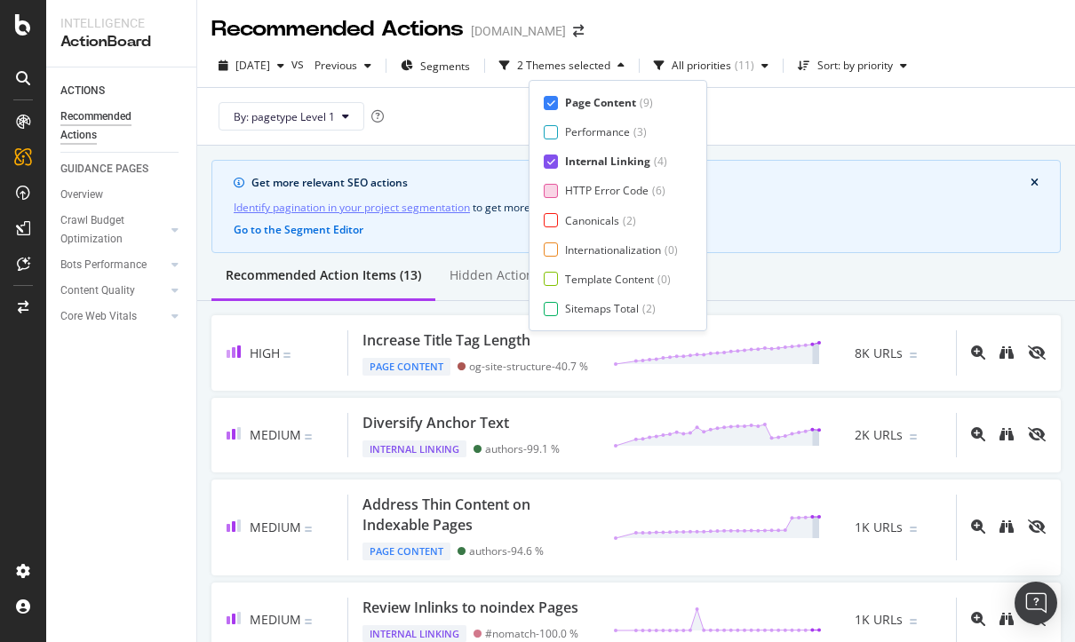
click at [557, 194] on div at bounding box center [551, 191] width 14 height 14
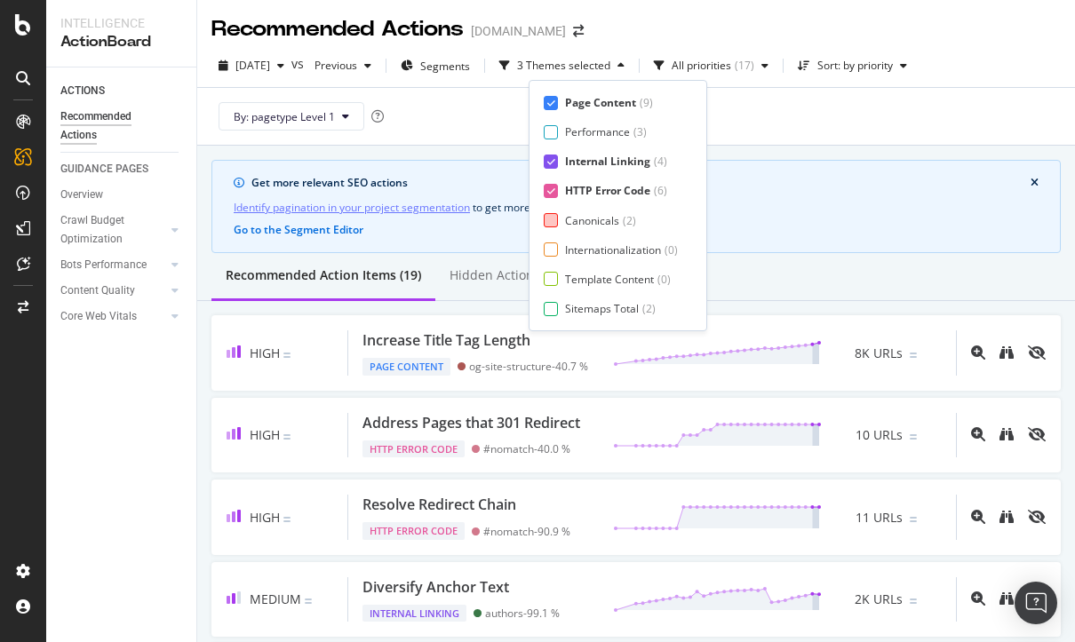
click at [557, 221] on div at bounding box center [551, 220] width 14 height 14
click at [554, 250] on div at bounding box center [551, 249] width 14 height 14
click at [554, 280] on div at bounding box center [551, 279] width 14 height 14
click at [553, 313] on div at bounding box center [551, 309] width 14 height 14
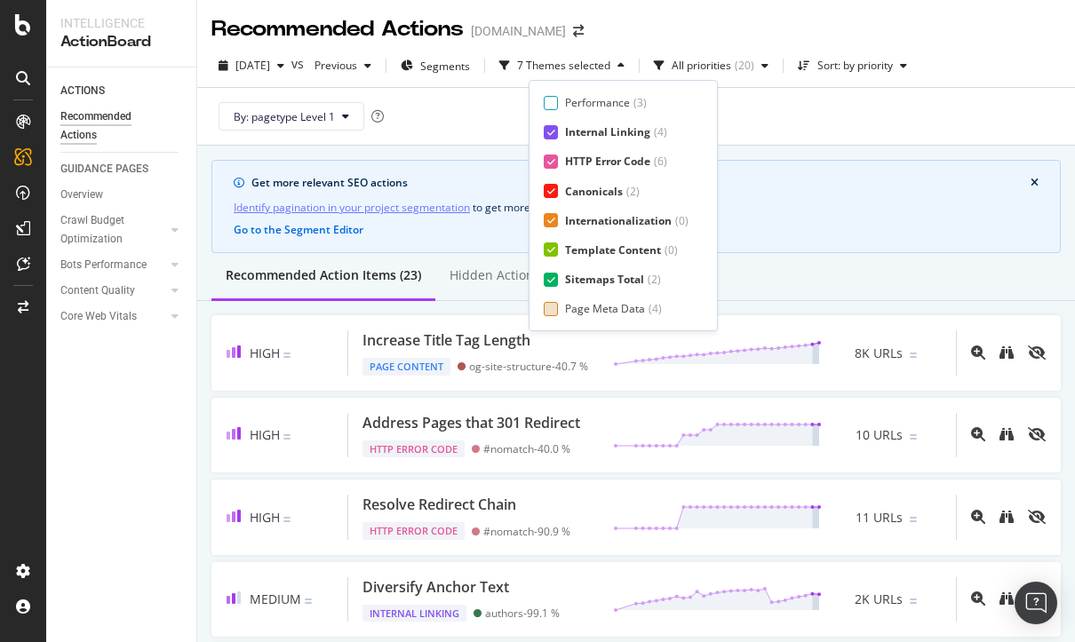
click at [598, 314] on div "Page Meta Data" at bounding box center [605, 308] width 80 height 15
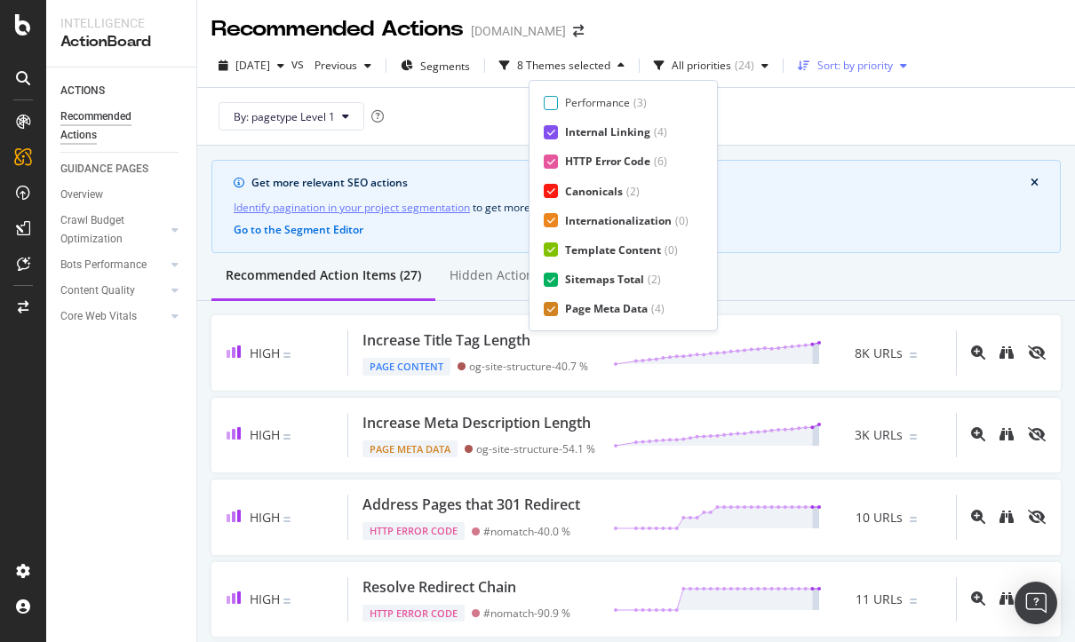
click at [893, 64] on div "Sort: by priority" at bounding box center [855, 65] width 76 height 11
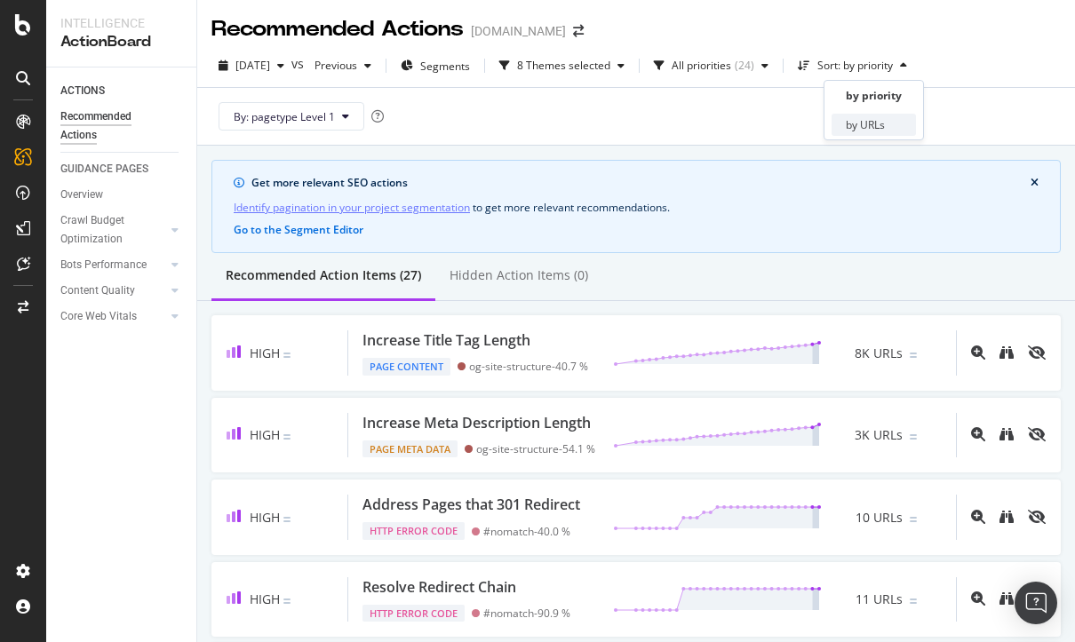
click at [874, 125] on div "by URLs" at bounding box center [865, 124] width 39 height 15
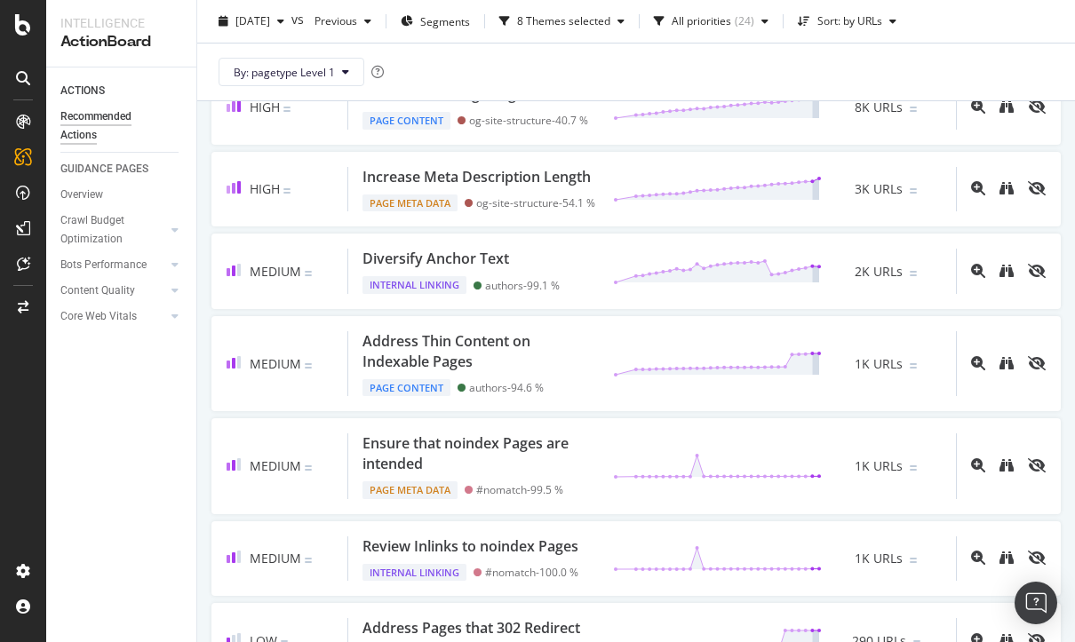
scroll to position [0, 0]
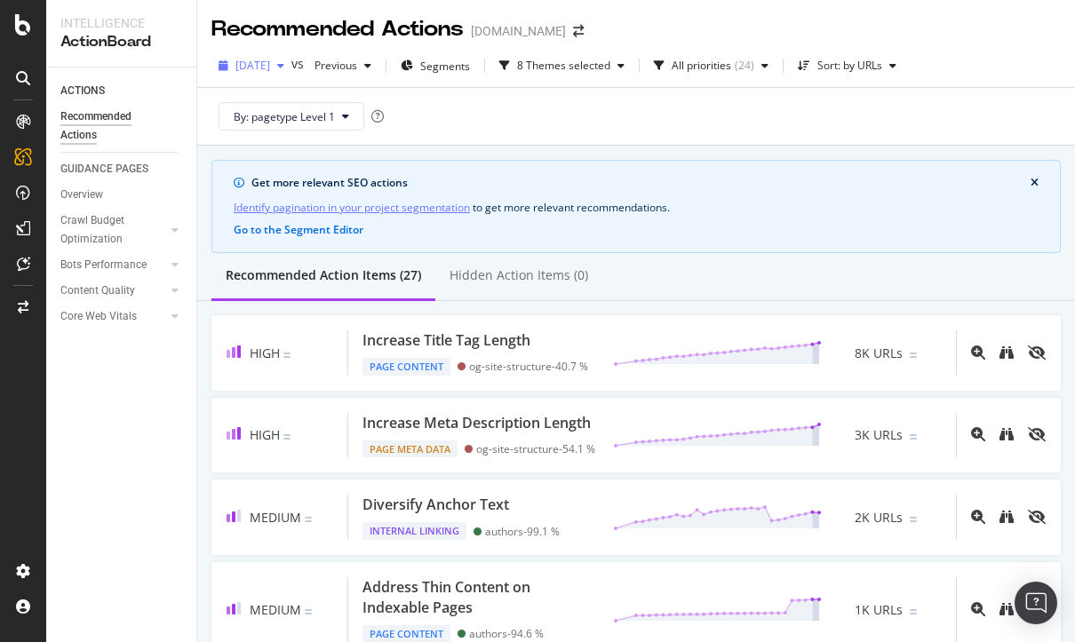
click at [270, 64] on span "[DATE]" at bounding box center [252, 65] width 35 height 15
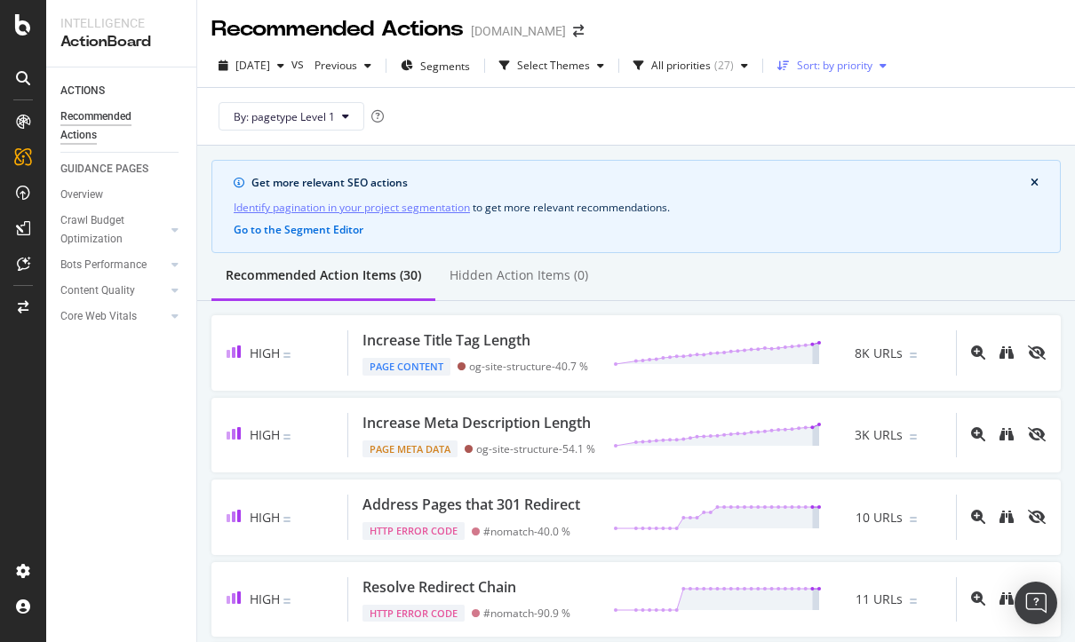
click at [872, 68] on div "Sort: by priority" at bounding box center [835, 65] width 76 height 11
click at [839, 123] on div "by URLs" at bounding box center [844, 124] width 39 height 15
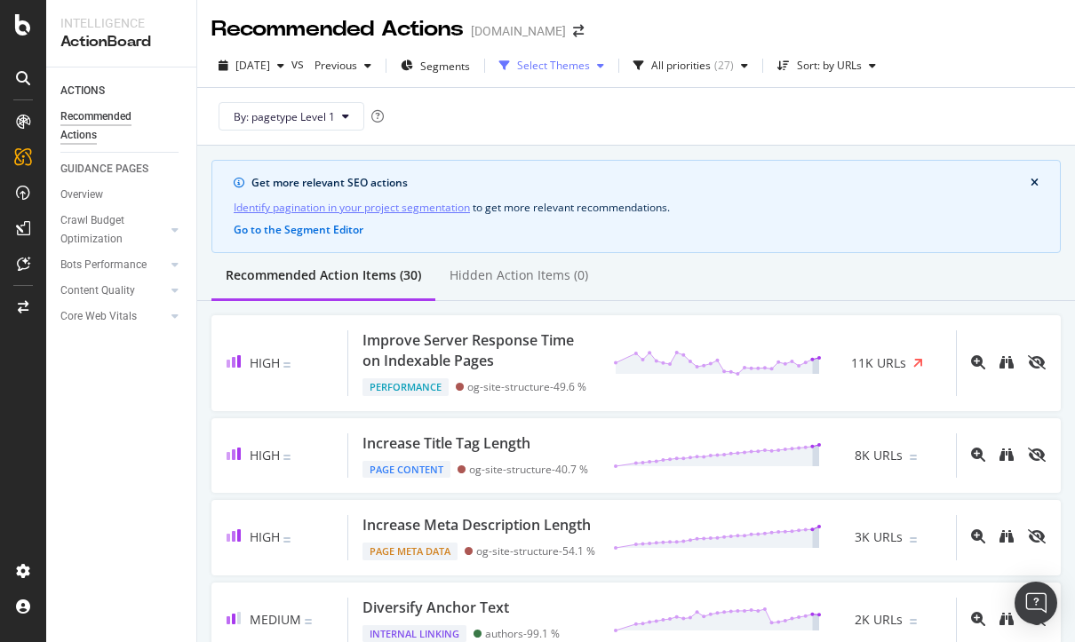
click at [590, 60] on div "Select Themes" at bounding box center [553, 65] width 73 height 11
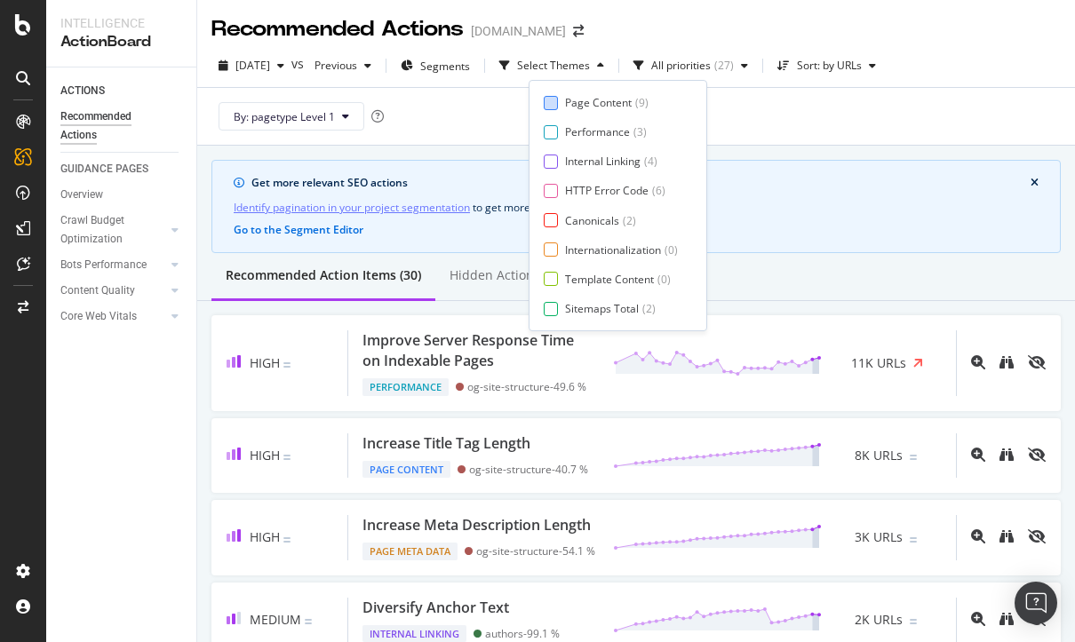
click at [603, 99] on div "Page Content" at bounding box center [598, 102] width 67 height 15
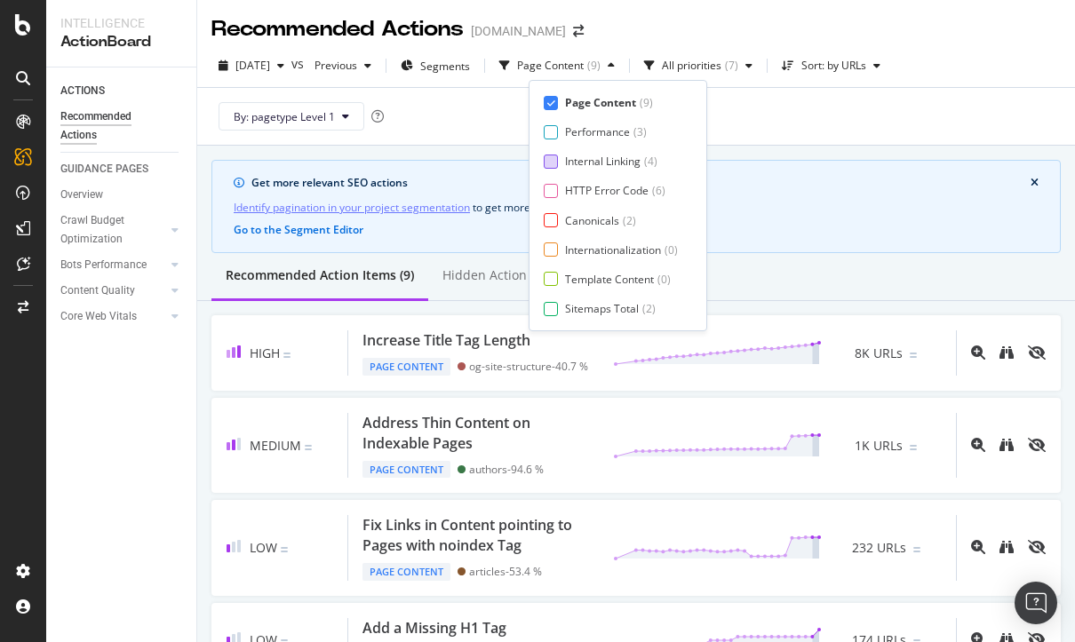
click at [580, 160] on div "Internal Linking" at bounding box center [603, 161] width 76 height 15
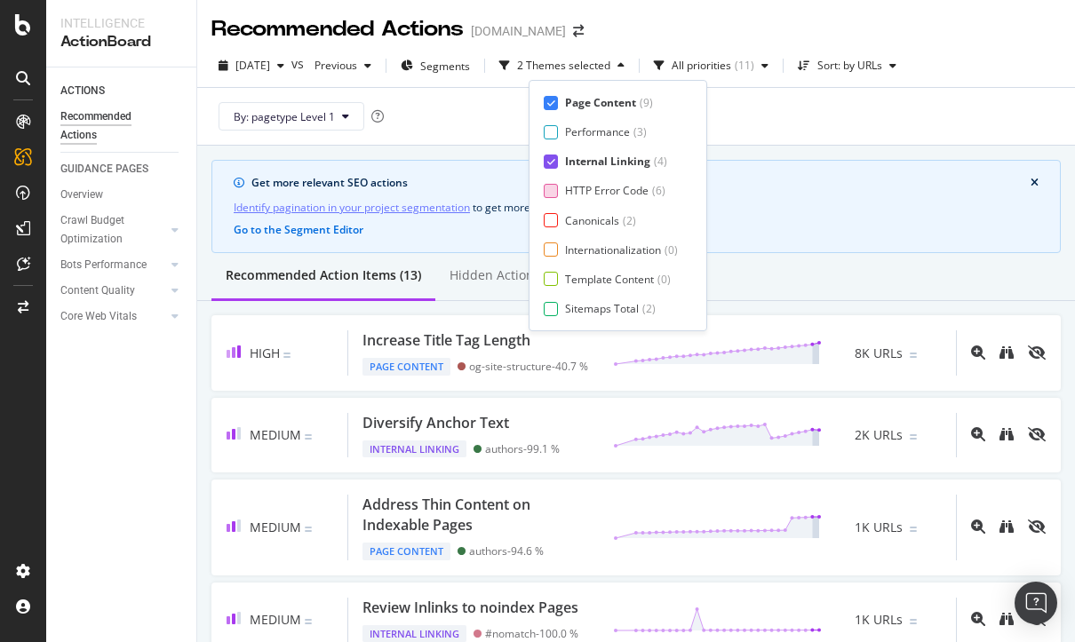
click at [573, 186] on div "HTTP Error Code" at bounding box center [606, 190] width 83 height 15
click at [560, 222] on div "Canonicals ( 2 )" at bounding box center [611, 220] width 134 height 15
click at [553, 273] on div at bounding box center [551, 279] width 14 height 14
click at [557, 255] on div at bounding box center [551, 249] width 14 height 14
click at [554, 309] on div at bounding box center [551, 309] width 14 height 14
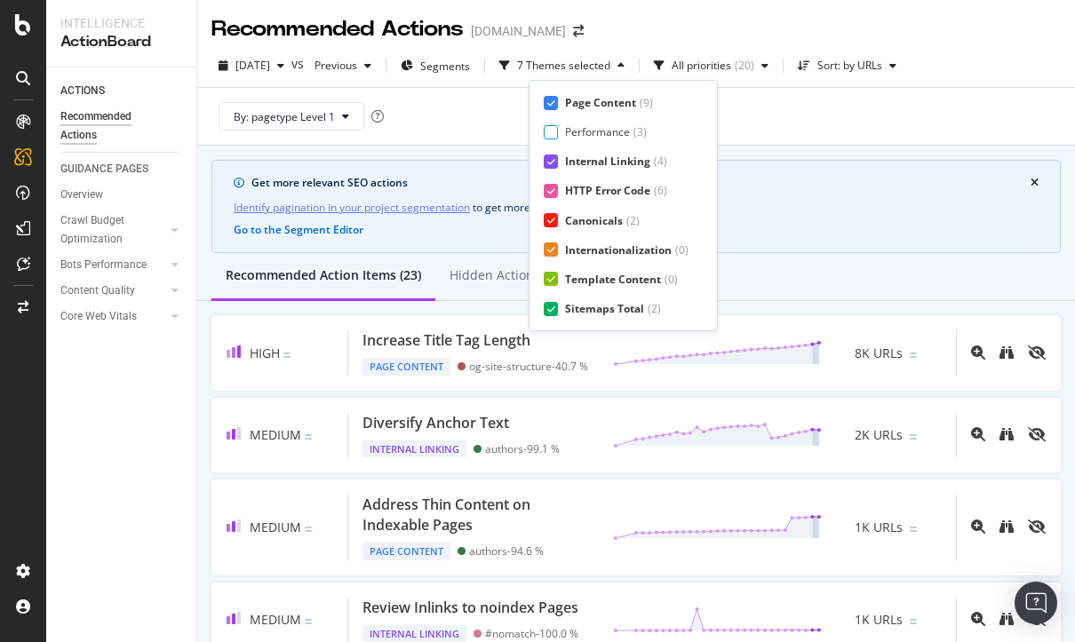
scroll to position [29, 0]
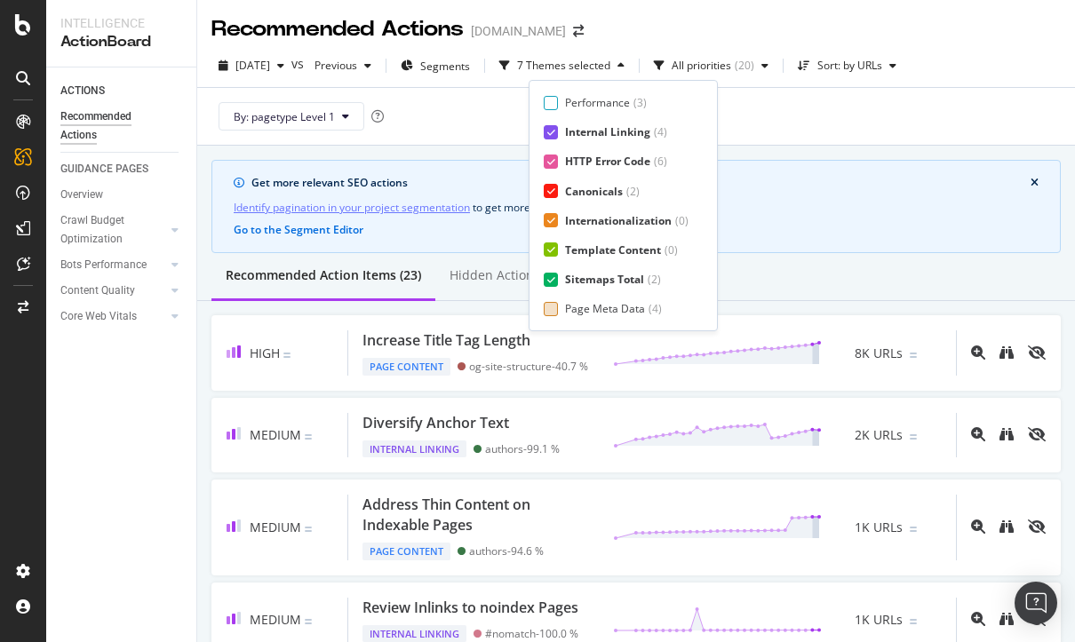
click at [567, 311] on div "Page Meta Data" at bounding box center [605, 308] width 80 height 15
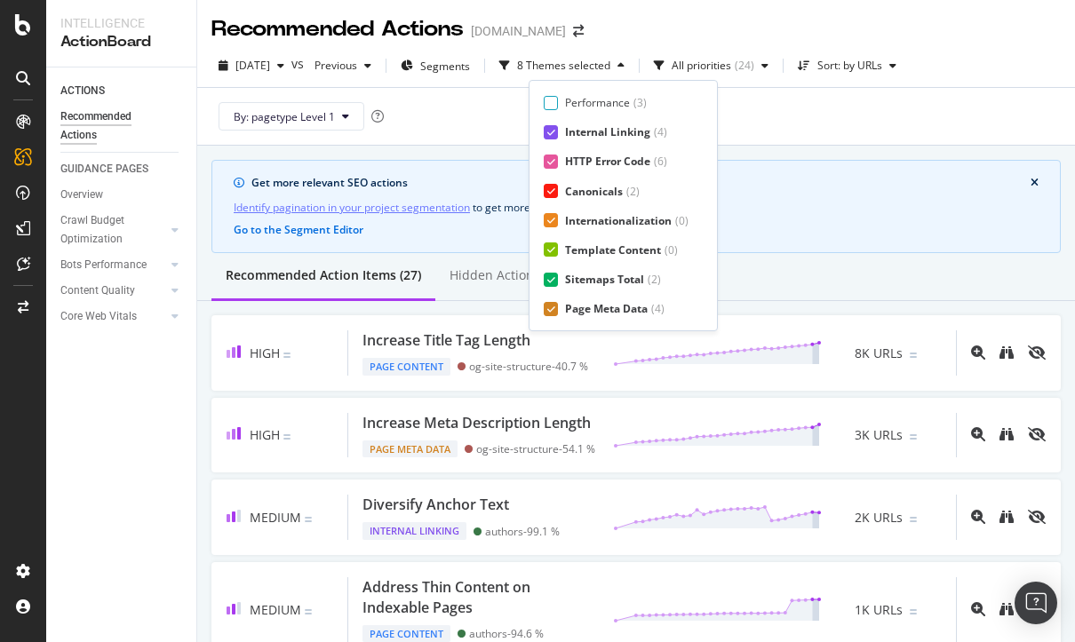
click at [814, 128] on div "By: pagetype Level 1" at bounding box center [635, 116] width 849 height 57
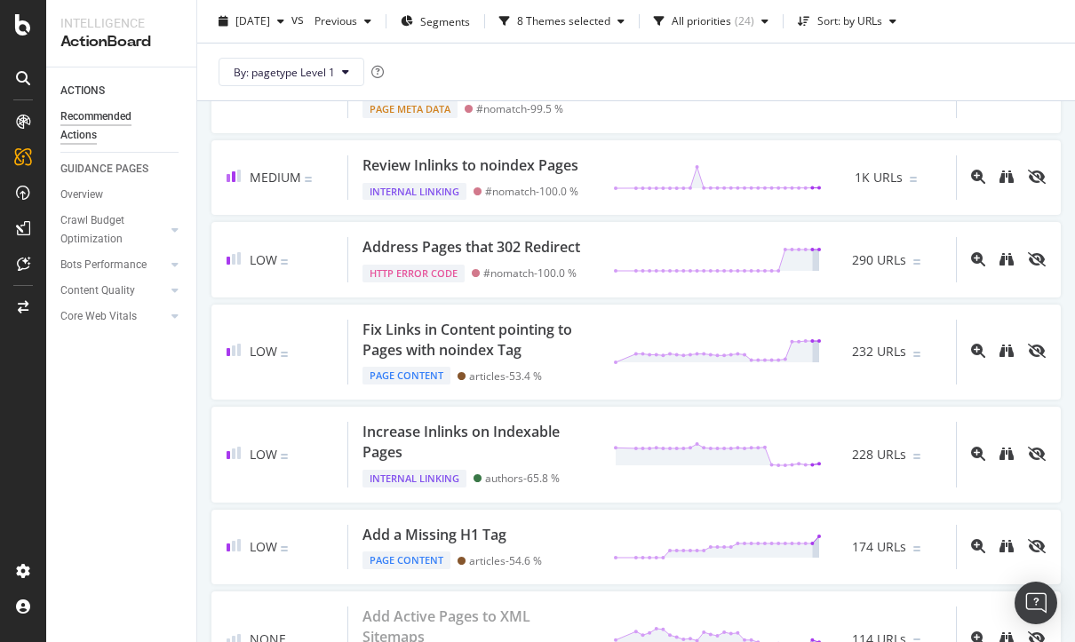
scroll to position [0, 0]
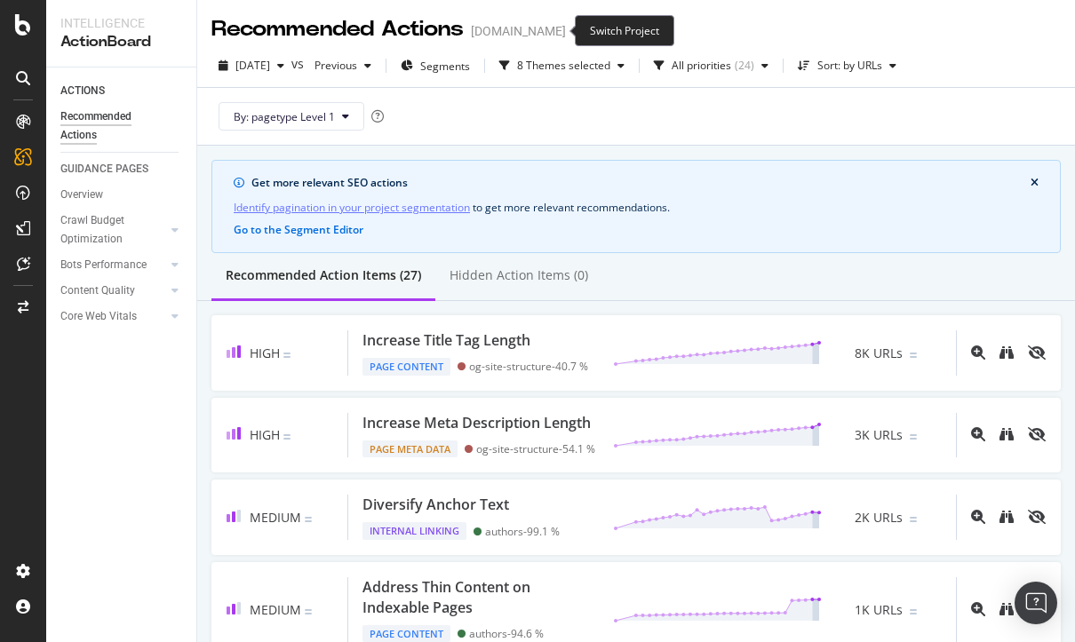
click at [573, 31] on icon "arrow-right-arrow-left" at bounding box center [578, 31] width 11 height 12
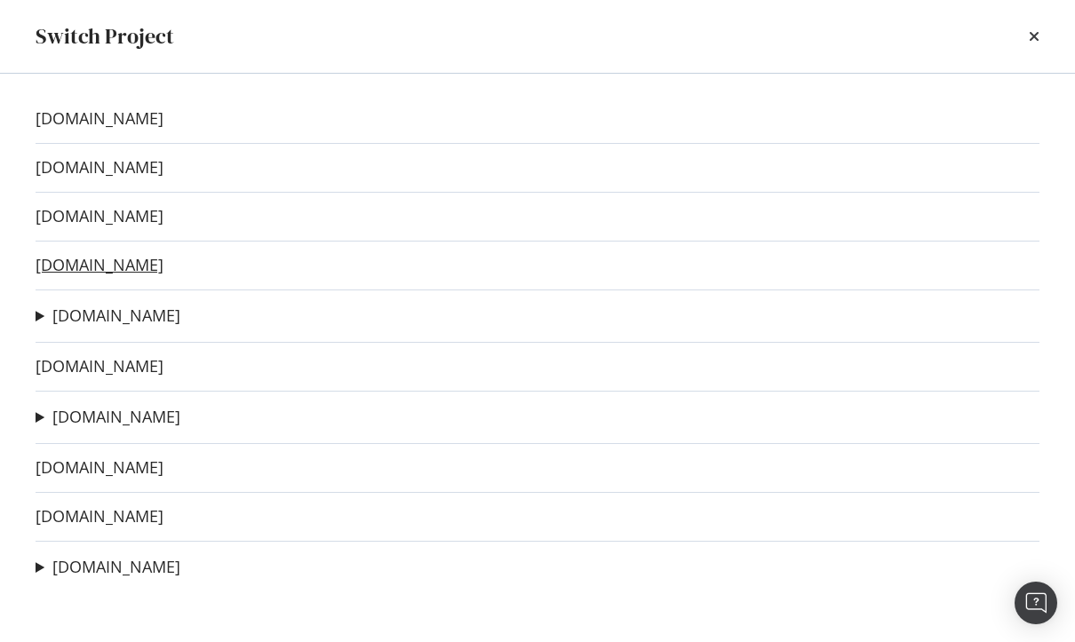
click at [66, 272] on link "outdoorlife.com" at bounding box center [100, 265] width 128 height 19
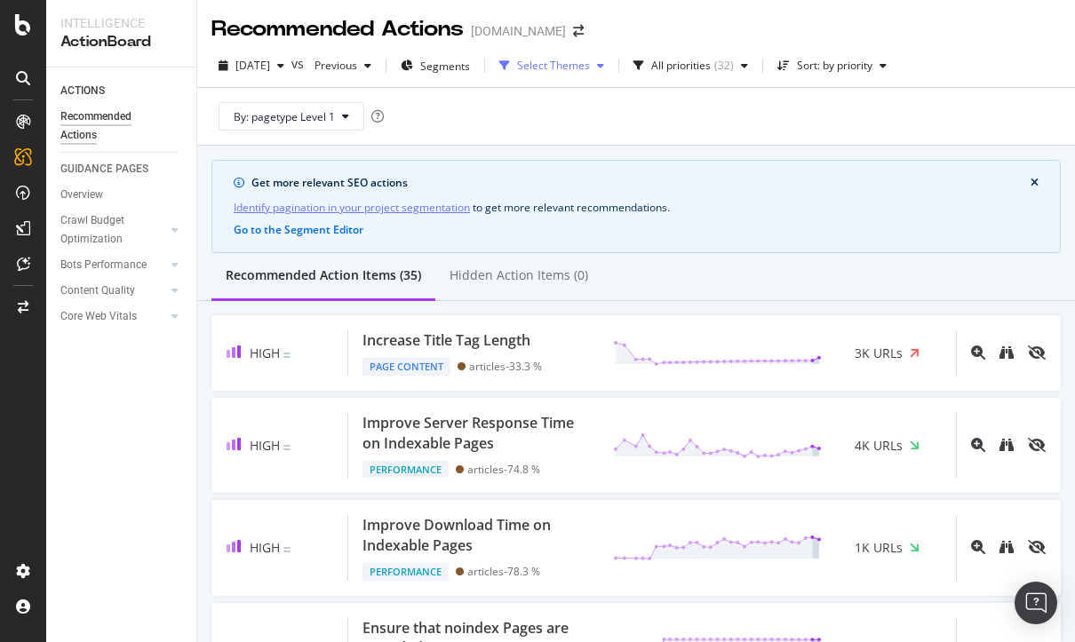
click at [590, 64] on div "Select Themes" at bounding box center [553, 65] width 73 height 11
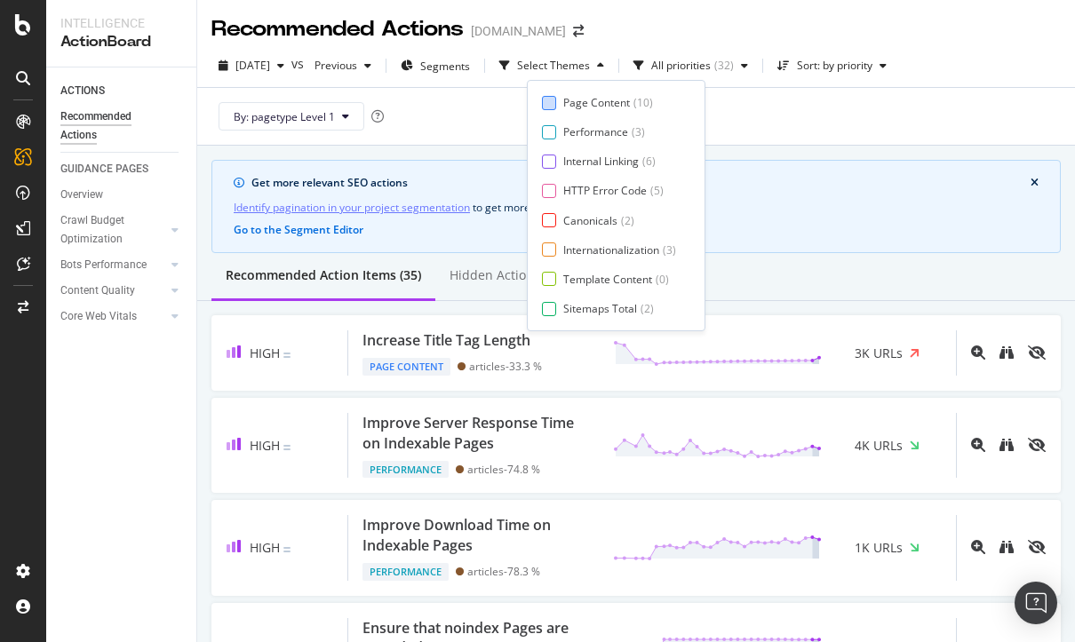
click at [592, 95] on div "Page Content" at bounding box center [596, 102] width 67 height 15
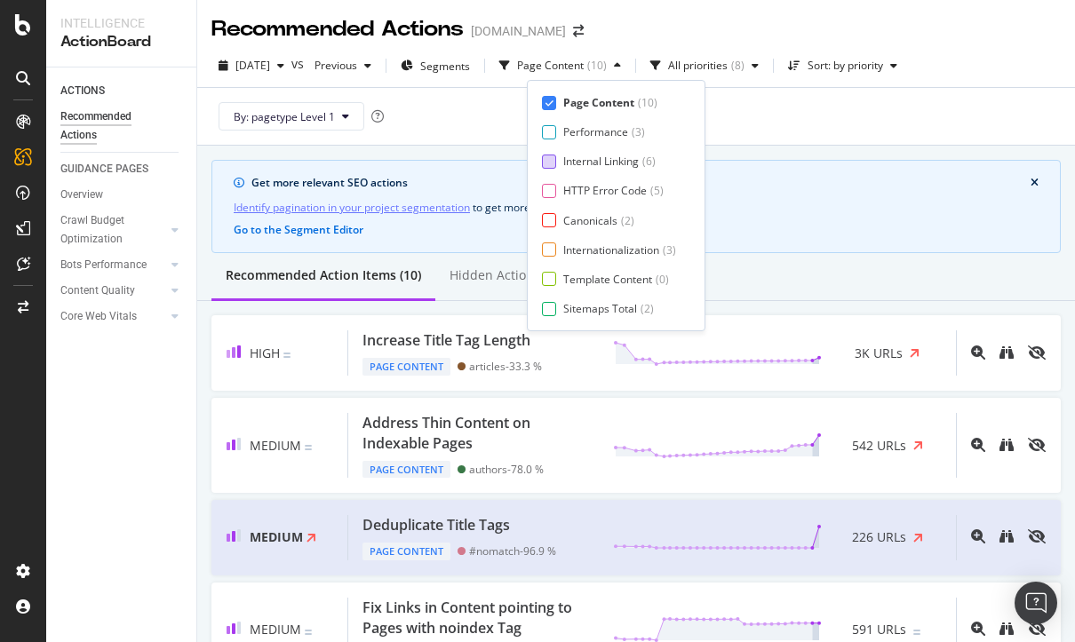
click at [561, 167] on div "Internal Linking ( 6 )" at bounding box center [609, 161] width 134 height 15
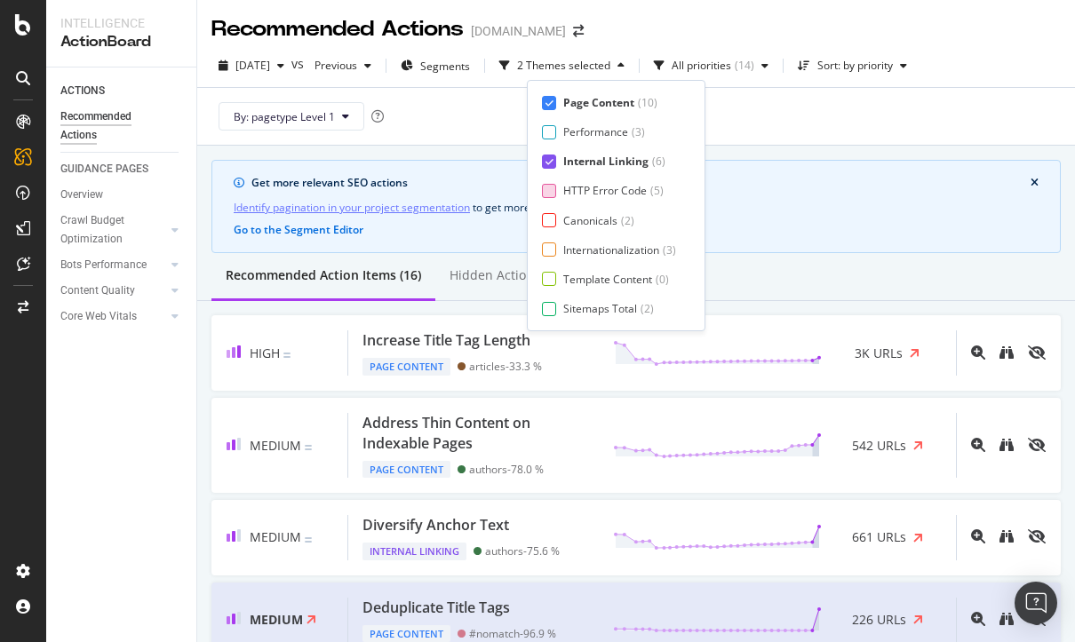
click at [552, 187] on div at bounding box center [549, 191] width 14 height 14
click at [549, 222] on div at bounding box center [549, 220] width 14 height 14
click at [548, 249] on div at bounding box center [549, 249] width 14 height 14
click at [547, 274] on div at bounding box center [549, 279] width 14 height 14
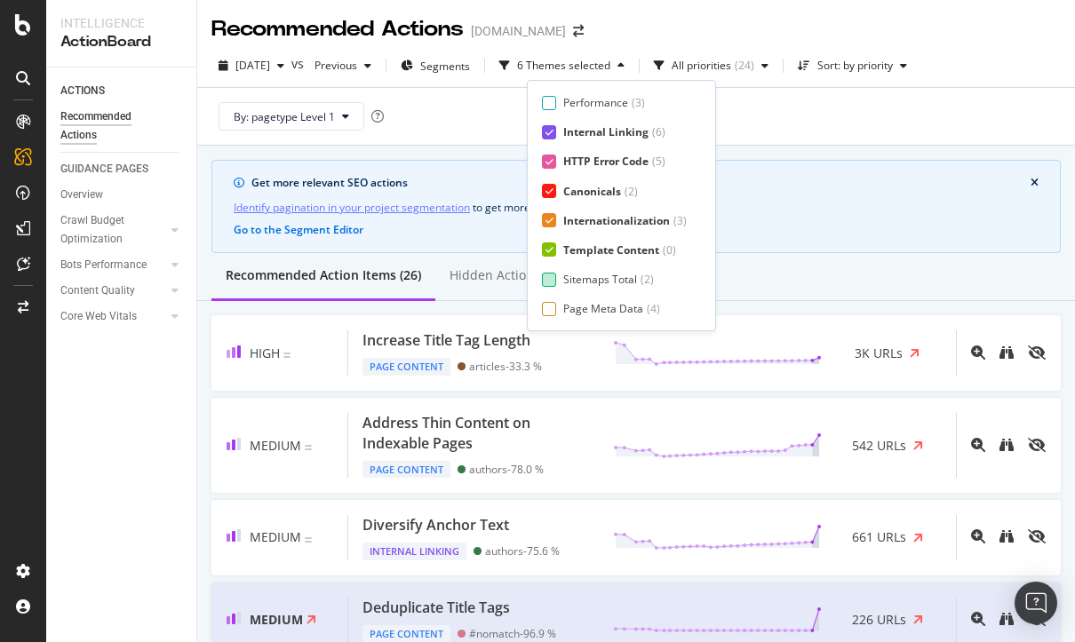
click at [551, 282] on div at bounding box center [549, 280] width 14 height 14
click at [546, 311] on div at bounding box center [549, 309] width 14 height 14
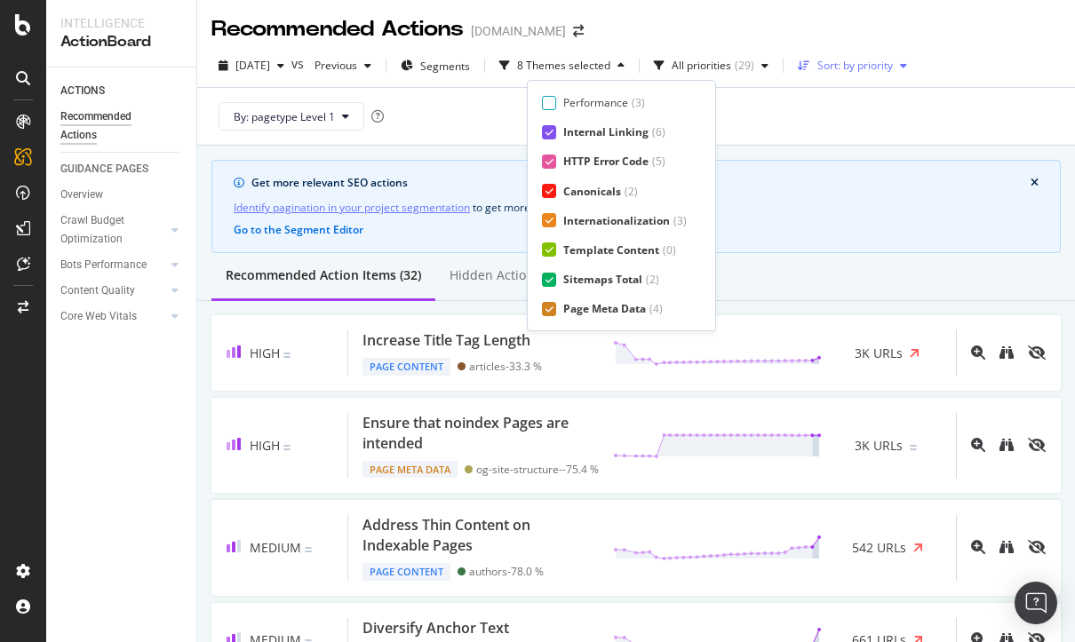
click at [869, 60] on div "Sort: by priority" at bounding box center [855, 65] width 76 height 11
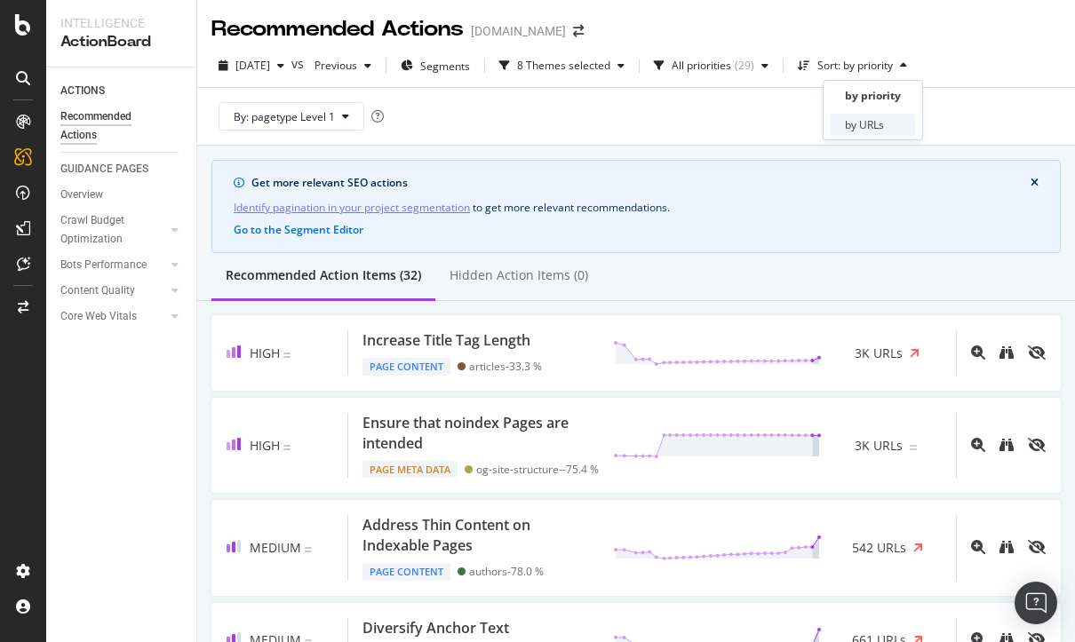
click at [858, 123] on div "by URLs" at bounding box center [864, 124] width 39 height 15
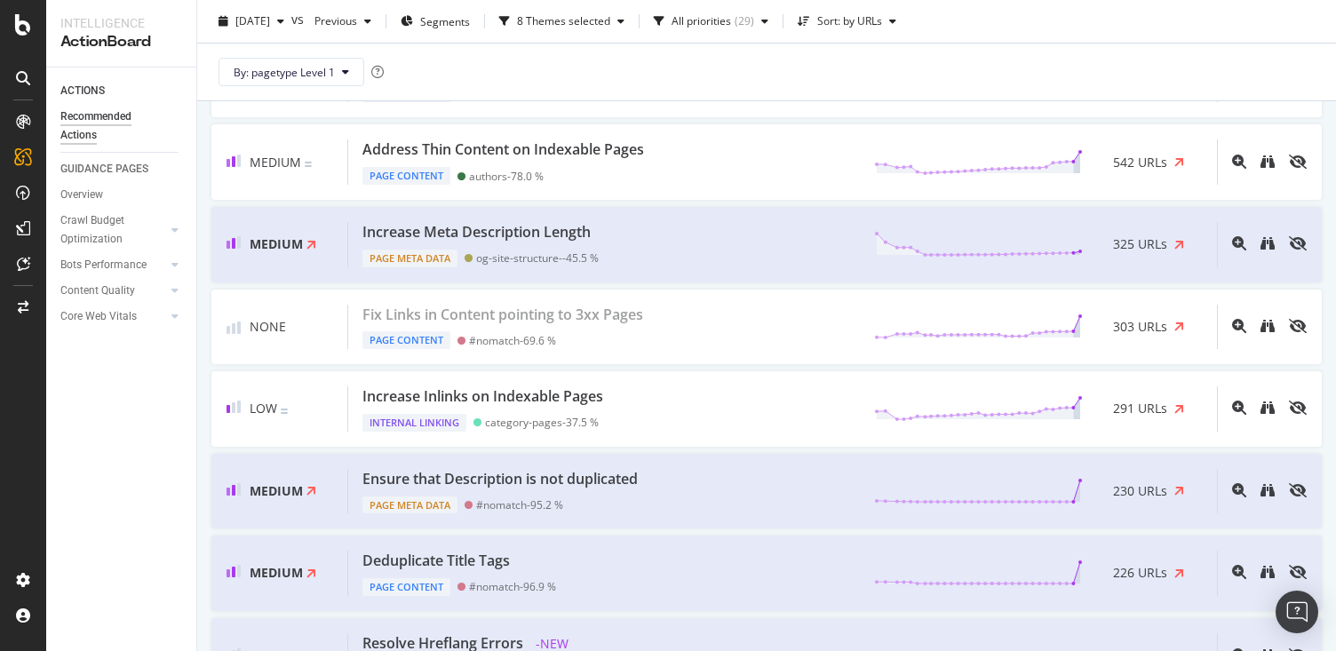
scroll to position [504, 0]
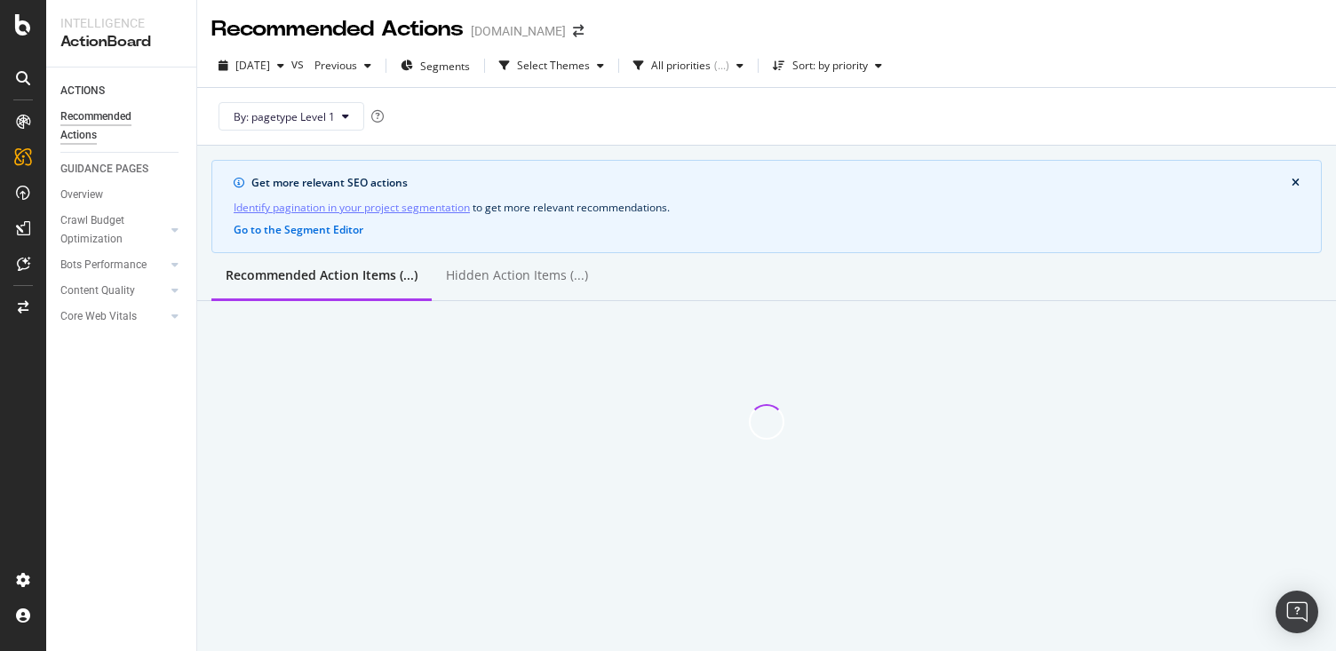
click at [616, 80] on div "[DATE] vs Previous Segments Select Themes All priorities ( ... ) Sort: by prior…" at bounding box center [766, 70] width 1139 height 36
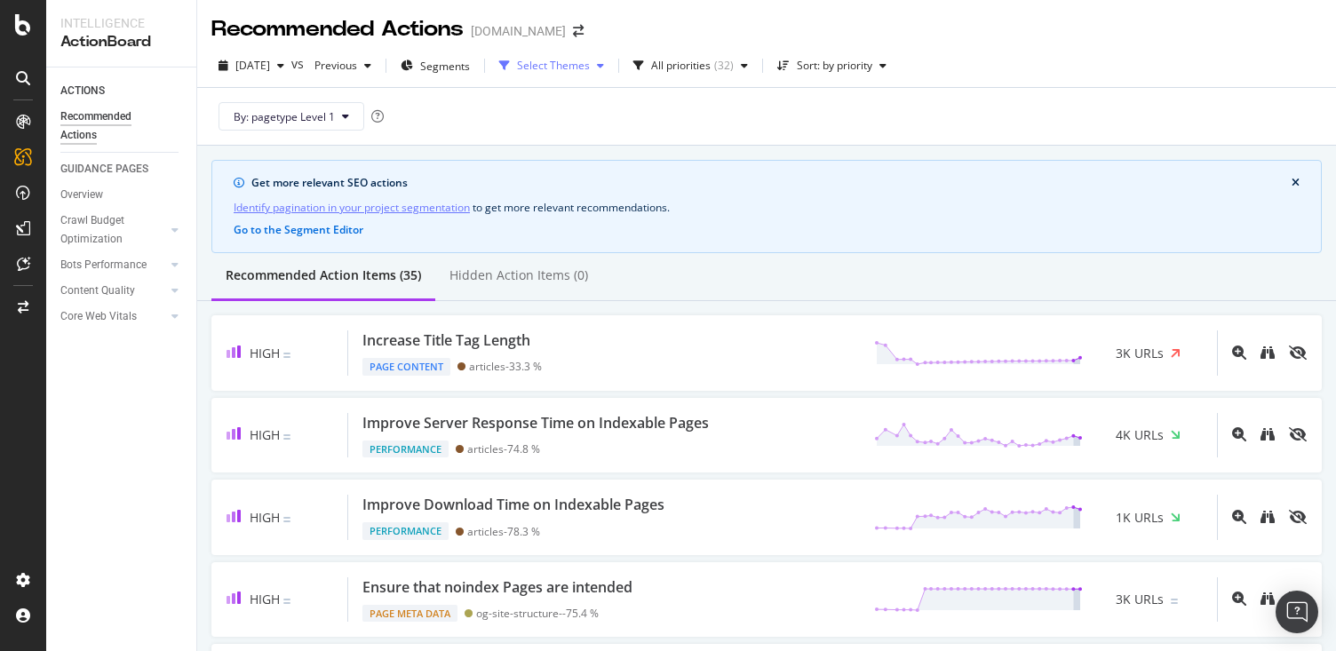
click at [611, 73] on div "Select Themes" at bounding box center [551, 65] width 119 height 27
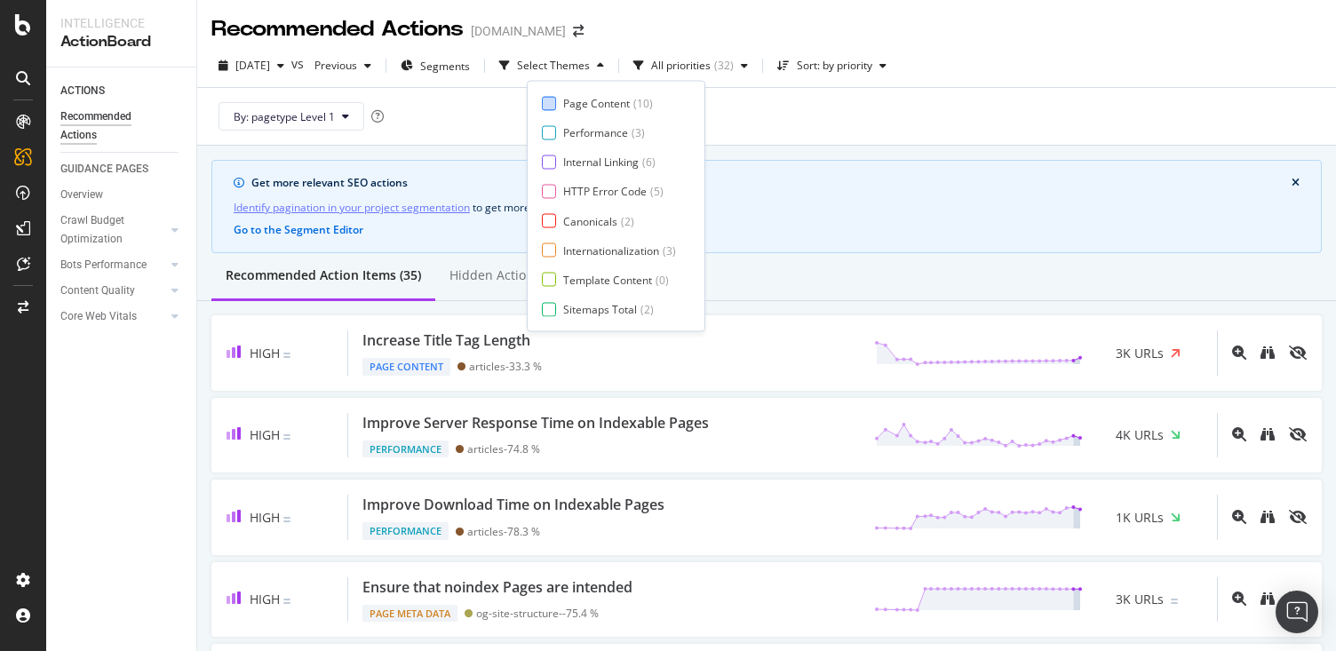
click at [606, 104] on div "Page Content" at bounding box center [596, 103] width 67 height 15
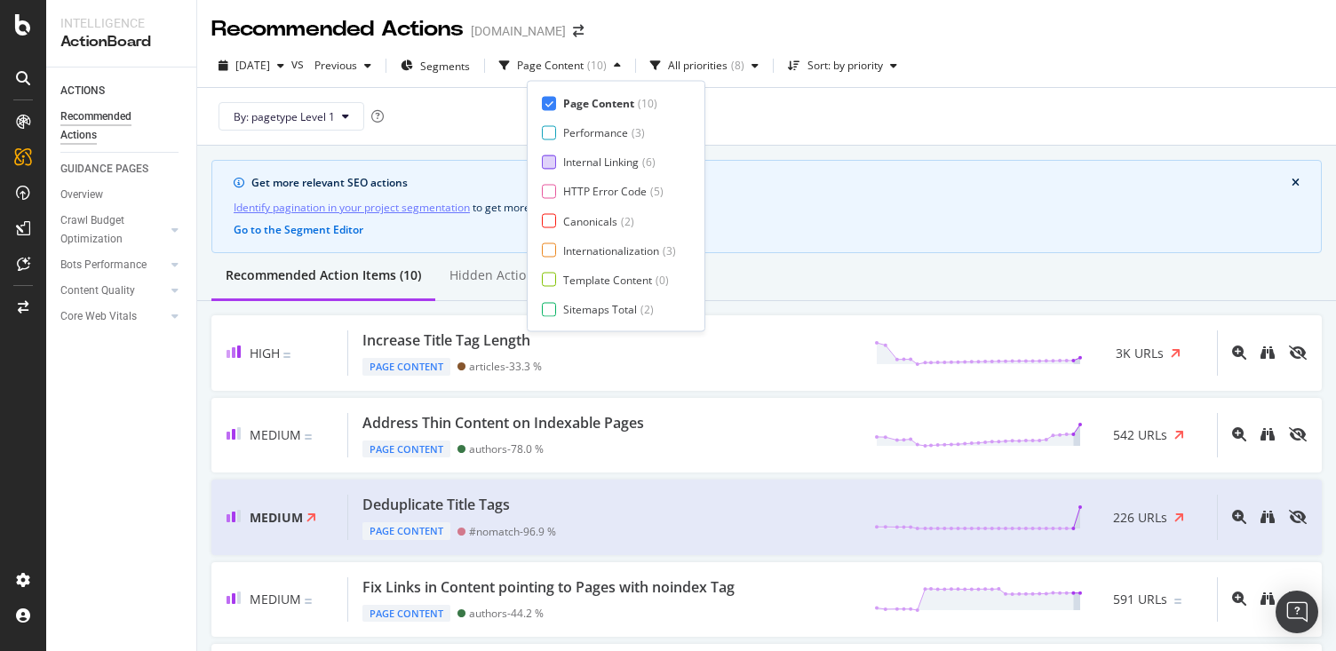
click at [589, 156] on div "Internal Linking" at bounding box center [601, 162] width 76 height 15
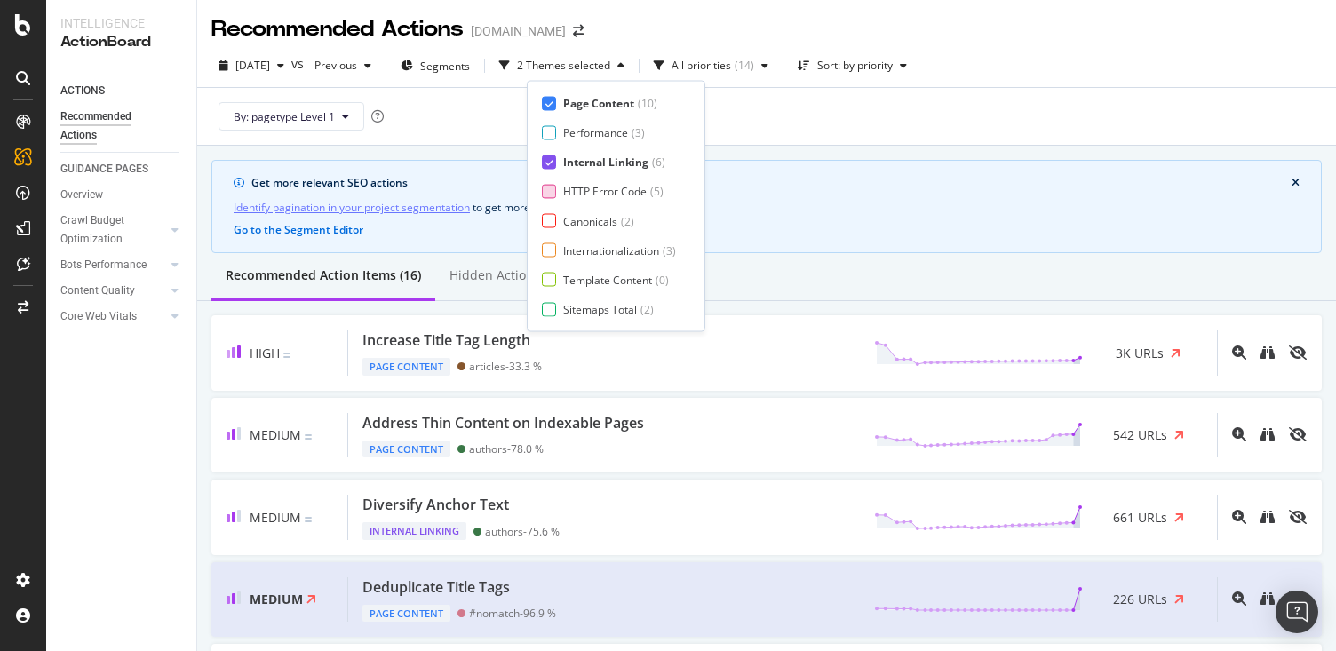
click at [584, 184] on div "HTTP Error Code" at bounding box center [604, 191] width 83 height 15
click at [576, 214] on div "Canonicals" at bounding box center [590, 220] width 54 height 15
click at [570, 243] on div "Internationalization" at bounding box center [611, 249] width 96 height 15
click at [564, 271] on div "Page Content ( 10 ) Performance ( 3 ) Internal Linking ( 6 ) HTTP Error Code ( …" at bounding box center [621, 206] width 159 height 221
click at [563, 279] on div "Template Content" at bounding box center [607, 279] width 89 height 15
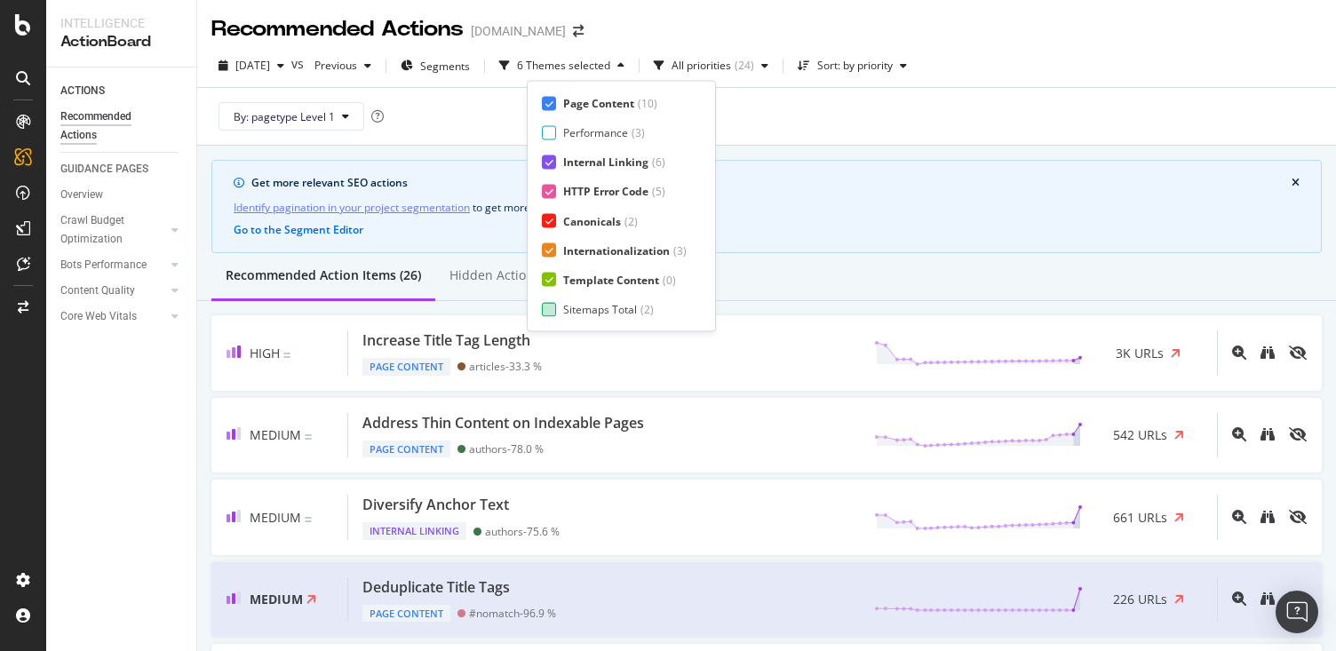
click at [560, 310] on div "Sitemaps Total ( 2 )" at bounding box center [614, 308] width 145 height 15
click at [568, 309] on div "Page Meta Data" at bounding box center [603, 309] width 80 height 15
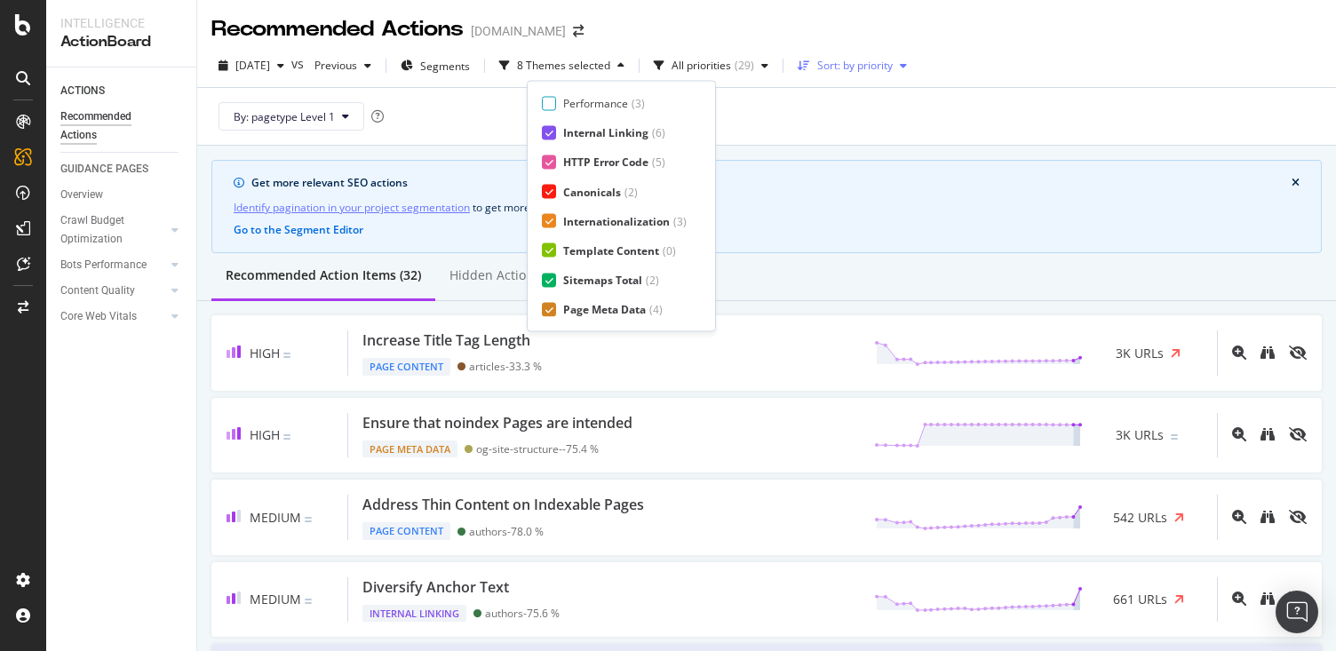
click at [870, 74] on div "Sort: by priority" at bounding box center [852, 65] width 123 height 27
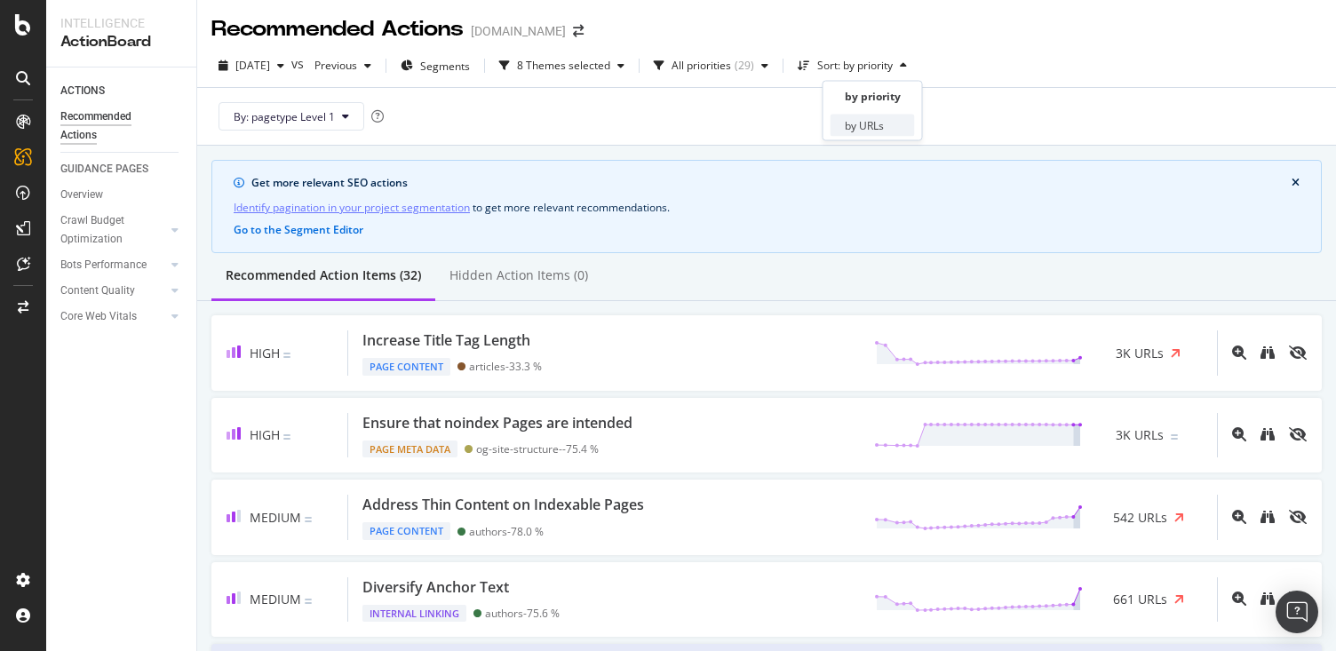
click at [858, 123] on div "by URLs" at bounding box center [864, 125] width 39 height 15
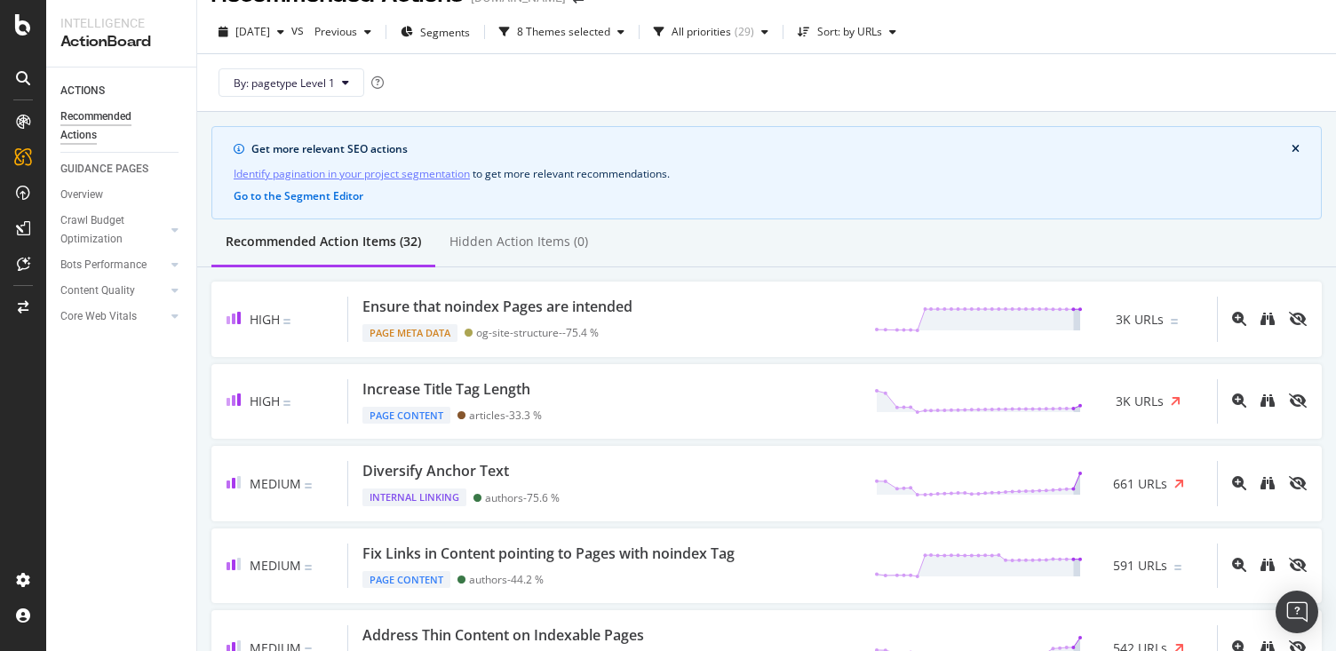
scroll to position [0, 0]
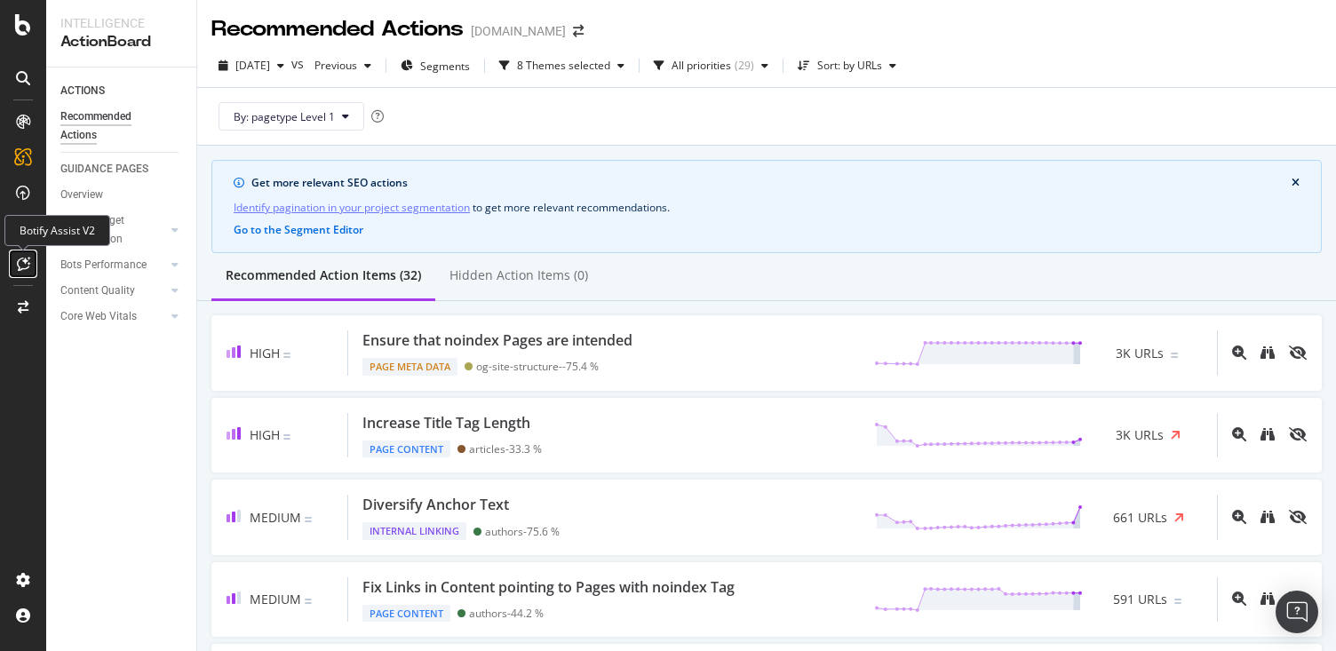
click at [17, 263] on icon at bounding box center [23, 264] width 13 height 14
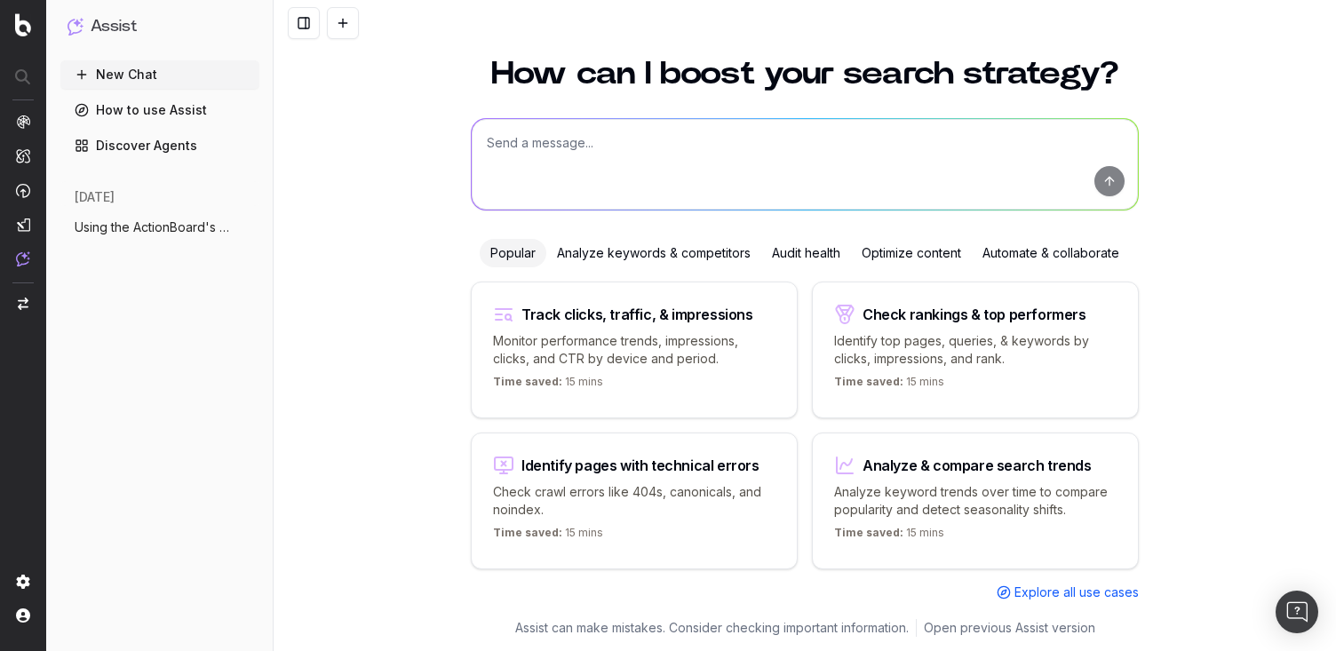
scroll to position [38, 0]
click at [152, 236] on button "Using the ActionBoard's data can you tel" at bounding box center [159, 227] width 199 height 28
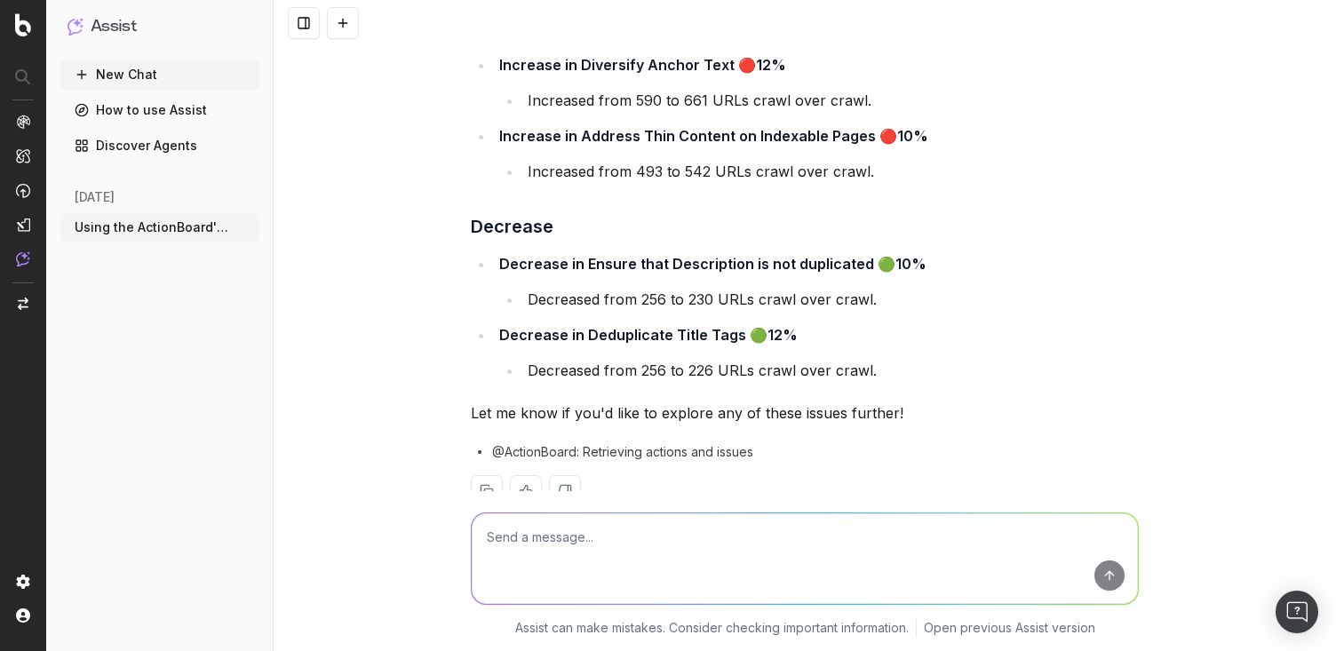
scroll to position [284, 0]
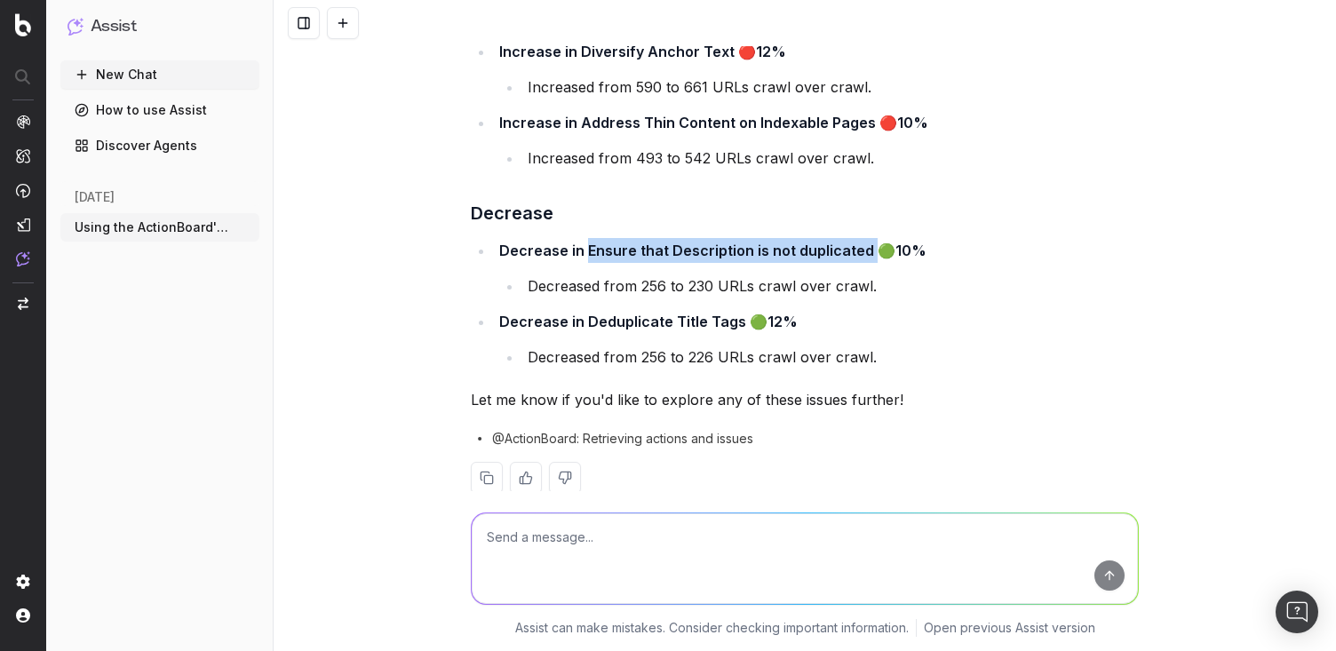
drag, startPoint x: 864, startPoint y: 249, endPoint x: 586, endPoint y: 253, distance: 278.1
click at [586, 253] on strong "Decrease in Ensure that Description is not duplicated 🟢10%" at bounding box center [712, 251] width 427 height 18
copy strong "Ensure that Description is not duplicated"
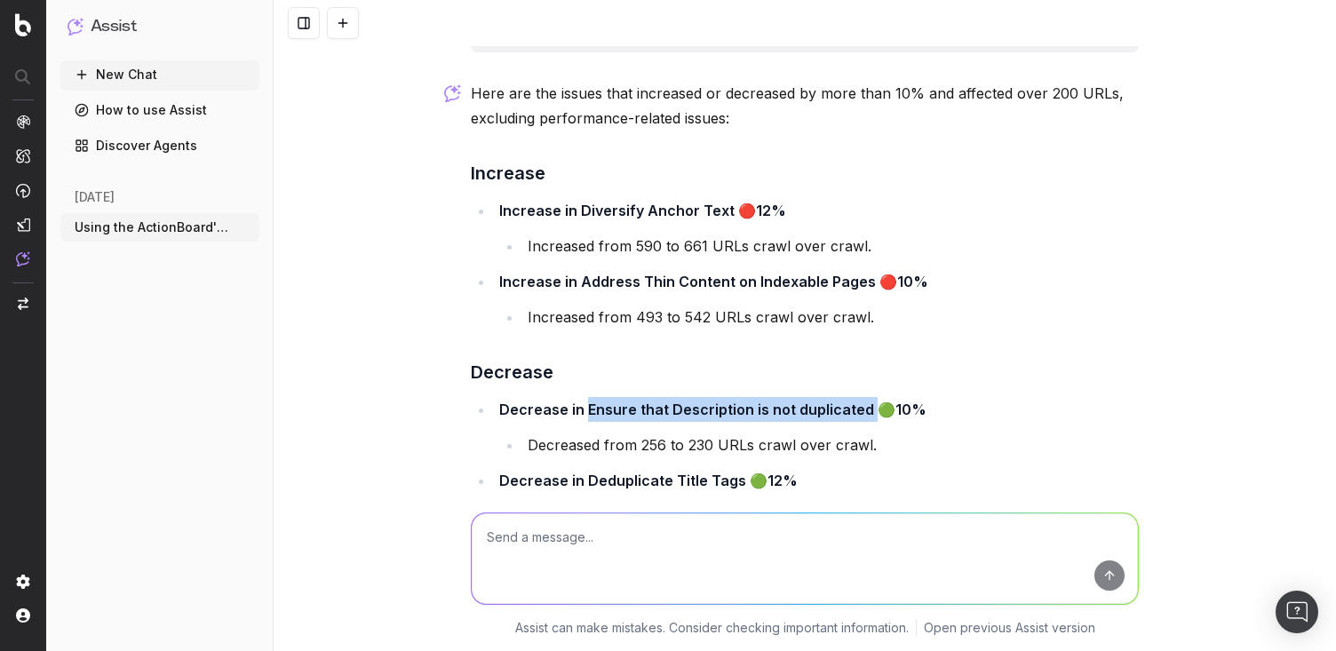
scroll to position [0, 0]
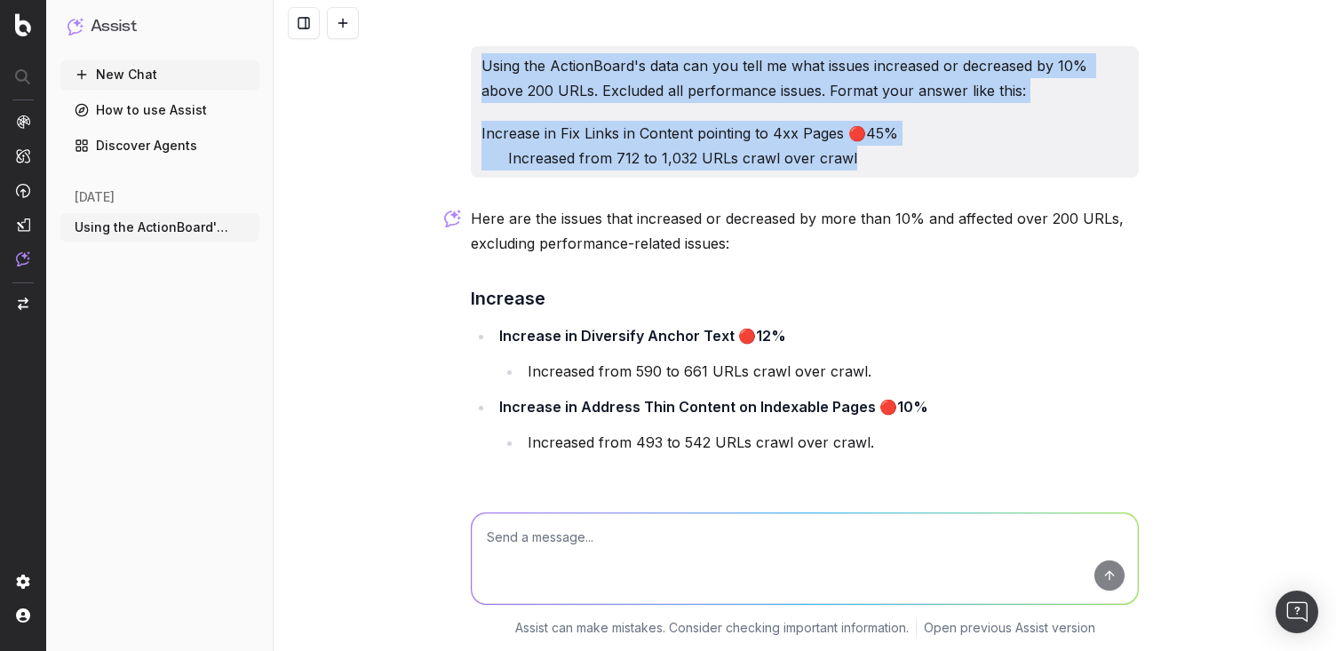
drag, startPoint x: 866, startPoint y: 158, endPoint x: 482, endPoint y: 60, distance: 396.2
click at [482, 60] on div "Using the ActionBoard's data can you tell me what issues increased or decreased…" at bounding box center [805, 111] width 668 height 131
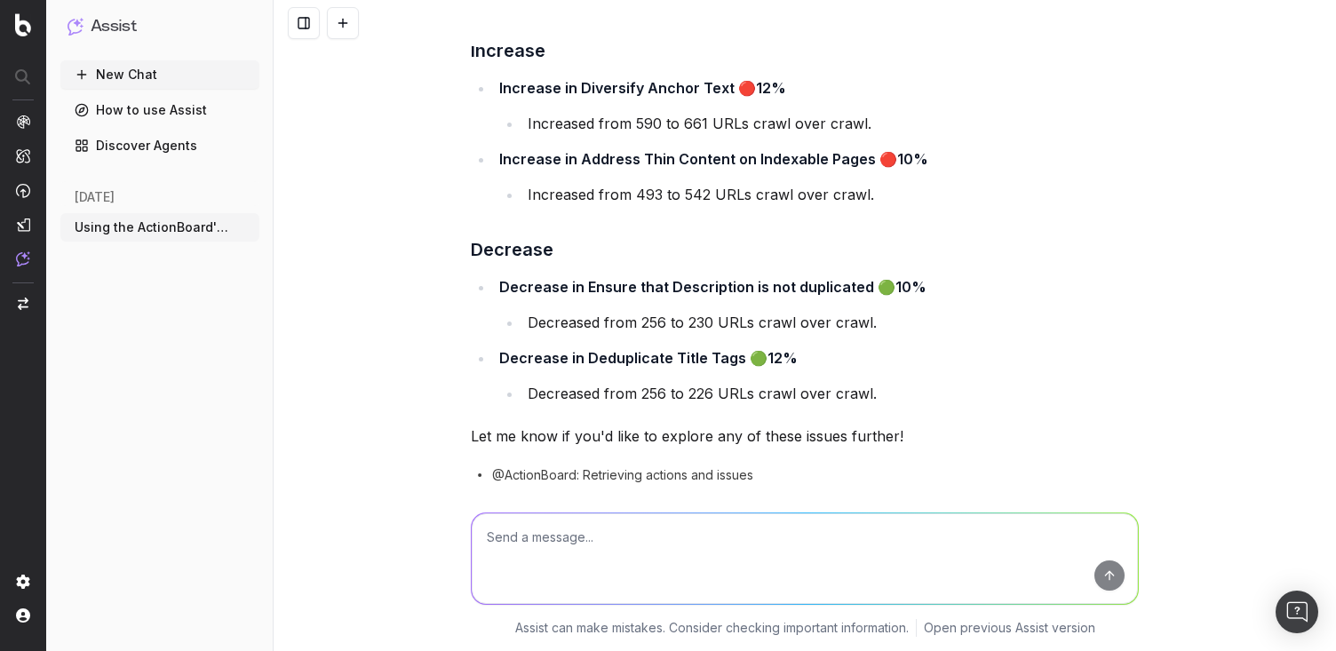
scroll to position [236, 0]
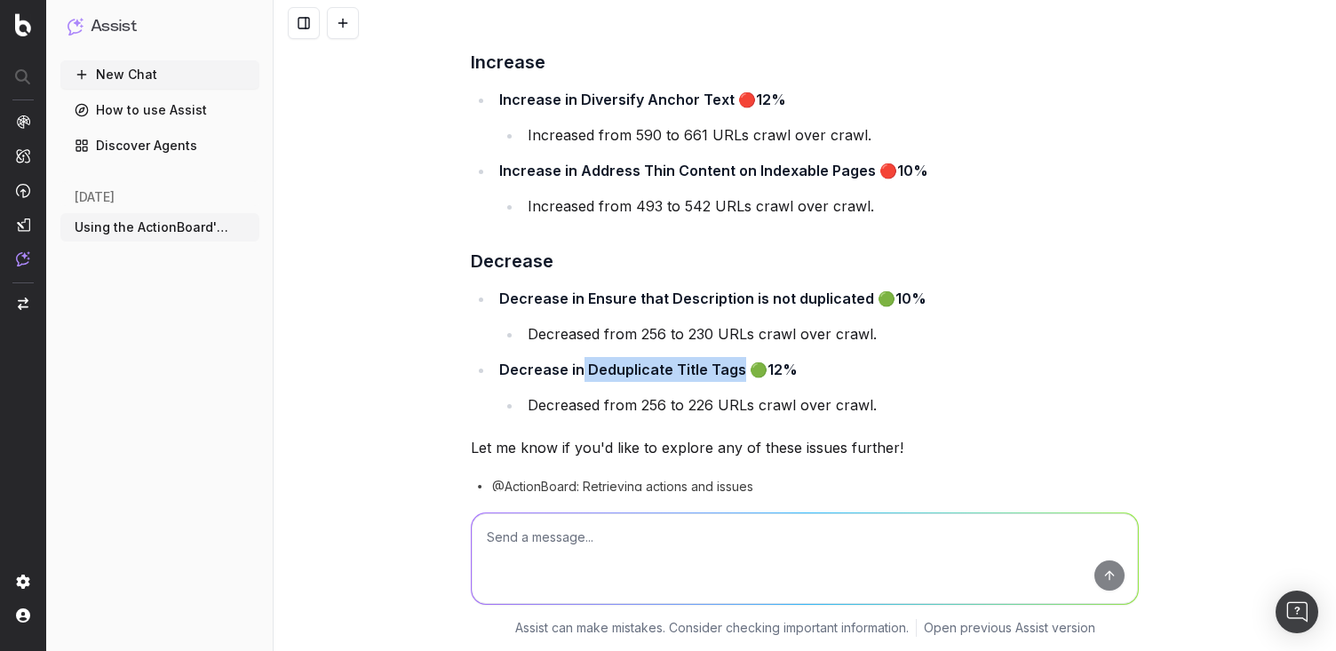
drag, startPoint x: 737, startPoint y: 375, endPoint x: 580, endPoint y: 364, distance: 157.6
click at [580, 364] on strong "Decrease in Deduplicate Title Tags 🟢12%" at bounding box center [648, 370] width 298 height 18
click at [734, 371] on strong "Decrease in Deduplicate Title Tags 🟢12%" at bounding box center [648, 370] width 298 height 18
drag, startPoint x: 734, startPoint y: 371, endPoint x: 608, endPoint y: 366, distance: 125.4
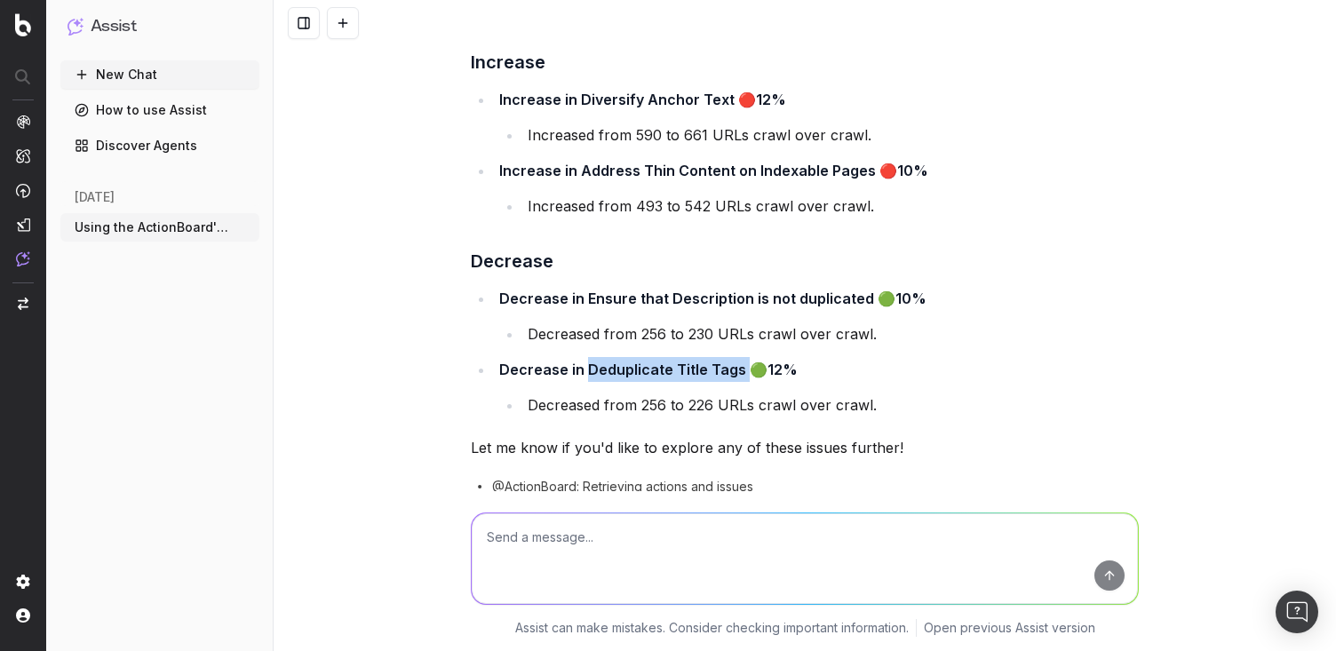
click at [608, 366] on strong "Decrease in Deduplicate Title Tags 🟢12%" at bounding box center [648, 370] width 298 height 18
